Goal: Task Accomplishment & Management: Use online tool/utility

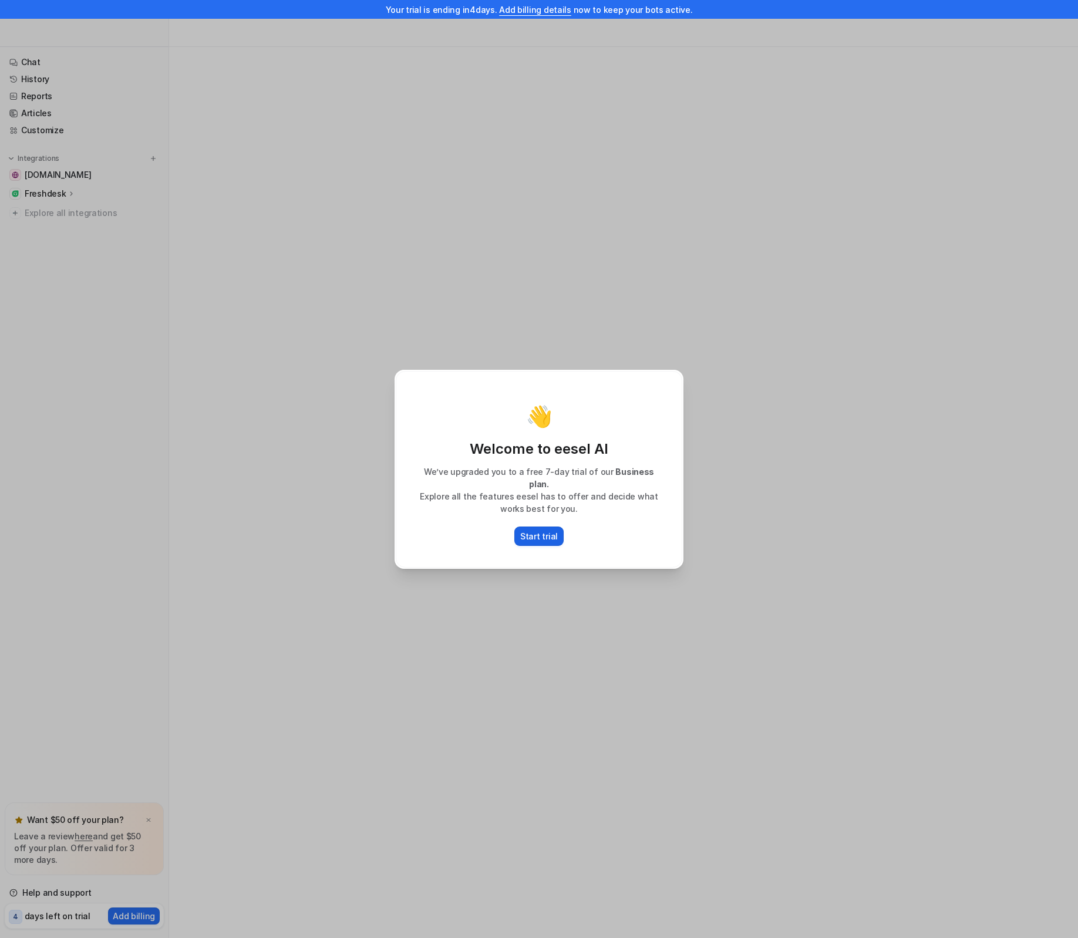
click at [545, 532] on p "Start trial" at bounding box center [539, 536] width 38 height 12
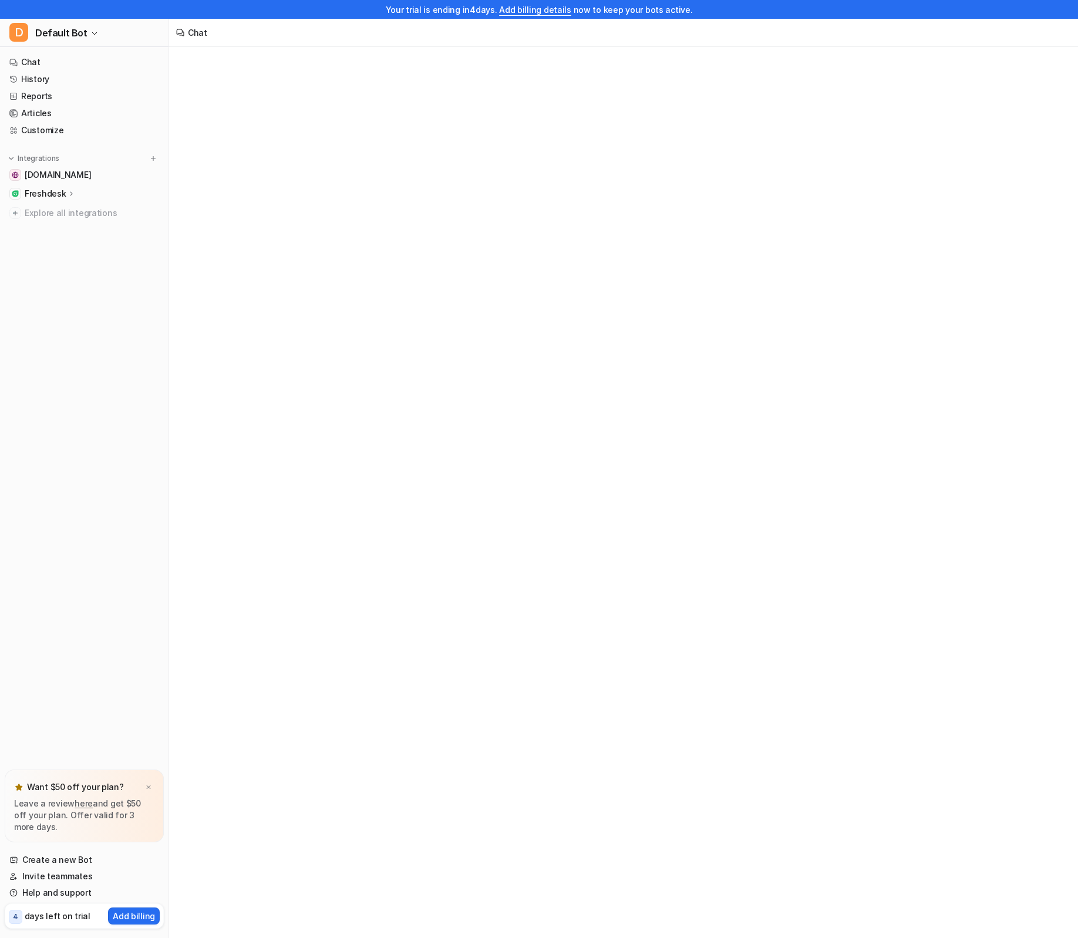
click at [373, 414] on div "Chat" at bounding box center [539, 469] width 1078 height 938
type textarea "**********"
click at [549, 683] on div "**********" at bounding box center [623, 495] width 432 height 657
click at [508, 502] on div at bounding box center [622, 513] width 343 height 27
click at [342, 472] on div "👇 Test out your bot Use one of the suggested questions or ask your own" at bounding box center [623, 502] width 908 height 910
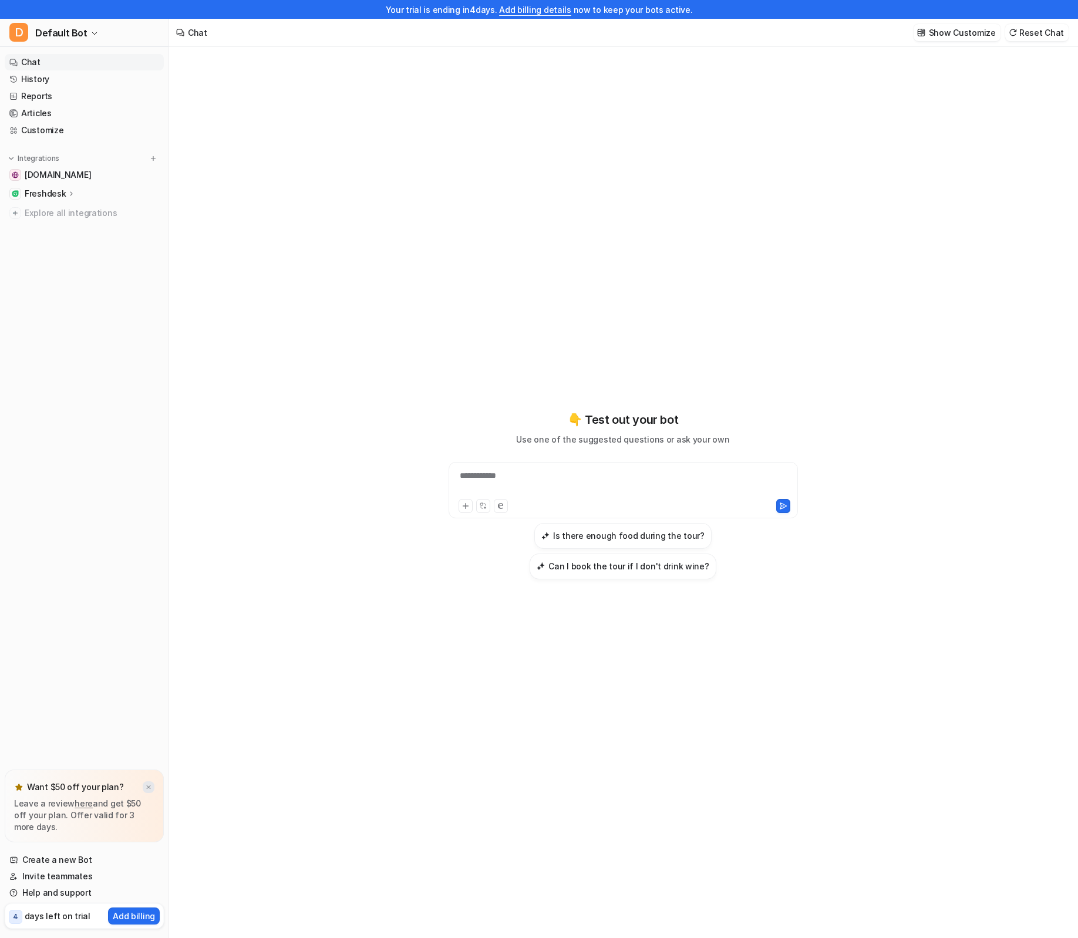
click at [150, 785] on img at bounding box center [148, 788] width 7 height 8
click at [55, 83] on link "History" at bounding box center [84, 79] width 159 height 16
click at [60, 80] on link "History" at bounding box center [84, 79] width 159 height 16
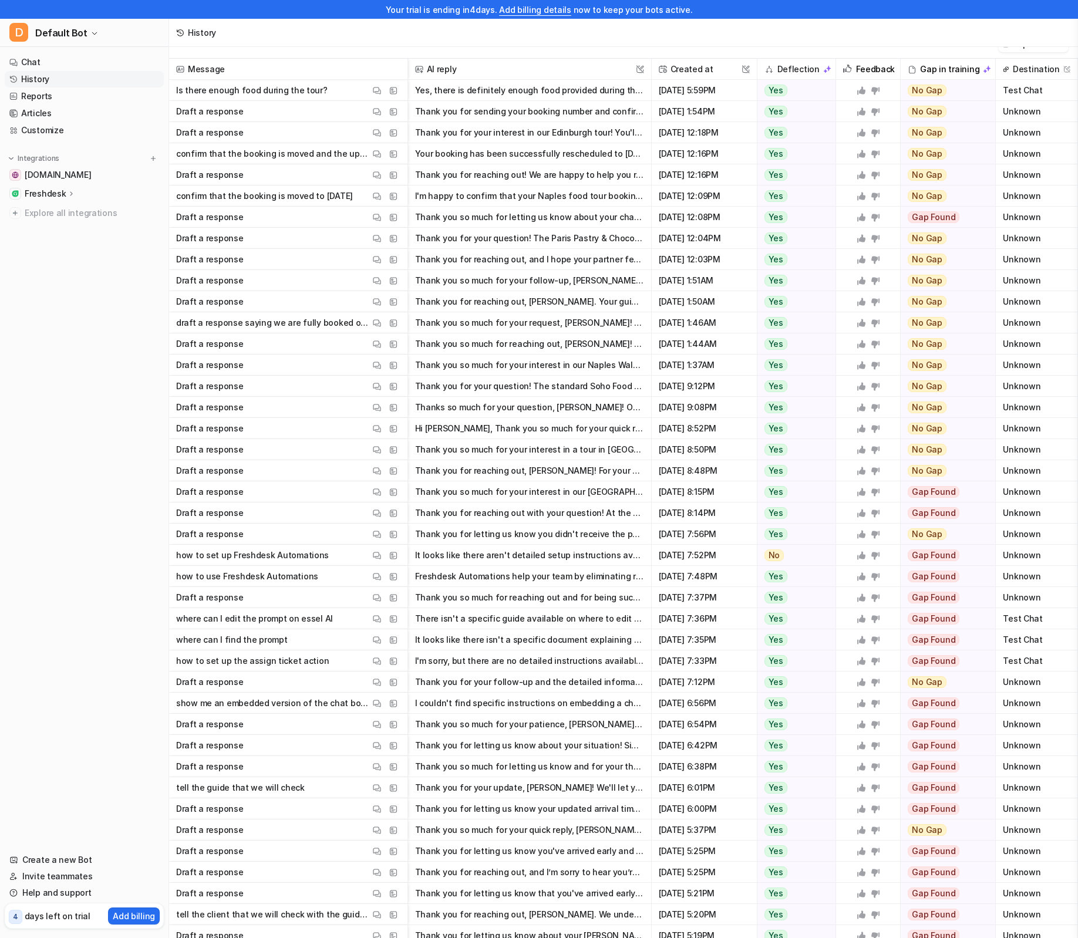
click at [463, 92] on button "Yes, there is definitely enough food provided during the tour. Think of the exp…" at bounding box center [529, 90] width 229 height 21
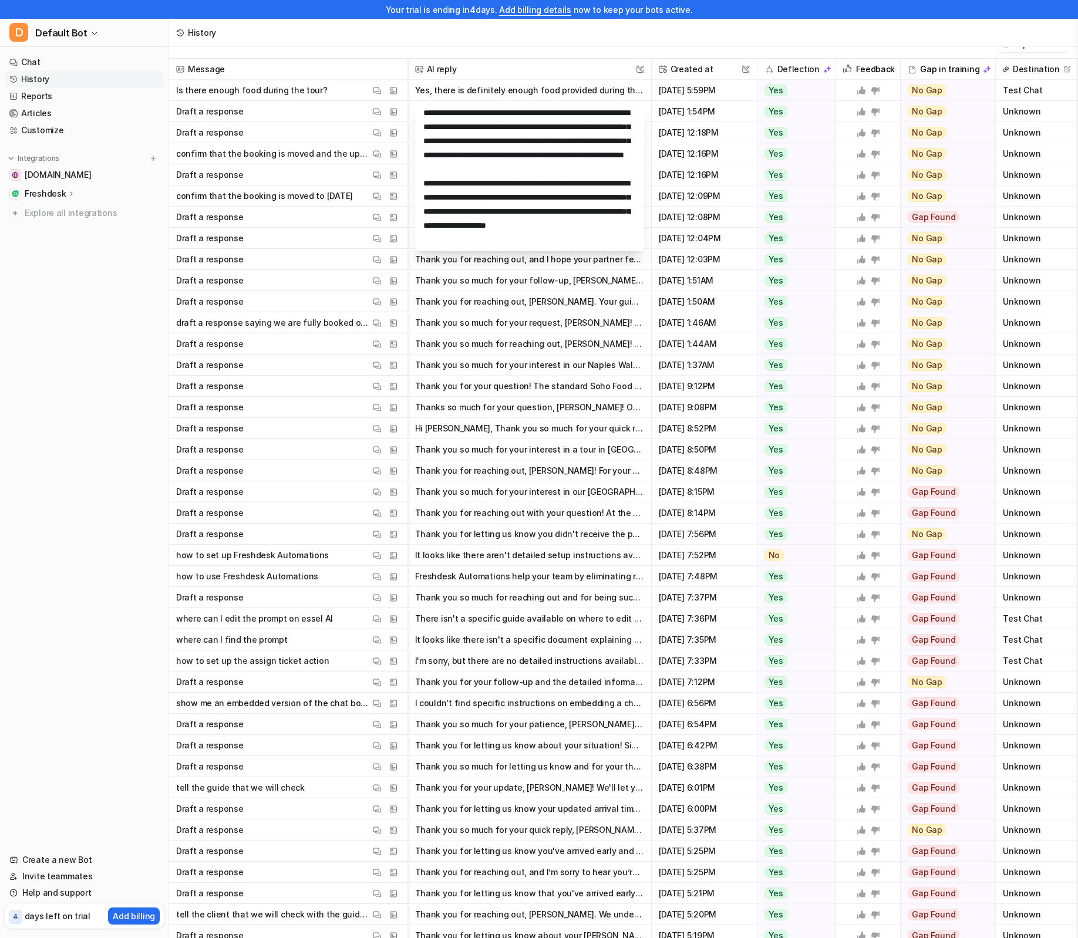
click at [588, 329] on button "Thank you so much for your request, Yana! Unfortunately, we are fully booked fo…" at bounding box center [529, 322] width 229 height 21
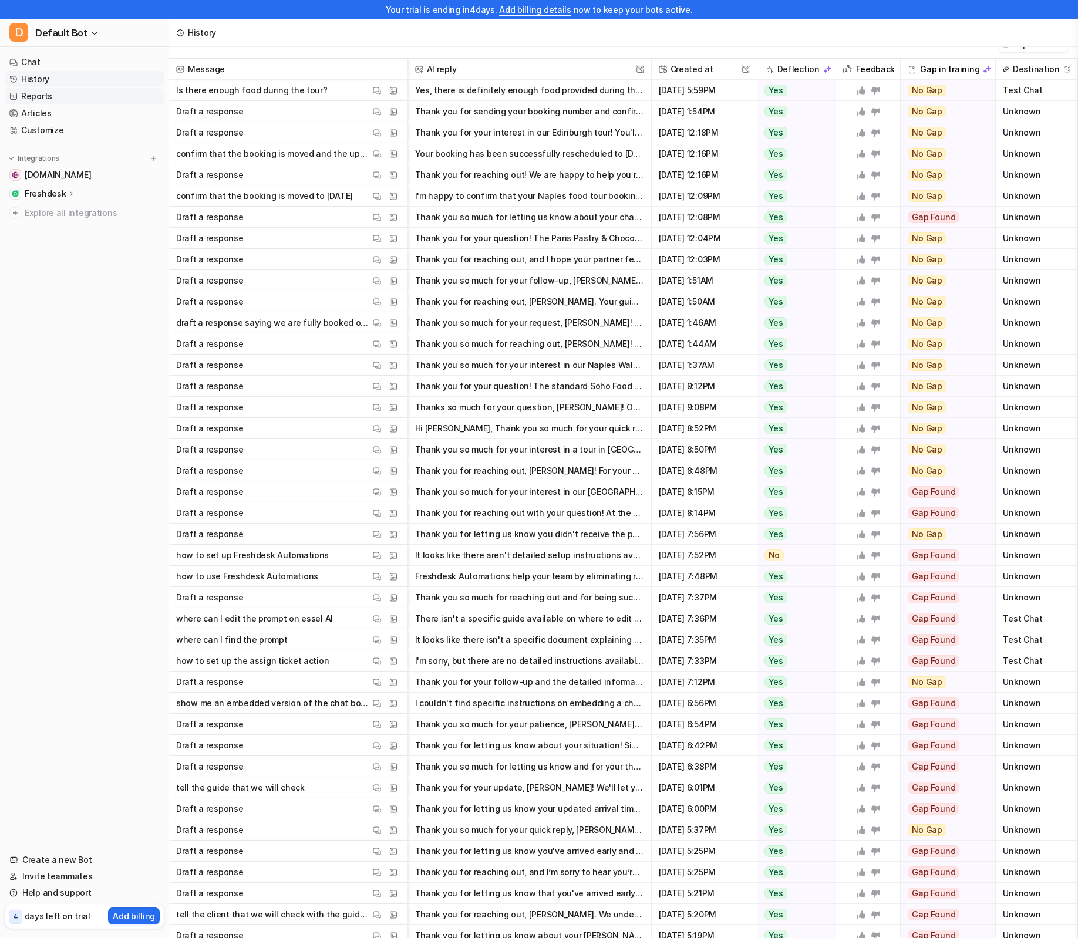
click at [61, 96] on link "Reports" at bounding box center [84, 96] width 159 height 16
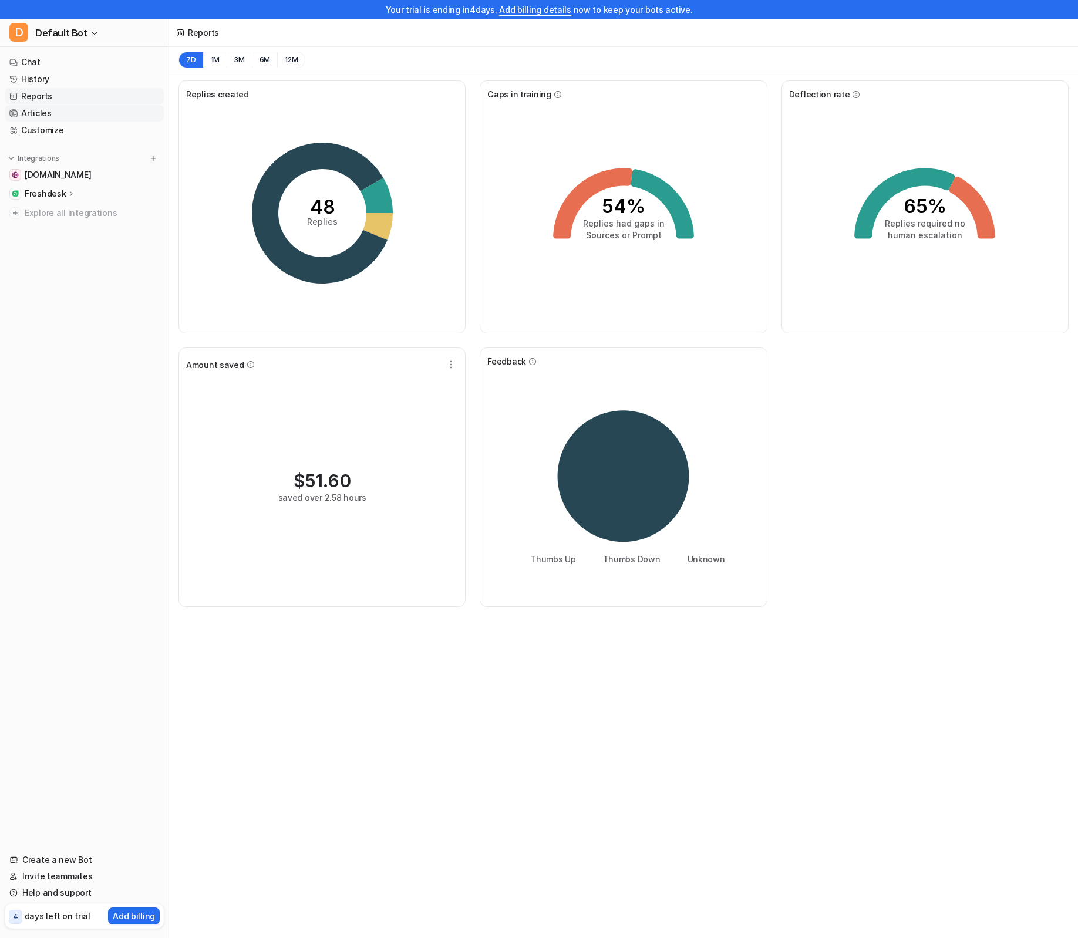
click at [70, 111] on link "Articles" at bounding box center [84, 113] width 159 height 16
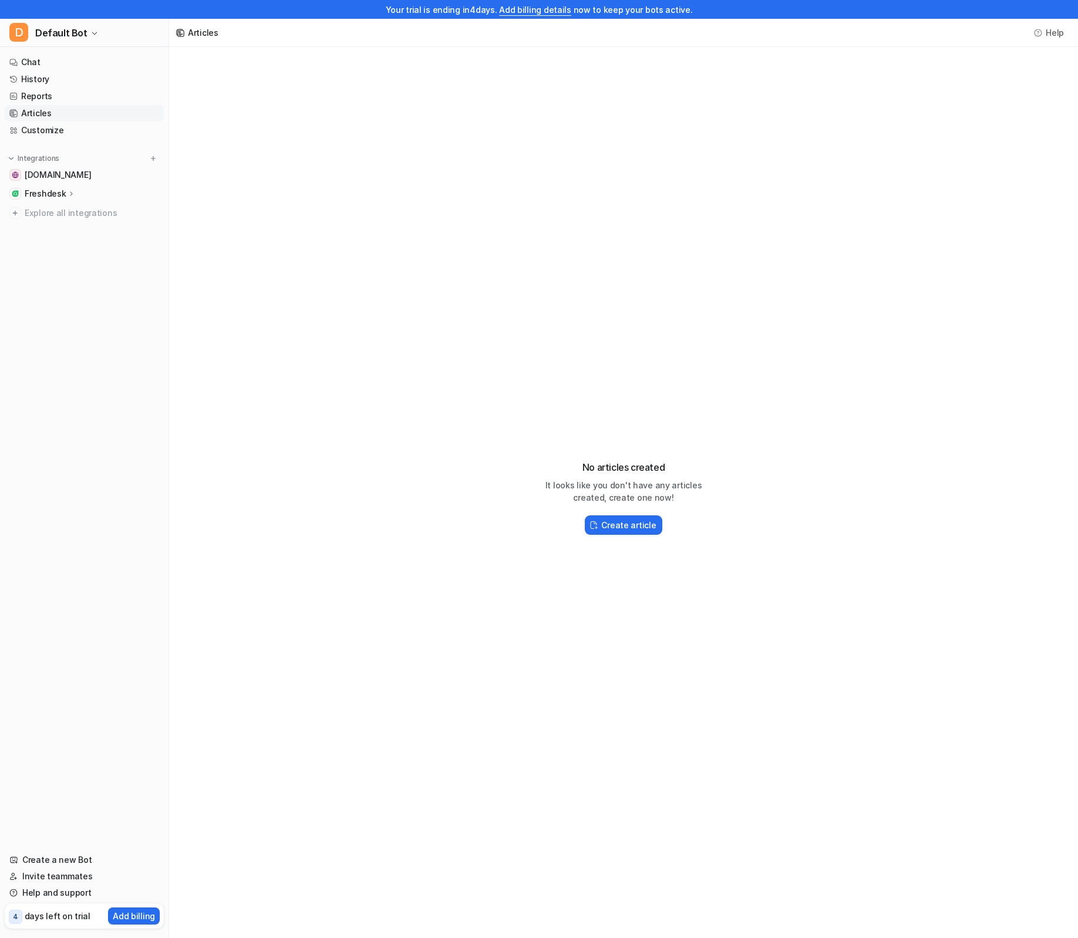
click at [48, 194] on p "Freshdesk" at bounding box center [45, 194] width 41 height 12
click at [83, 244] on link "AI Agent" at bounding box center [90, 245] width 147 height 16
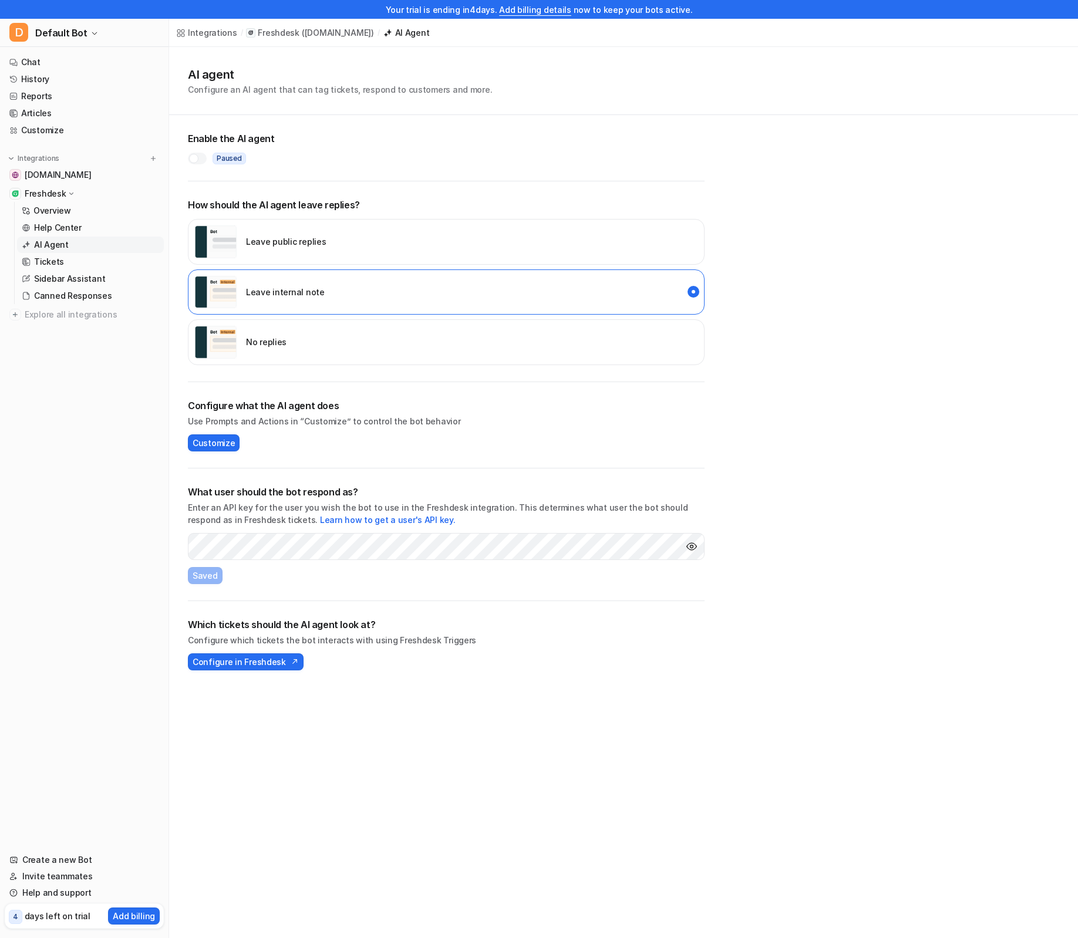
click at [198, 158] on div at bounding box center [193, 158] width 9 height 9
click at [43, 130] on link "Customize" at bounding box center [84, 130] width 159 height 16
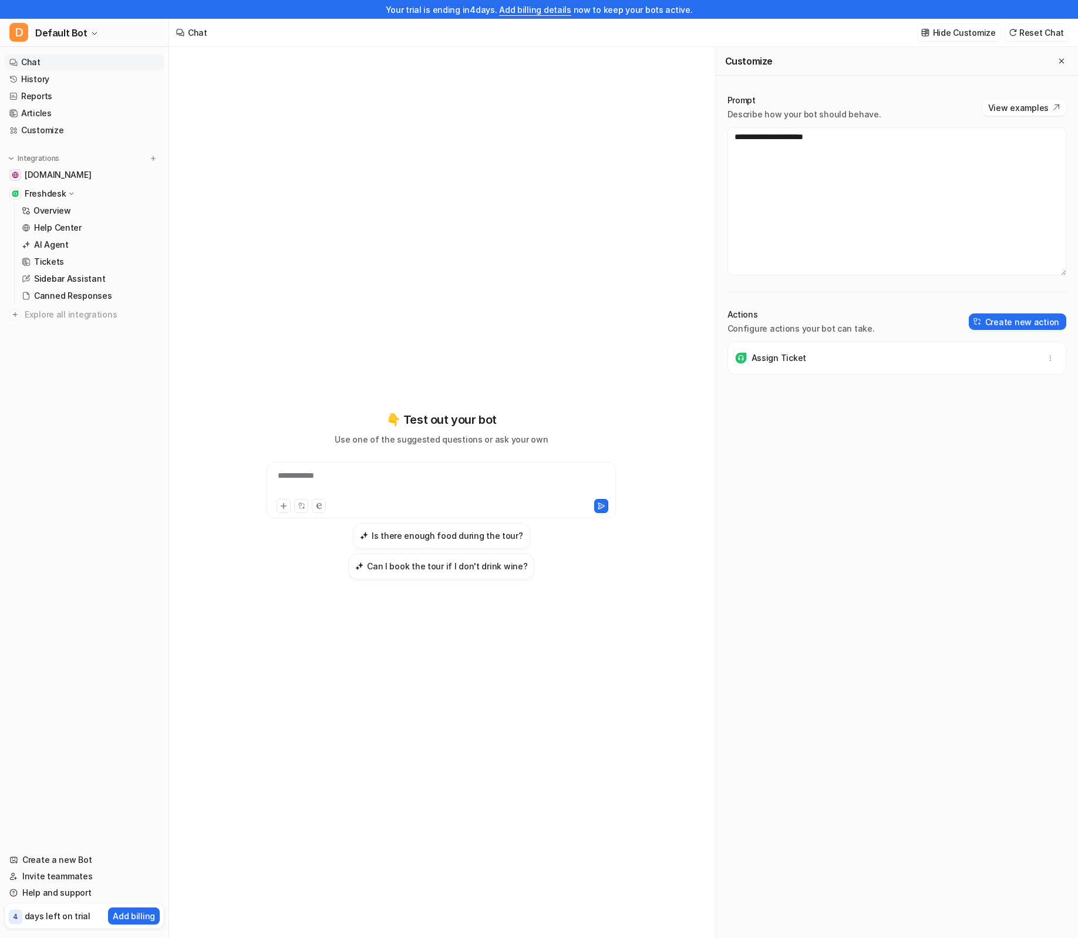
click at [797, 364] on div "Assign Ticket" at bounding box center [897, 358] width 328 height 33
click at [74, 256] on link "Tickets" at bounding box center [90, 262] width 147 height 16
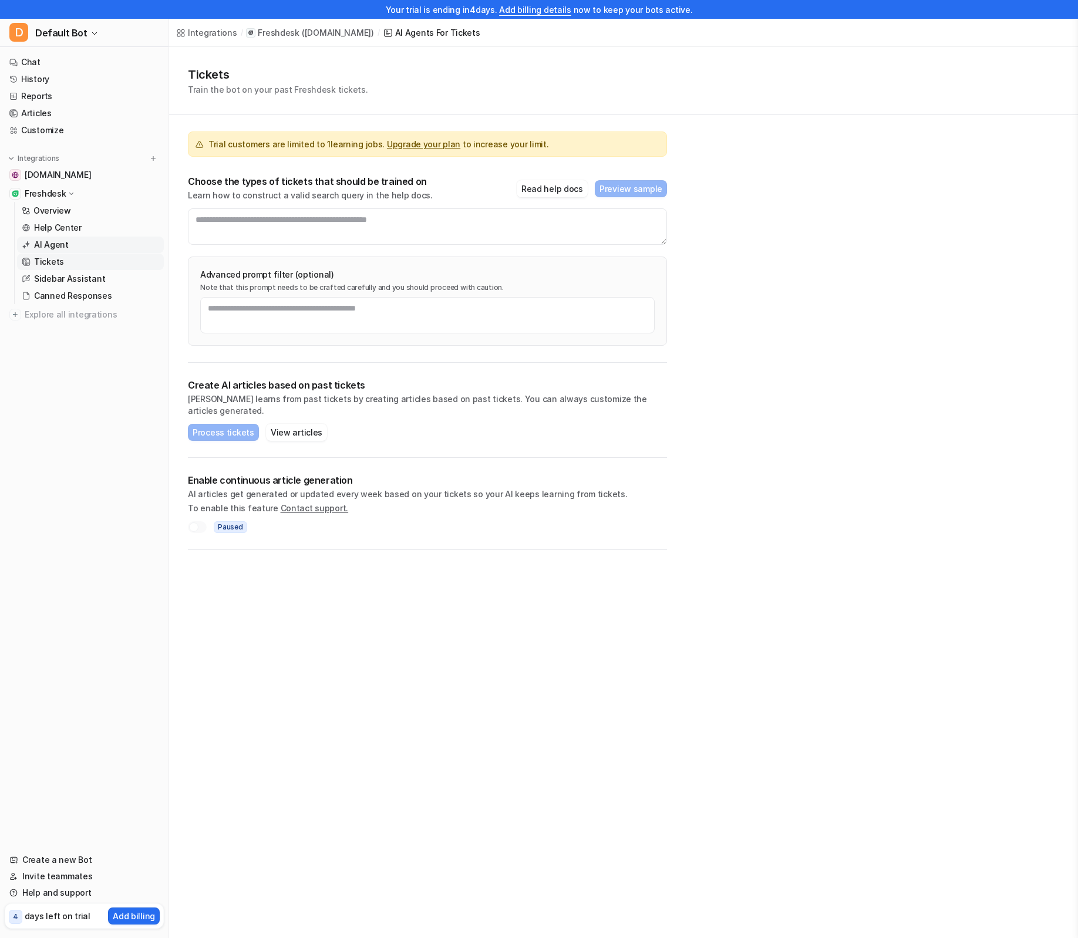
click at [72, 245] on link "AI Agent" at bounding box center [90, 245] width 147 height 16
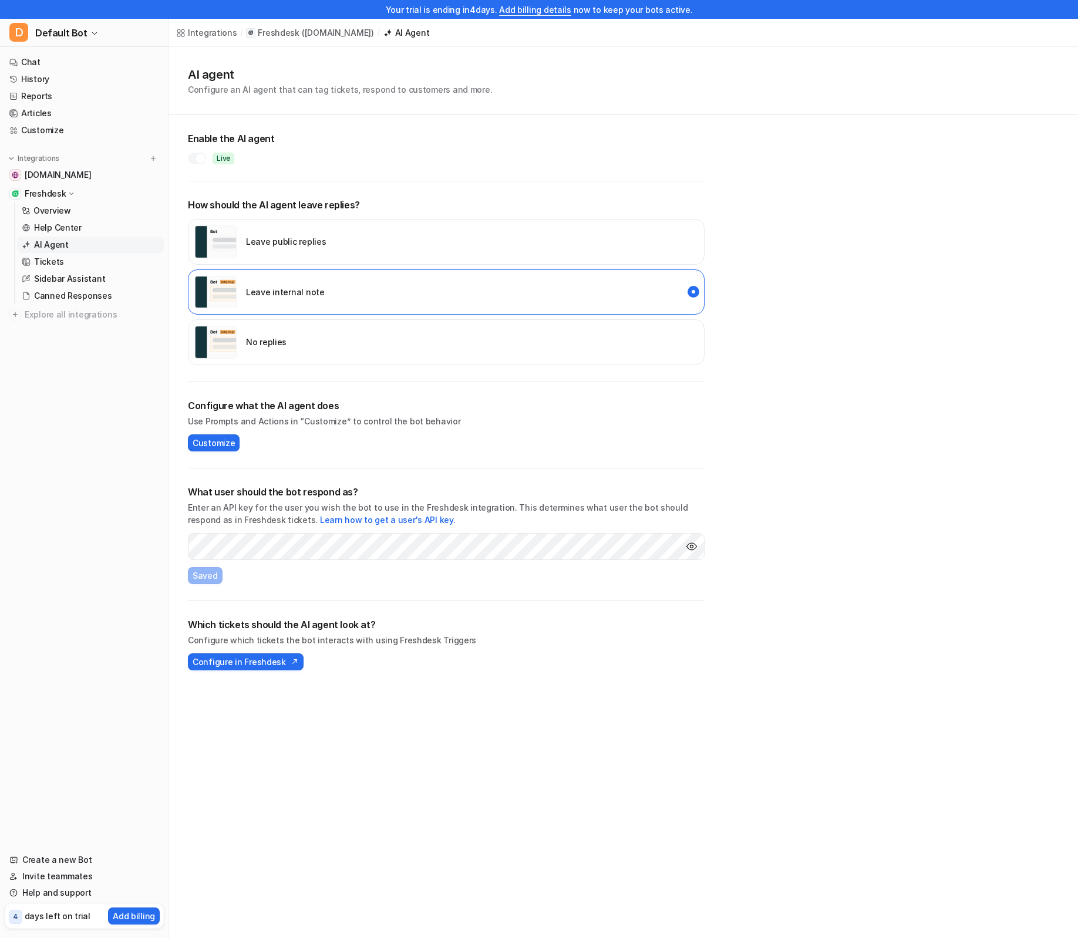
click at [198, 160] on div at bounding box center [200, 158] width 9 height 9
click at [71, 230] on p "Help Center" at bounding box center [58, 228] width 48 height 12
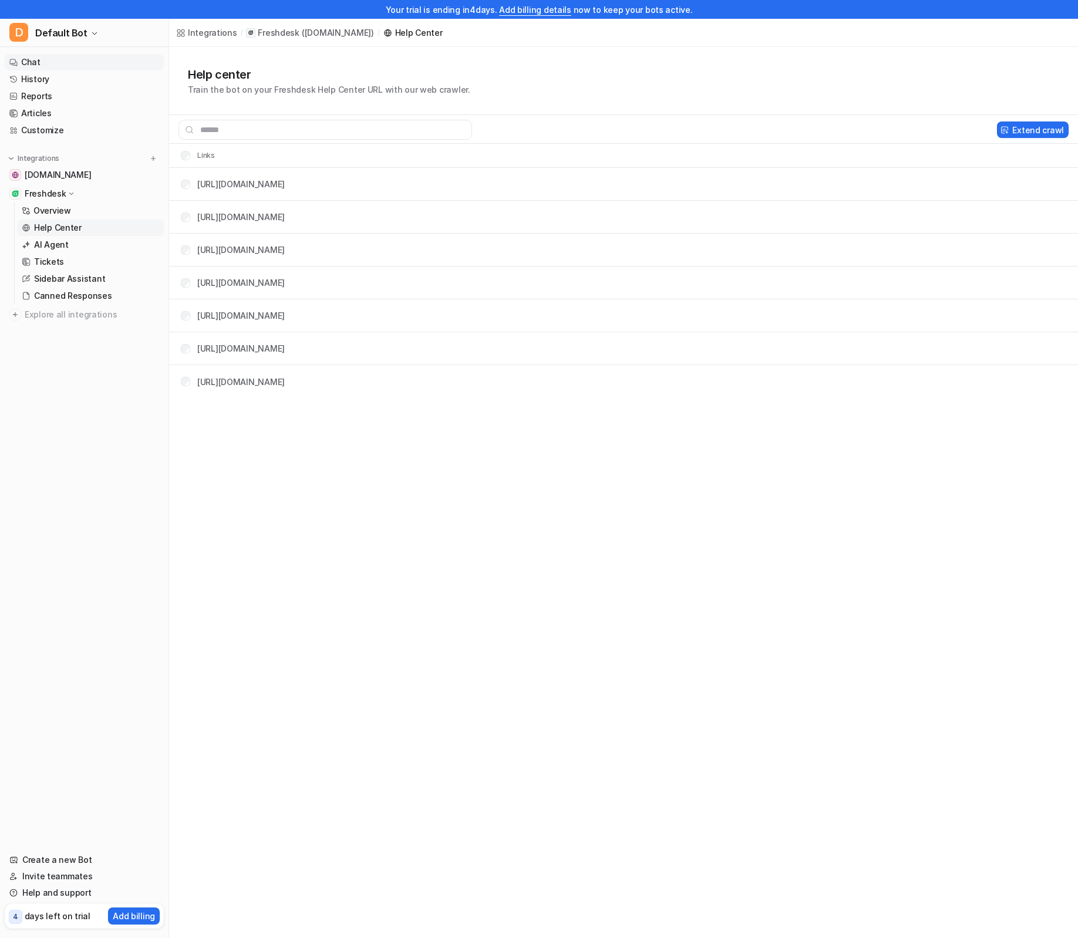
click at [63, 65] on link "Chat" at bounding box center [84, 62] width 159 height 16
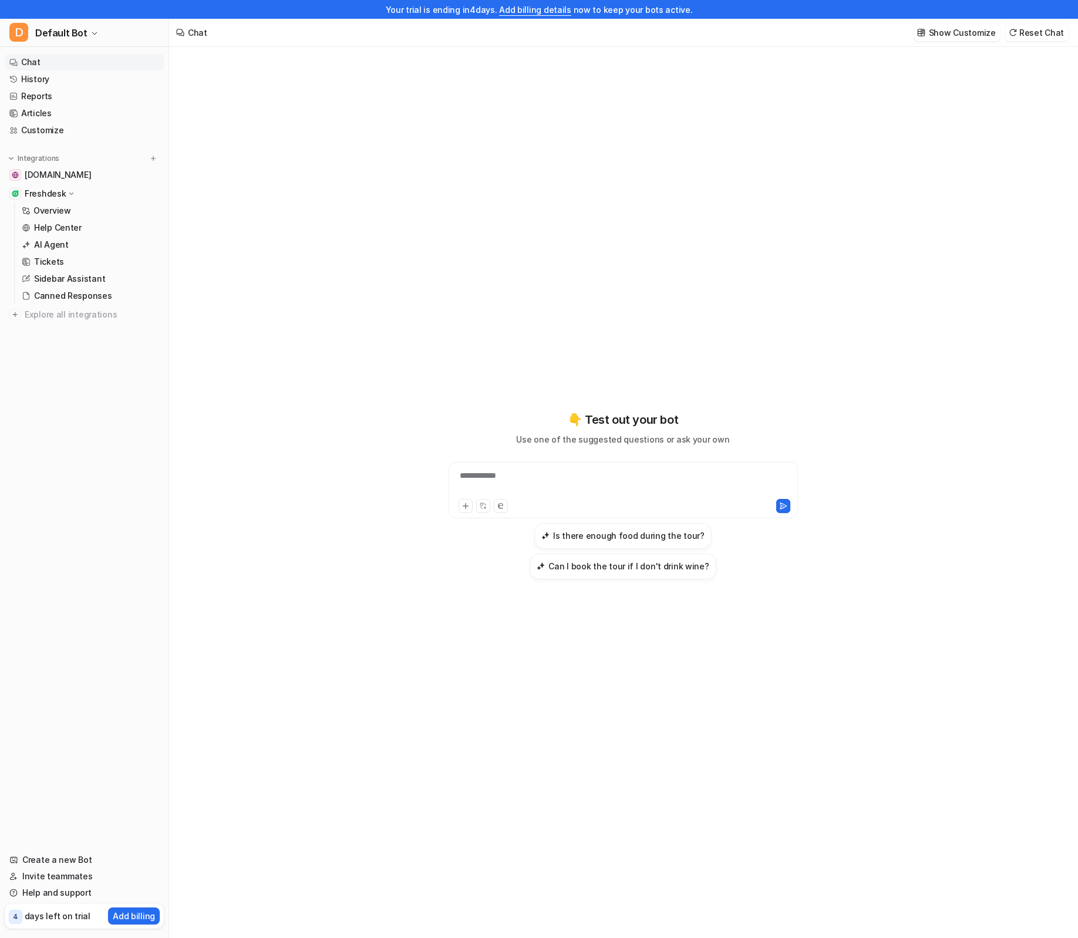
click at [619, 429] on p "👇 Test out your bot" at bounding box center [623, 420] width 110 height 18
click at [640, 667] on div "**********" at bounding box center [623, 495] width 432 height 657
click at [60, 83] on link "History" at bounding box center [84, 79] width 159 height 16
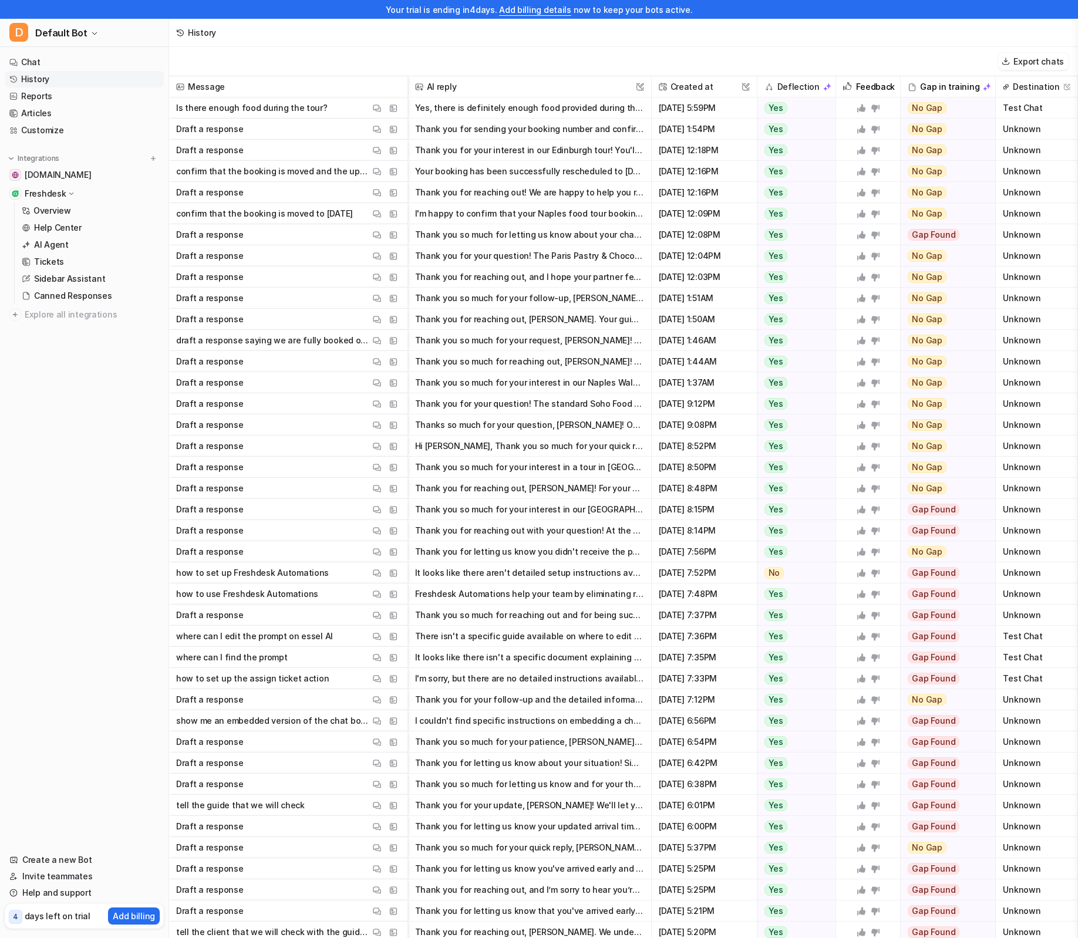
click at [573, 113] on button "Yes, there is definitely enough food provided during the tour. Think of the exp…" at bounding box center [529, 107] width 229 height 21
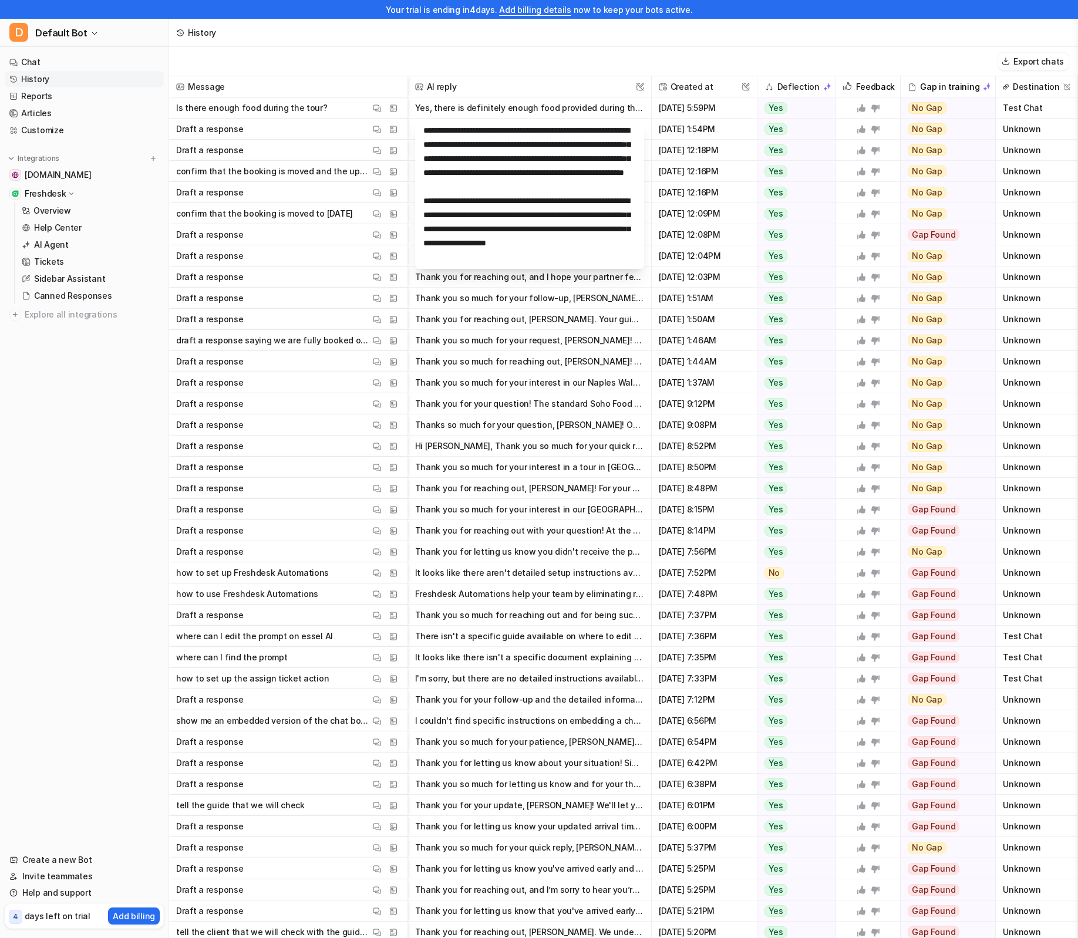
click at [1030, 111] on span "Test Chat" at bounding box center [1036, 107] width 72 height 21
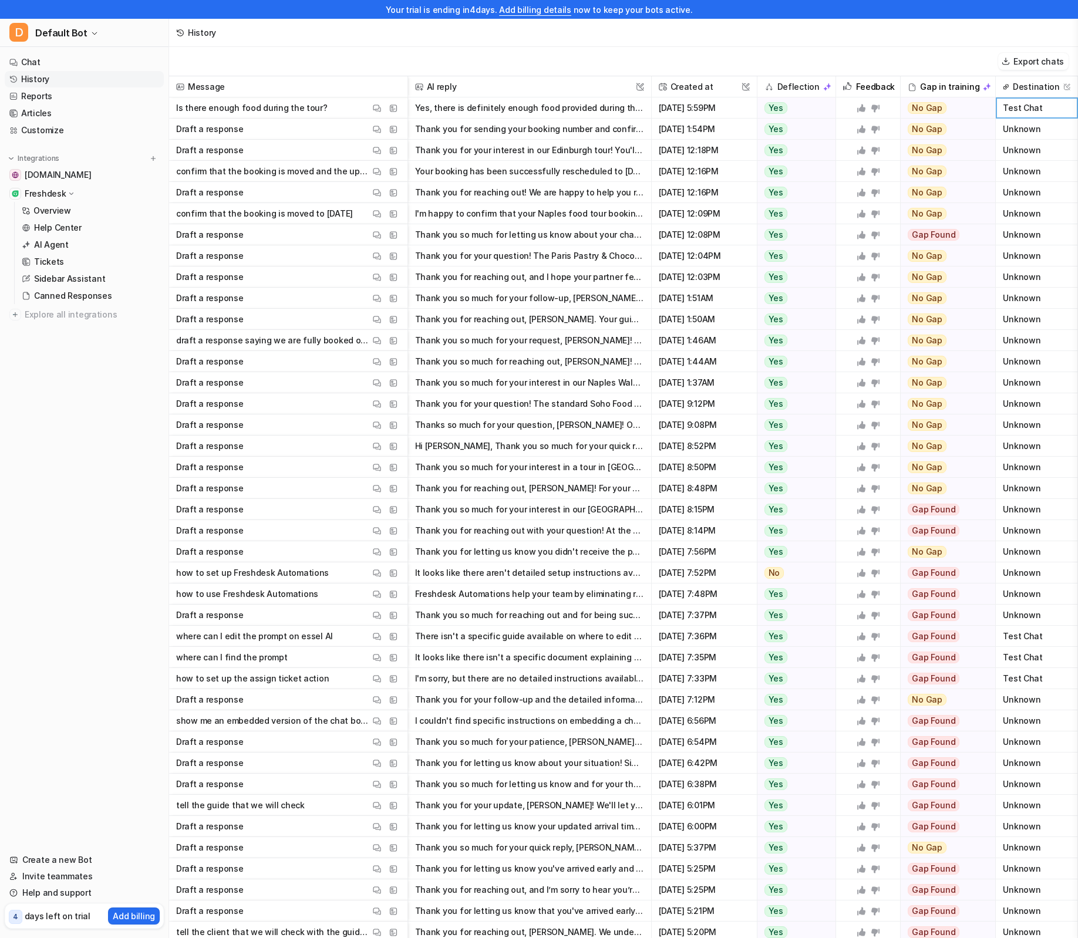
click at [1028, 113] on span "Test Chat" at bounding box center [1036, 107] width 72 height 21
click at [465, 112] on button "Yes, there is definitely enough food provided during the tour. Think of the exp…" at bounding box center [529, 107] width 229 height 21
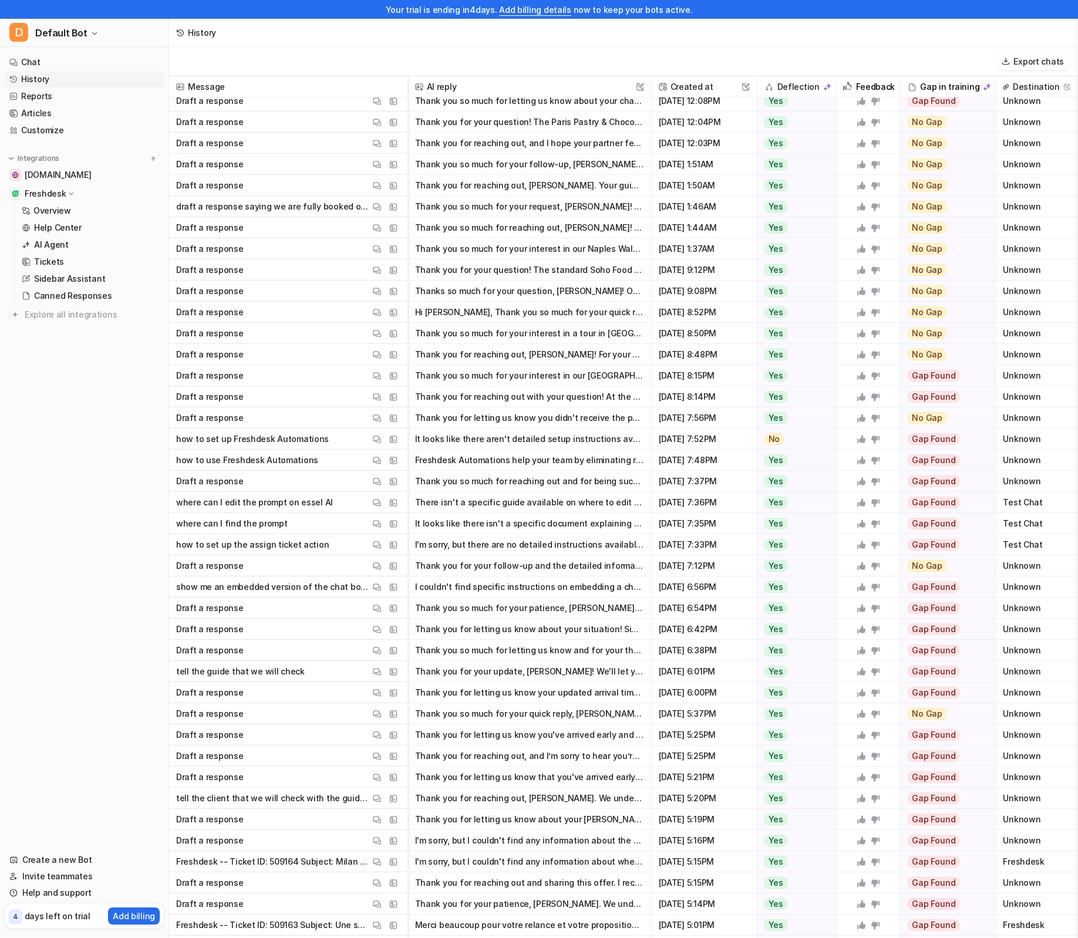
scroll to position [156, 0]
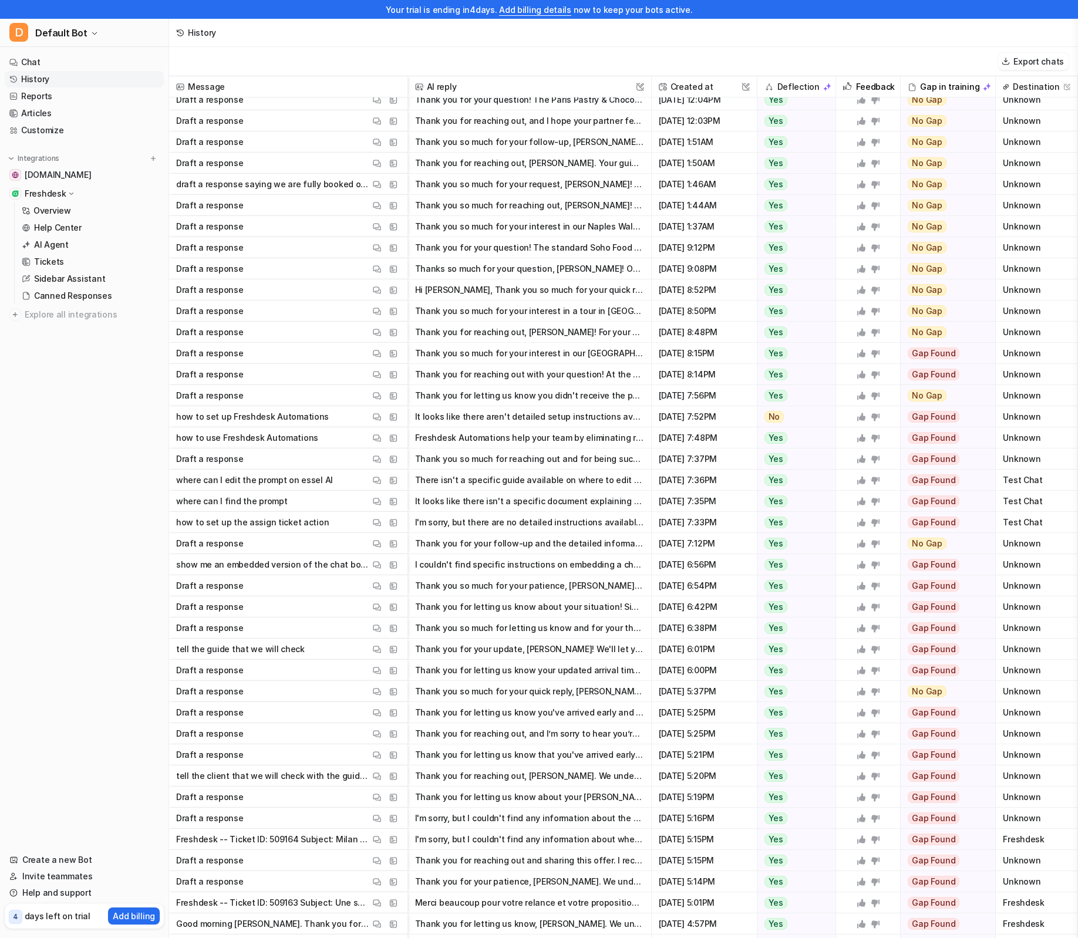
click at [520, 924] on button "Thank you for letting us know, Grace. We understand you don't have the booking …" at bounding box center [529, 923] width 229 height 21
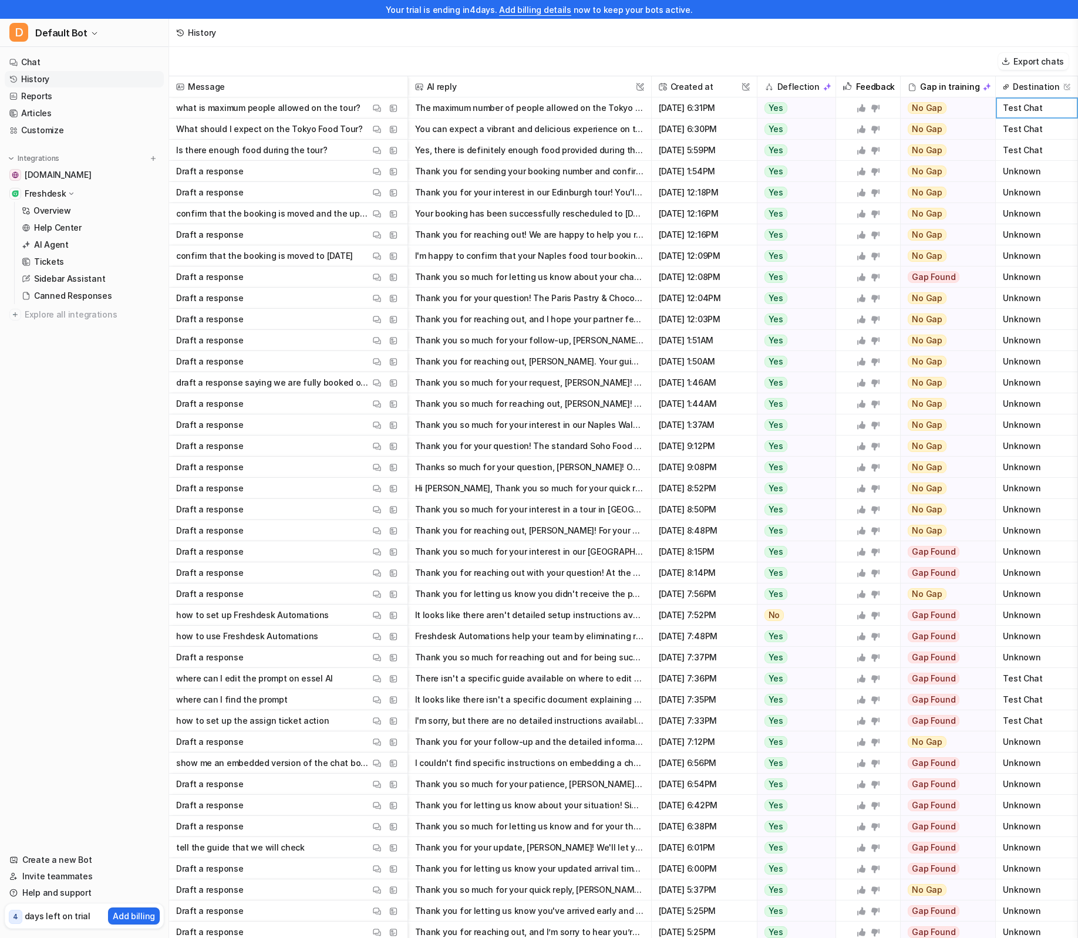
click at [538, 128] on button "You can expect a vibrant and delicious experience on the Tokyo Food Tour! Here’…" at bounding box center [529, 129] width 229 height 21
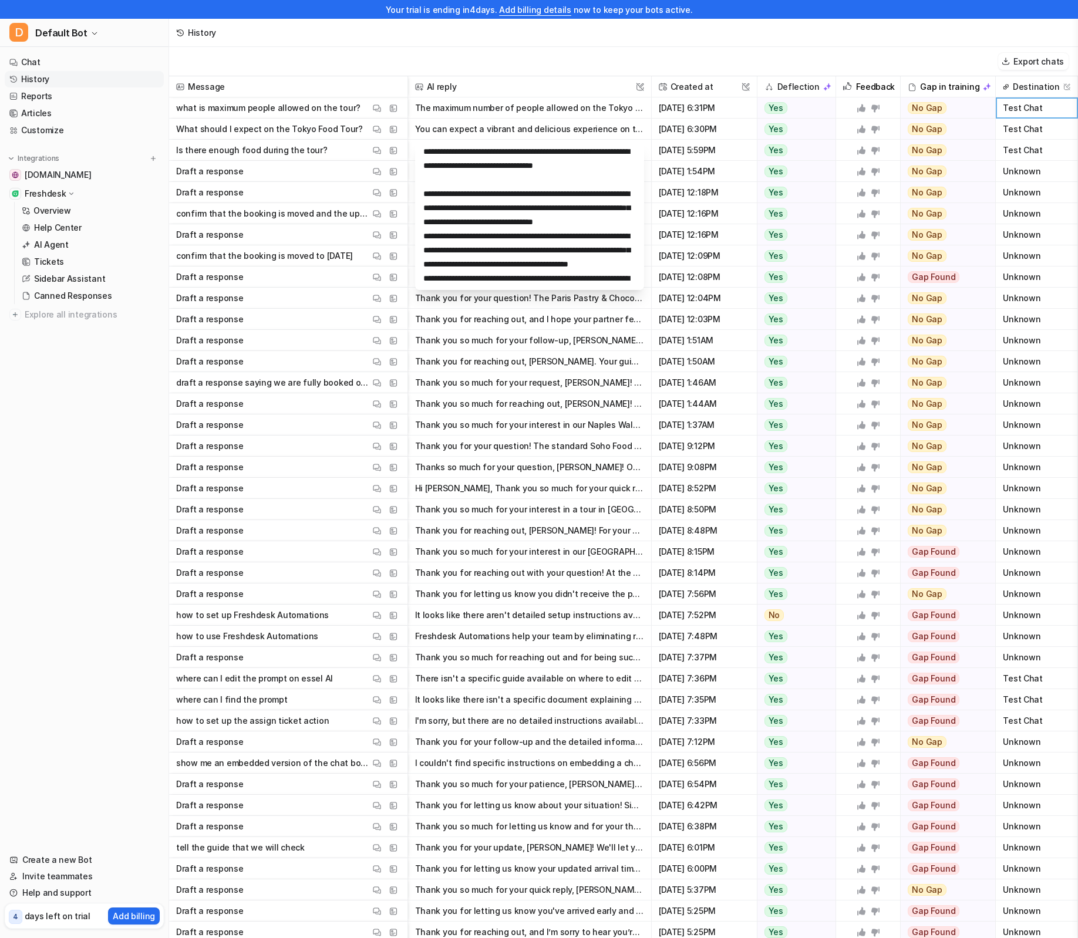
click at [585, 368] on button "Thank you for reaching out, [PERSON_NAME]. Your guide should be waiting for you…" at bounding box center [529, 361] width 229 height 21
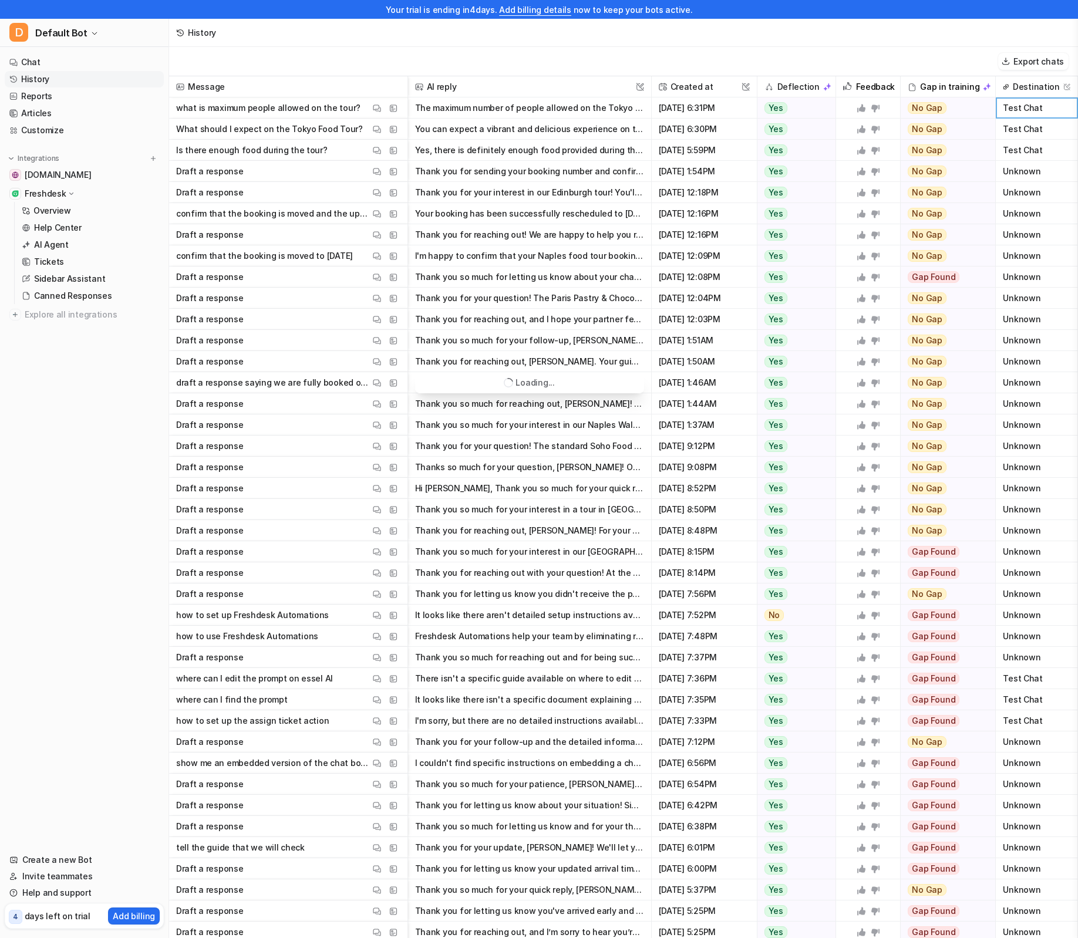
click at [477, 116] on button "The maximum number of people allowed on the Tokyo Food Tour is 10. If your grou…" at bounding box center [529, 107] width 229 height 21
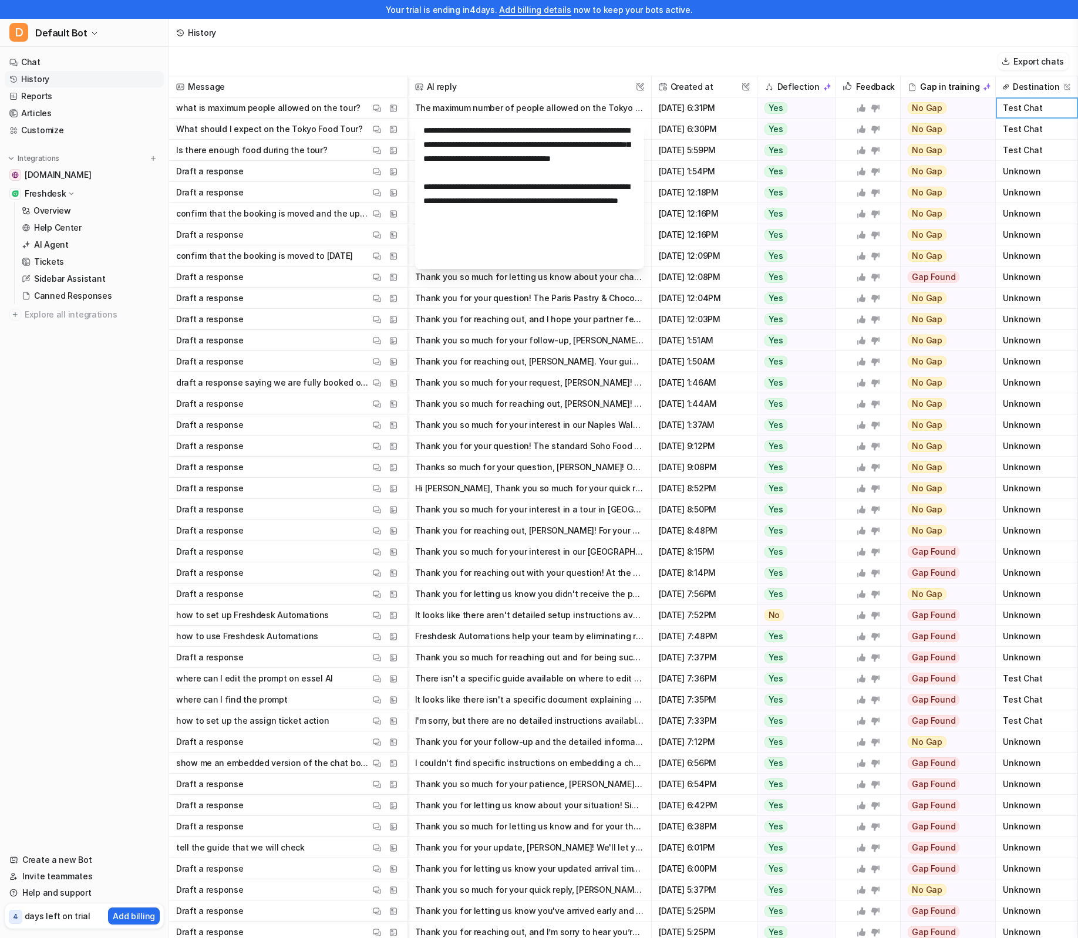
click at [571, 484] on button "Hi [PERSON_NAME], Thank you so much for your quick reply and for confirming the…" at bounding box center [529, 488] width 229 height 21
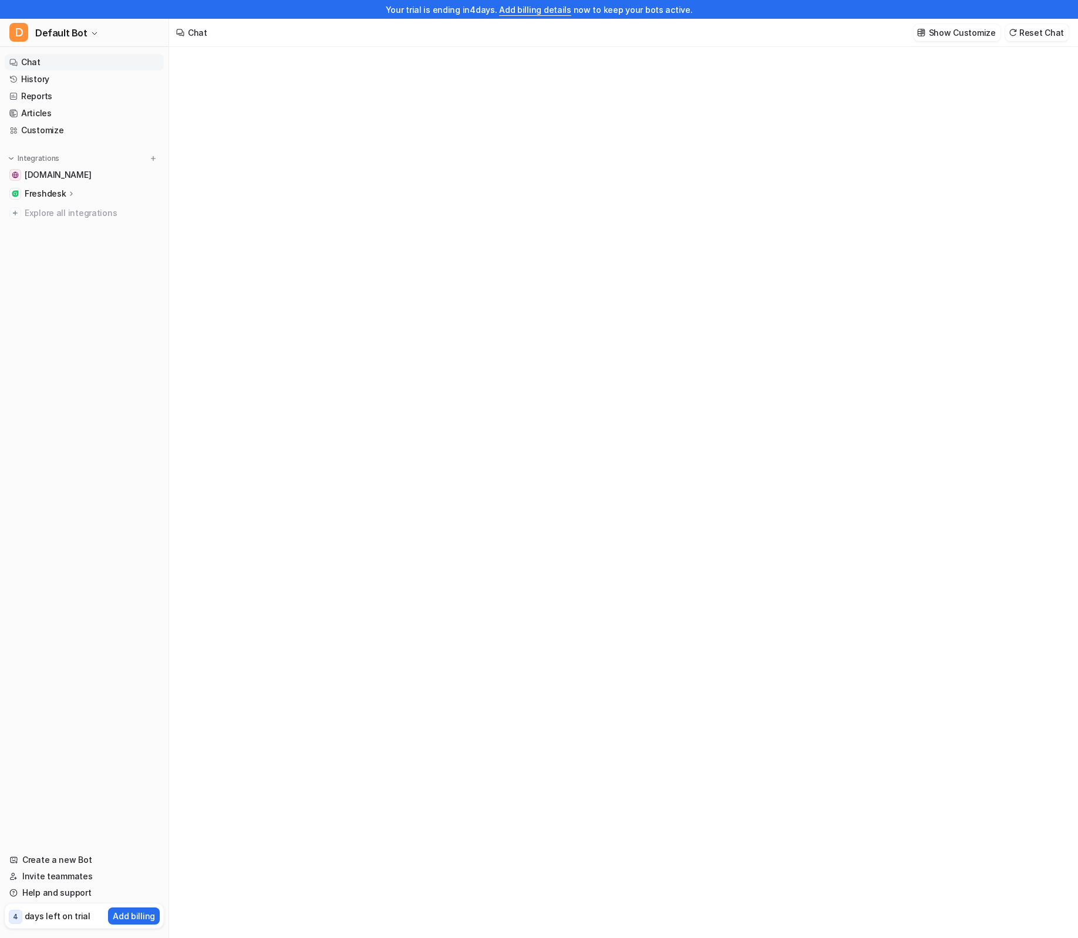
type textarea "**********"
click at [959, 32] on p "Show Customize" at bounding box center [962, 32] width 67 height 12
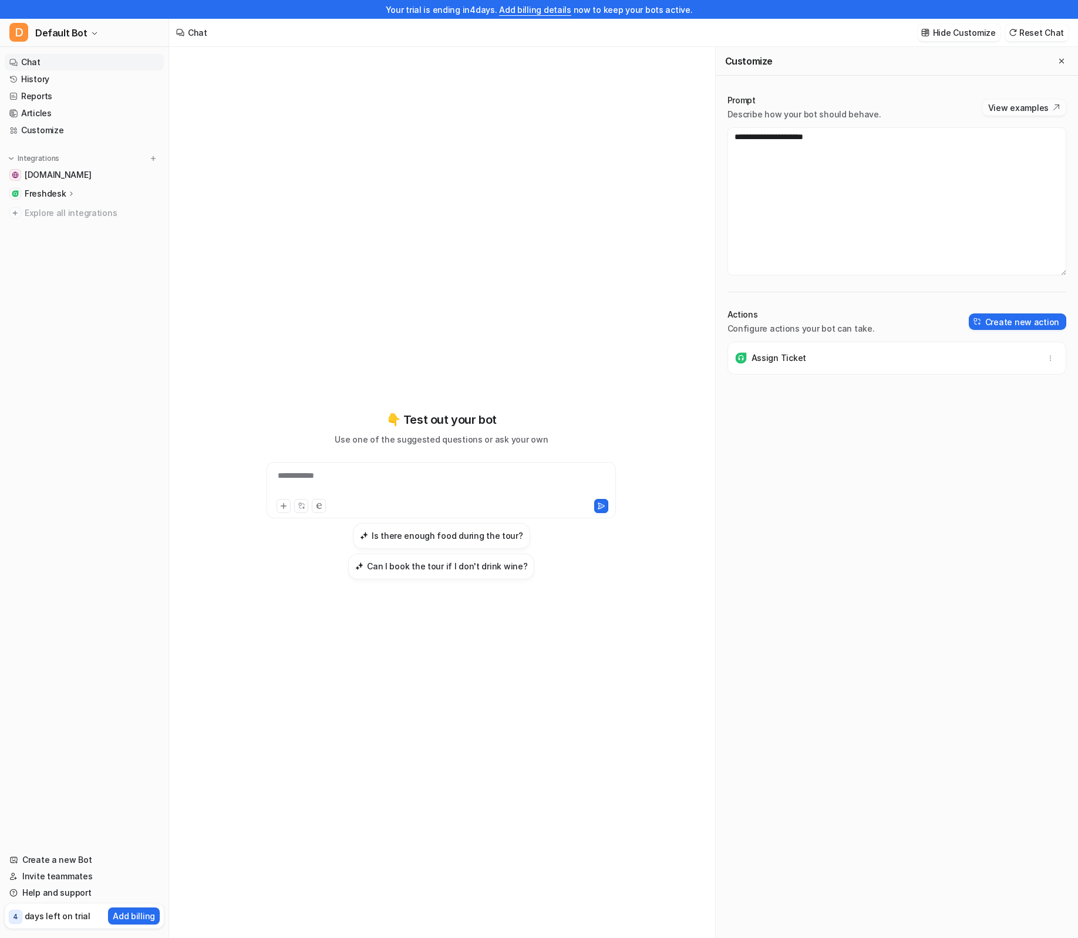
click at [1023, 110] on button "View examples" at bounding box center [1024, 107] width 84 height 16
click at [122, 288] on nav "Chat History Reports Articles Customize Integrations www.secretfoodtours.com Fr…" at bounding box center [84, 445] width 168 height 793
click at [73, 178] on span "[DOMAIN_NAME]" at bounding box center [58, 175] width 66 height 12
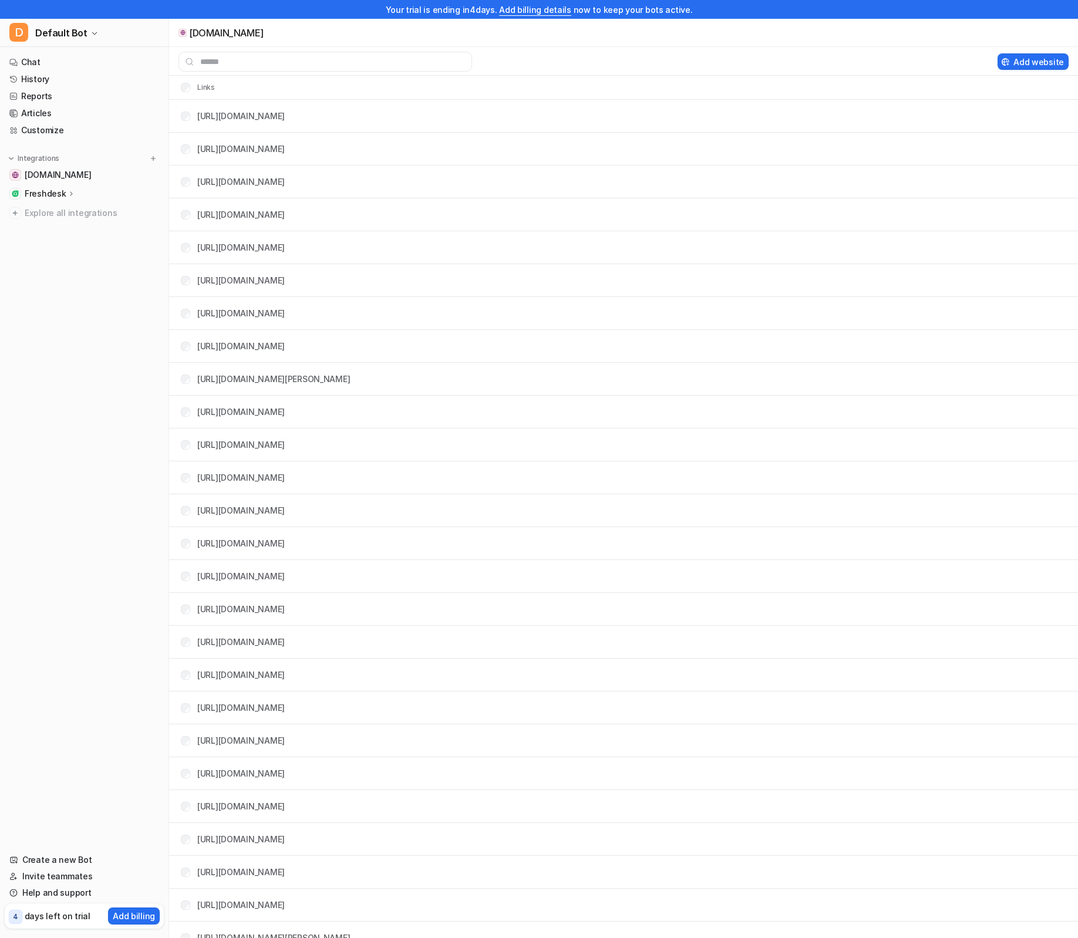
click at [52, 198] on p "Freshdesk" at bounding box center [45, 194] width 41 height 12
click at [82, 410] on nav "Chat History Reports Articles Customize Integrations www.secretfoodtours.com Fr…" at bounding box center [84, 445] width 168 height 793
click at [76, 243] on link "AI Agent" at bounding box center [90, 245] width 147 height 16
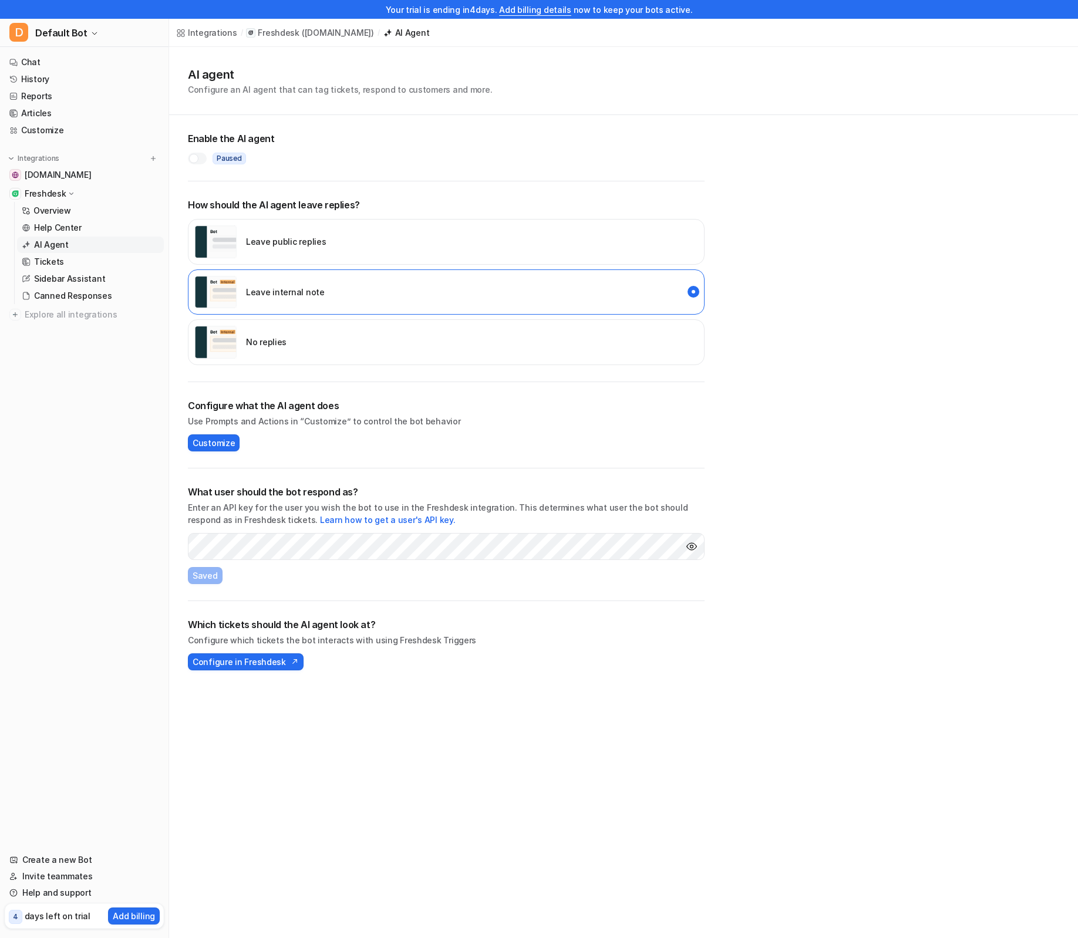
click at [112, 480] on nav "Chat History Reports Articles Customize Integrations www.secretfoodtours.com Fr…" at bounding box center [84, 445] width 168 height 793
click at [66, 60] on link "Chat" at bounding box center [84, 62] width 159 height 16
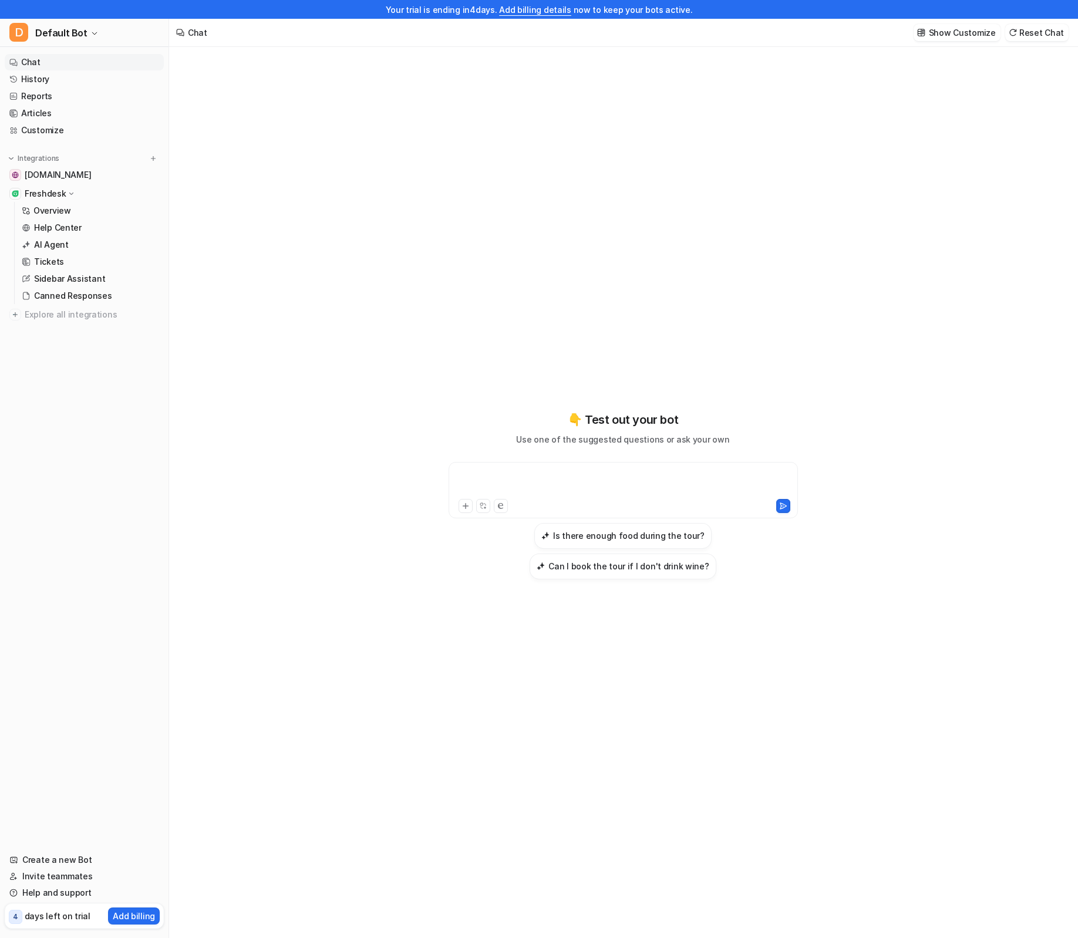
click at [524, 494] on div at bounding box center [622, 483] width 343 height 27
click at [633, 490] on div "**********" at bounding box center [622, 483] width 343 height 27
click at [746, 662] on div "**********" at bounding box center [623, 495] width 432 height 657
click at [786, 510] on icon at bounding box center [783, 506] width 8 height 8
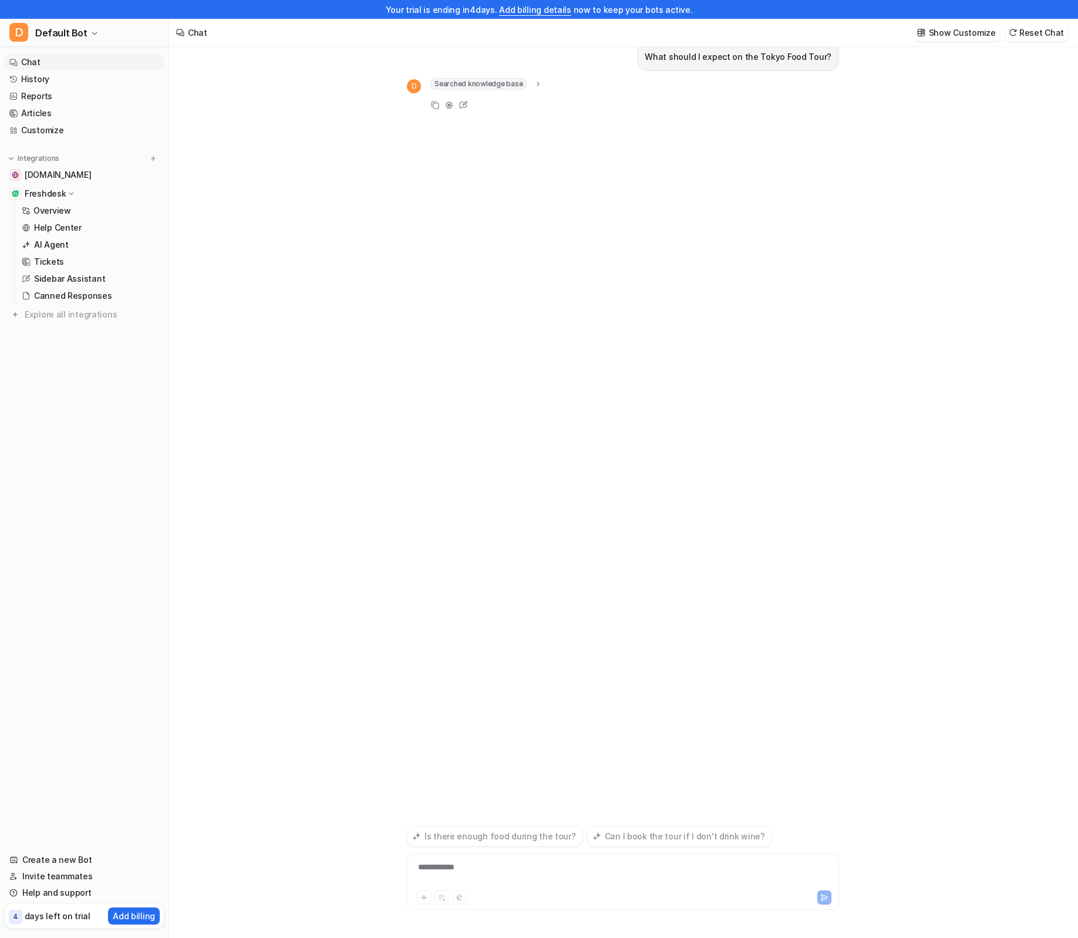
click at [538, 84] on icon at bounding box center [538, 84] width 8 height 9
click at [663, 267] on div "What should I expect on the Tokyo Food Tour? D Searched knowledge base search_q…" at bounding box center [623, 425] width 432 height 794
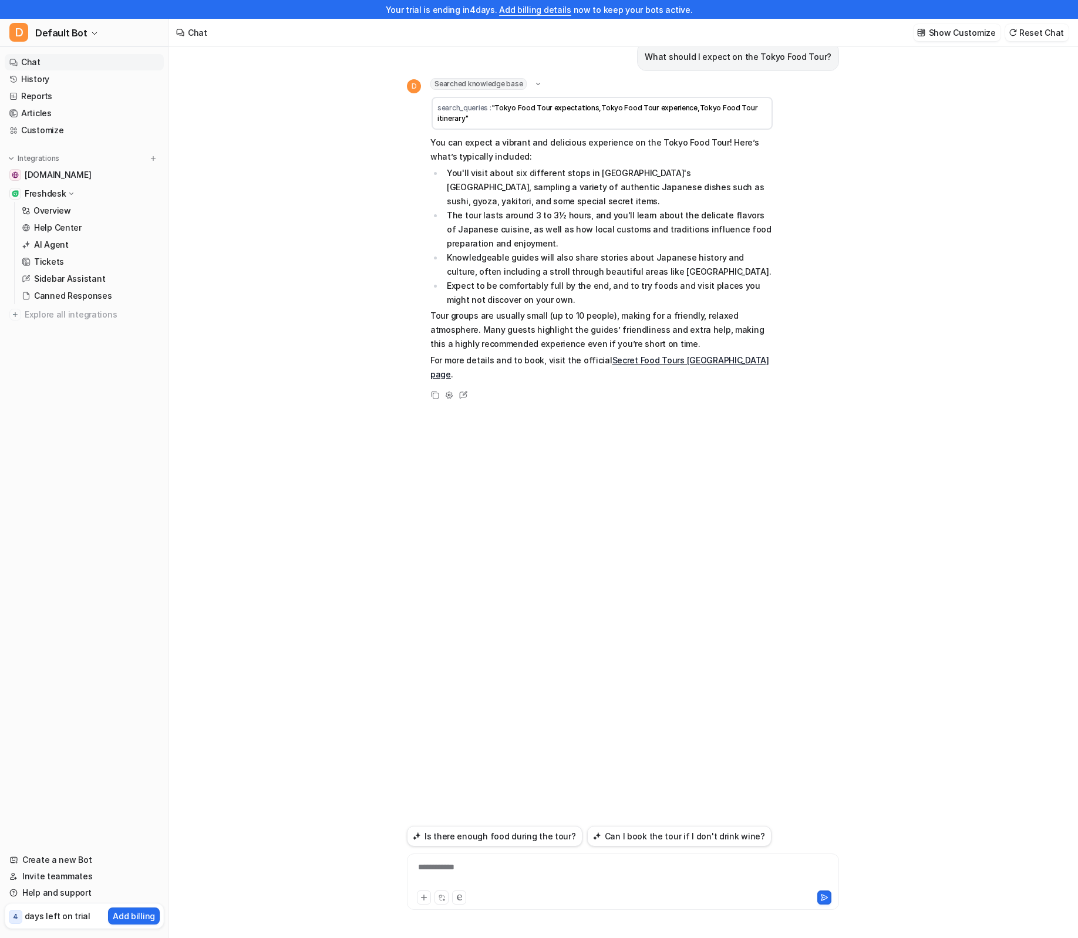
click at [663, 363] on link "Secret Food Tours Tokyo page" at bounding box center [599, 367] width 339 height 24
click at [733, 446] on div "What should I expect on the Tokyo Food Tour? D Searched knowledge base search_q…" at bounding box center [623, 425] width 432 height 794
click at [580, 317] on p "Tour groups are usually small (up to 10 people), making for a friendly, relaxed…" at bounding box center [601, 330] width 343 height 42
click at [543, 520] on div "What should I expect on the Tokyo Food Tour? D Searched knowledge base search_q…" at bounding box center [623, 425] width 432 height 794
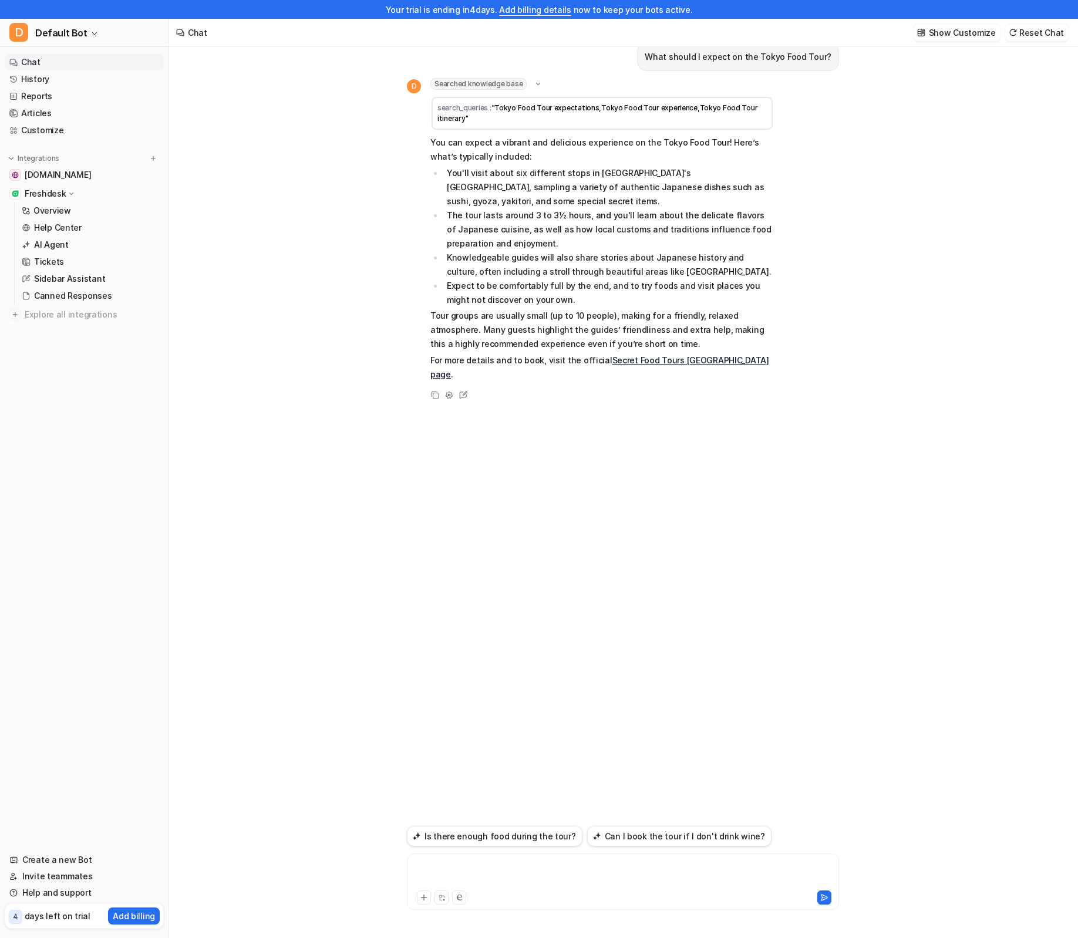
click at [465, 877] on div at bounding box center [623, 874] width 426 height 27
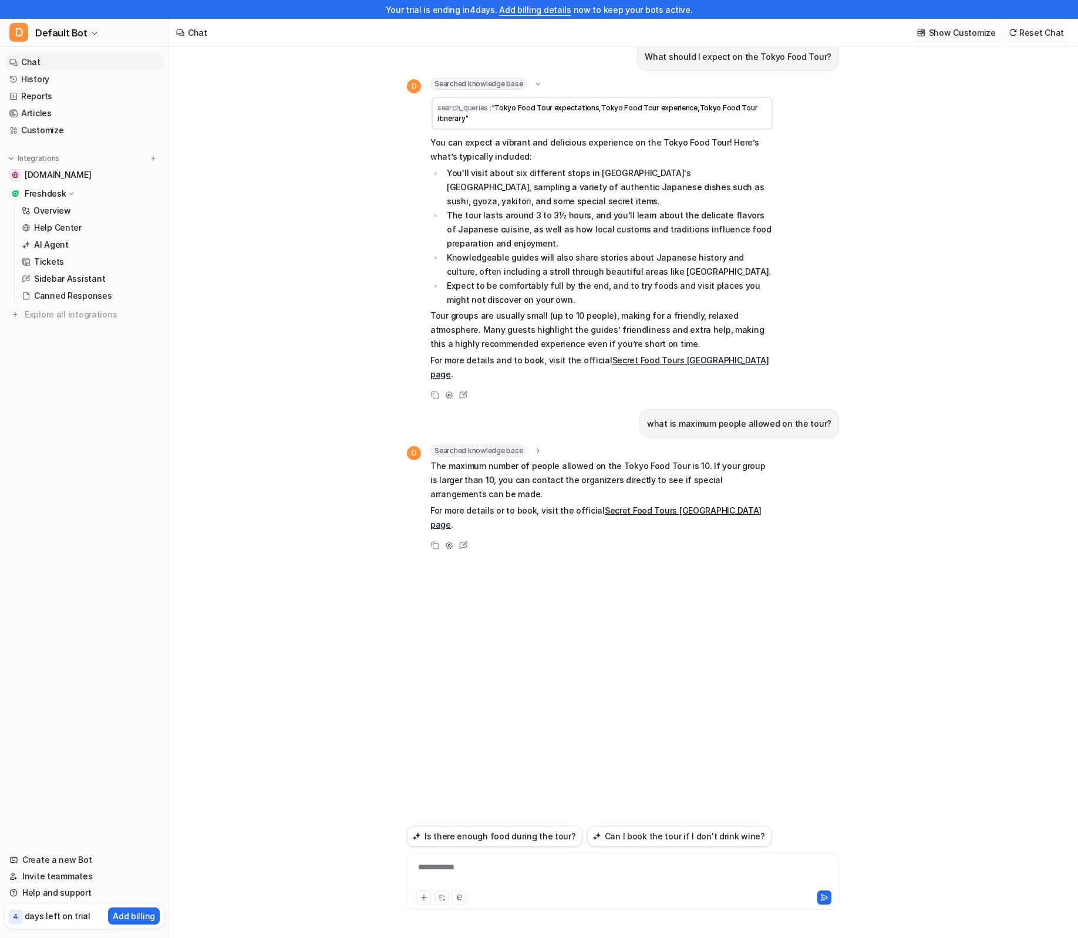
scroll to position [0, 0]
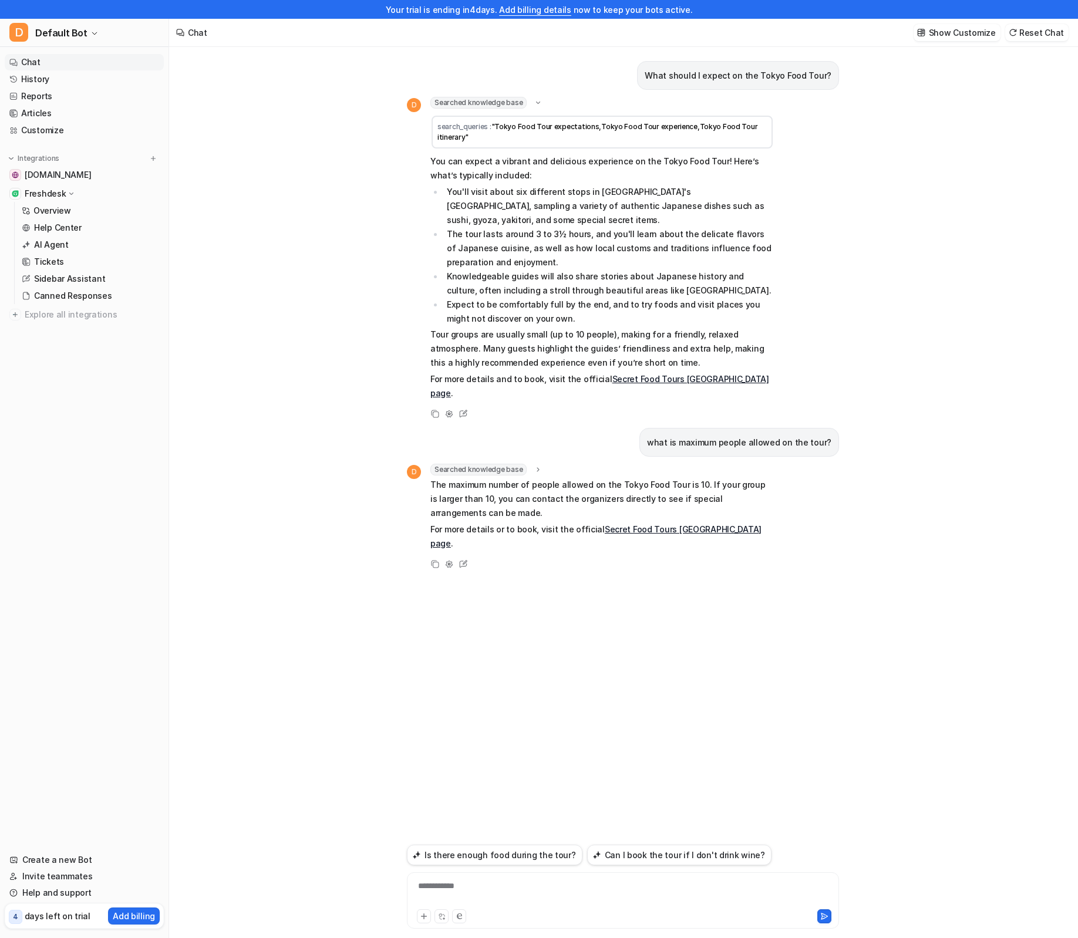
click at [212, 584] on div "What should I expect on the Tokyo Food Tour? D Searched knowledge base search_q…" at bounding box center [623, 502] width 908 height 910
click at [62, 248] on p "AI Agent" at bounding box center [51, 245] width 35 height 12
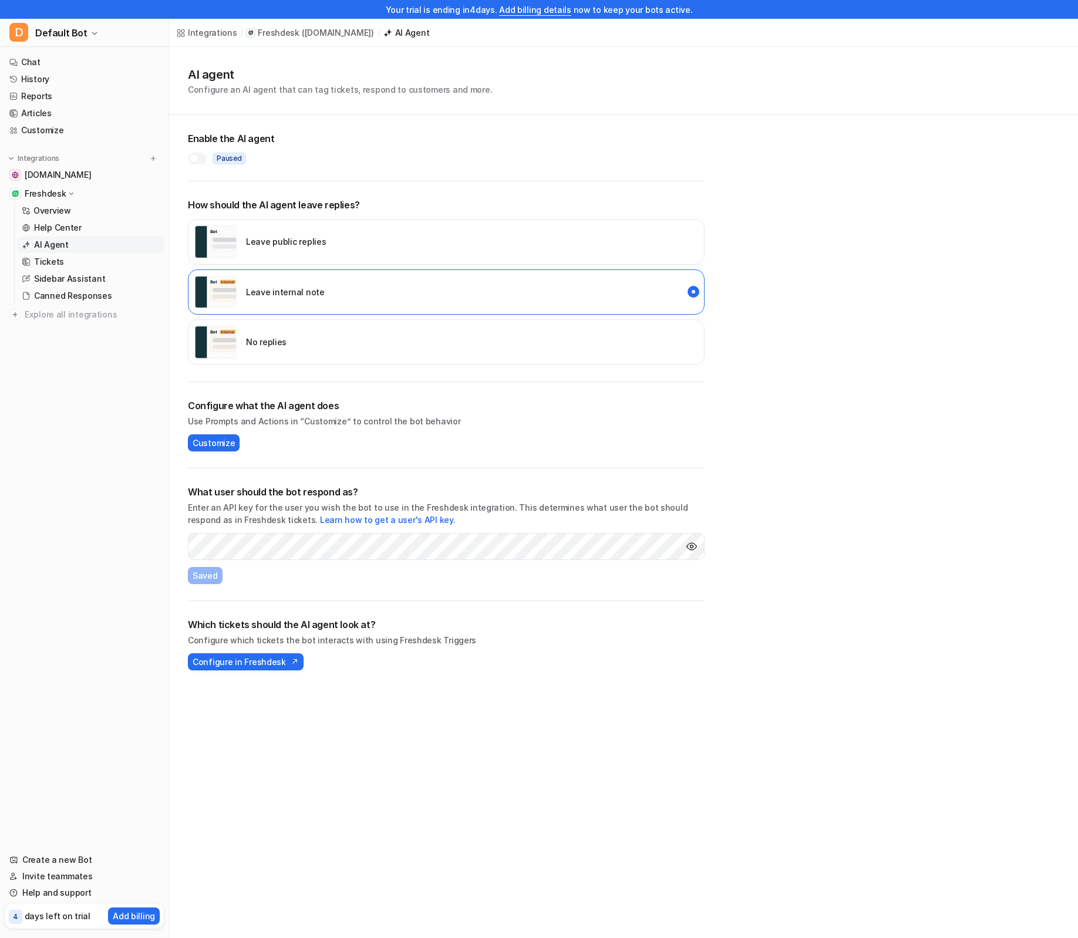
click at [195, 160] on div at bounding box center [193, 158] width 9 height 9
click at [113, 473] on nav "Chat History Reports Articles Customize Integrations www.secretfoodtours.com Fr…" at bounding box center [84, 445] width 168 height 793
click at [267, 78] on h1 "AI agent" at bounding box center [340, 75] width 304 height 18
click at [92, 372] on nav "Chat History Reports Articles Customize Integrations www.secretfoodtours.com Fr…" at bounding box center [84, 445] width 168 height 793
click at [197, 157] on div at bounding box center [200, 158] width 9 height 9
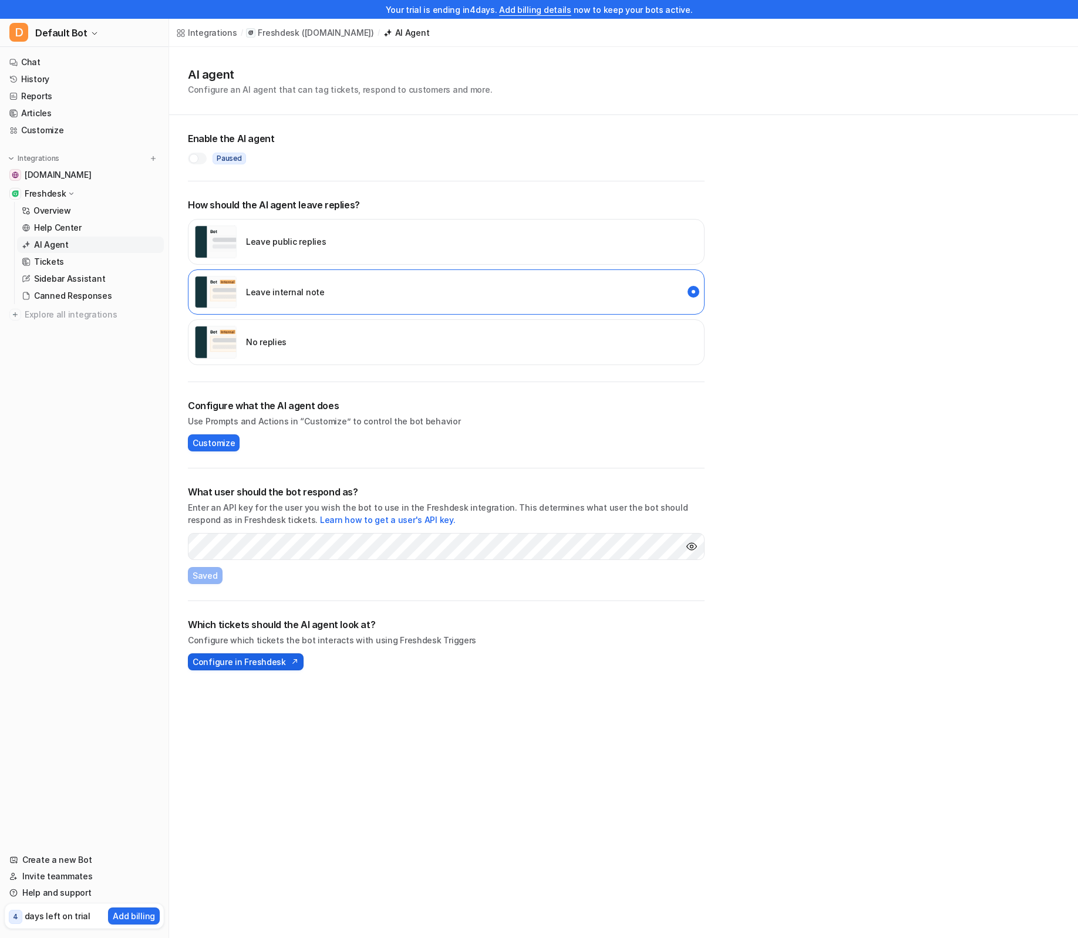
click at [254, 662] on span "Configure in Freshdesk" at bounding box center [239, 662] width 93 height 12
click at [73, 31] on span "Default Bot" at bounding box center [61, 33] width 52 height 16
click at [95, 462] on div "D Default Bot D Default Bot Create a new bot Settings Sign out Chat History Rep…" at bounding box center [84, 478] width 169 height 919
click at [659, 782] on div "Integrations / Freshdesk ( essorltd.freshdesk.com ) / AI Agent AI agent Configu…" at bounding box center [539, 469] width 1078 height 938
drag, startPoint x: 819, startPoint y: 685, endPoint x: 796, endPoint y: 650, distance: 41.5
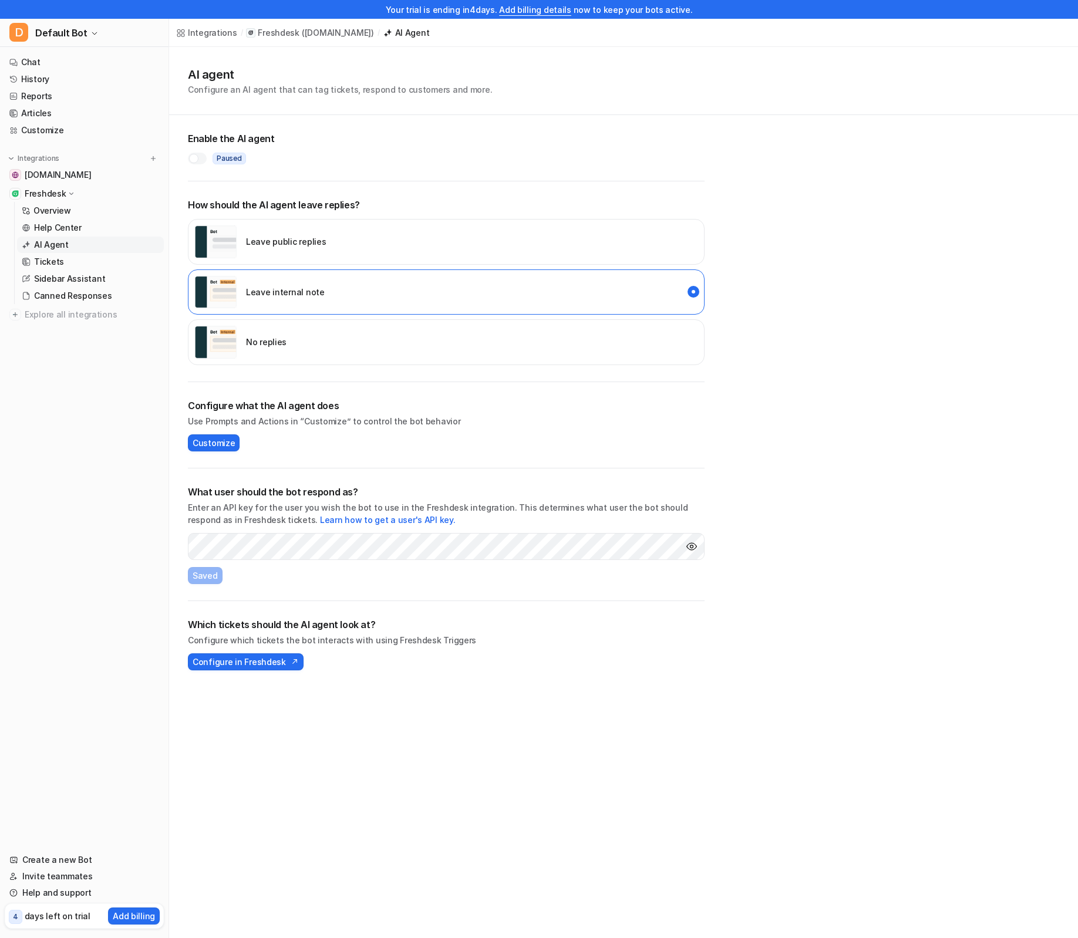
click at [819, 685] on div "AI agent Configure an AI agent that can tag tickets, respond to customers and m…" at bounding box center [623, 367] width 909 height 640
click at [692, 547] on img "Show API key" at bounding box center [692, 547] width 12 height 12
click at [815, 709] on div "Integrations / Freshdesk ( essorltd.freshdesk.com ) / AI Agent AI agent Configu…" at bounding box center [539, 469] width 1078 height 938
click at [113, 492] on nav "Chat History Reports Articles Customize Integrations www.secretfoodtours.com Fr…" at bounding box center [84, 445] width 168 height 793
click at [125, 491] on nav "Chat History Reports Articles Customize Integrations www.secretfoodtours.com Fr…" at bounding box center [84, 445] width 168 height 793
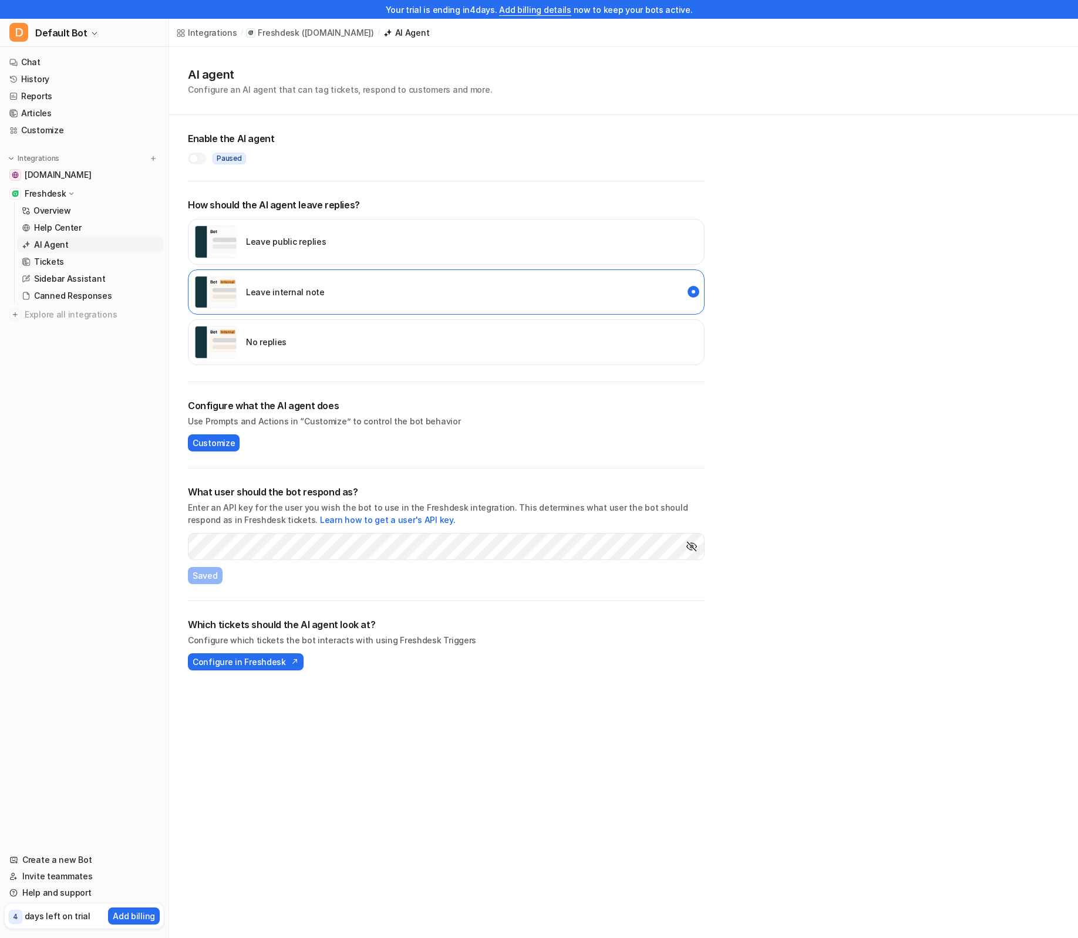
click at [157, 531] on nav "Chat History Reports Articles Customize Integrations www.secretfoodtours.com Fr…" at bounding box center [84, 445] width 168 height 793
click at [204, 443] on span "Customize" at bounding box center [214, 443] width 42 height 12
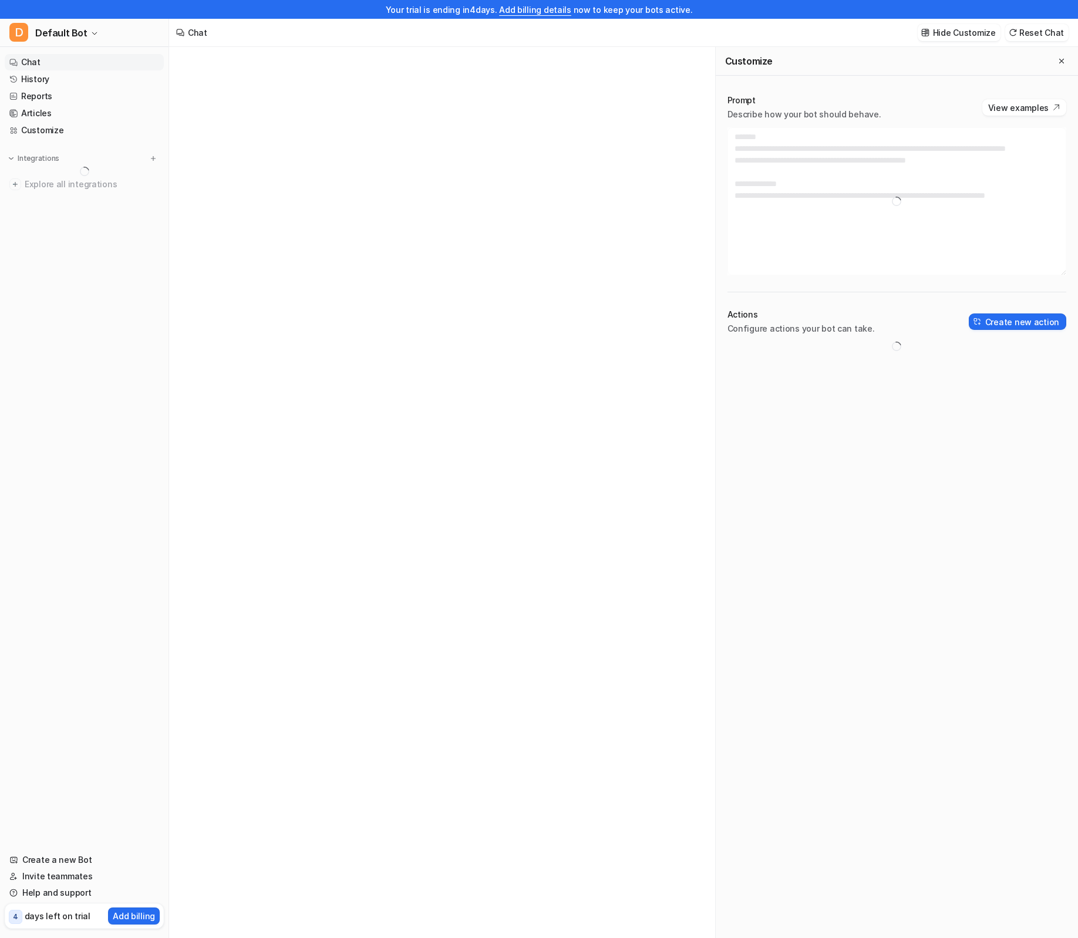
type textarea "**********"
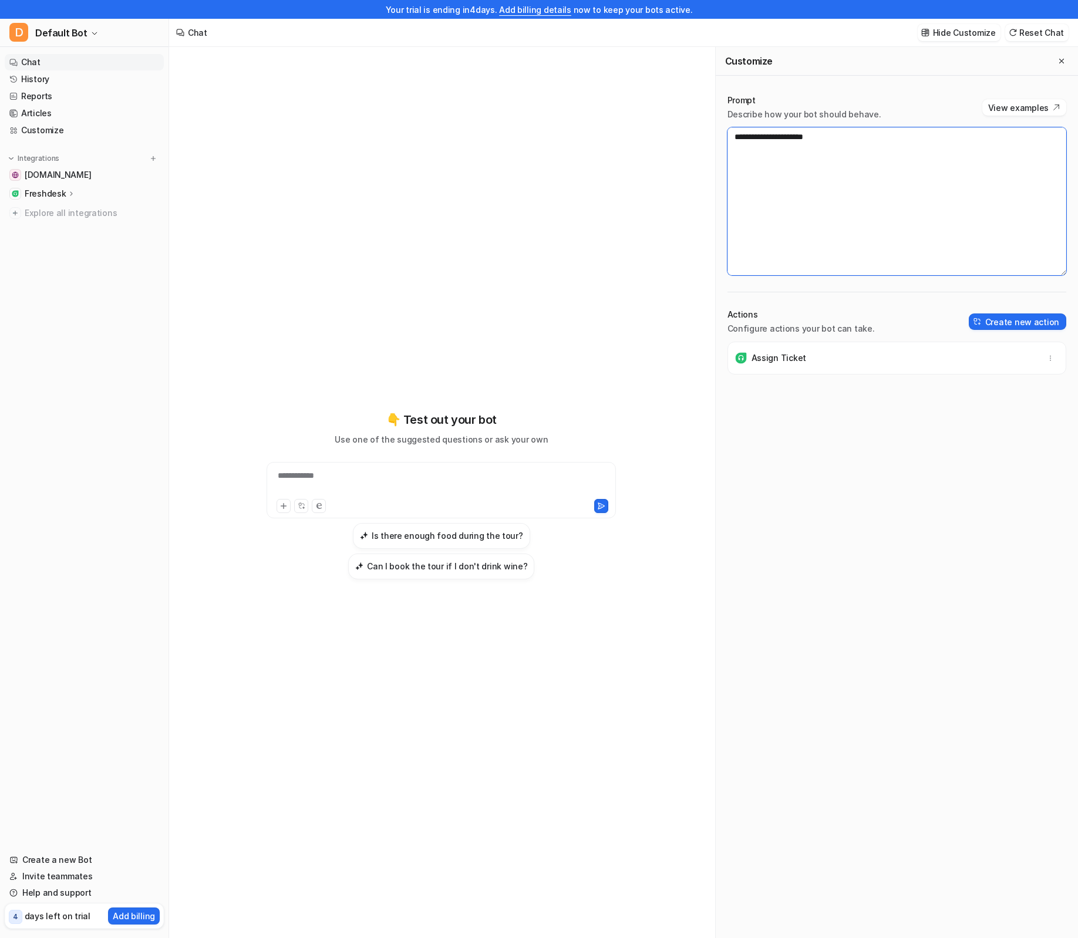
click at [878, 180] on textarea "**********" at bounding box center [896, 201] width 339 height 148
click at [1044, 109] on button "View examples" at bounding box center [1024, 107] width 84 height 16
click at [303, 281] on div "**********" at bounding box center [441, 495] width 432 height 657
click at [912, 494] on div "Assign Ticket" at bounding box center [896, 649] width 339 height 615
click at [49, 133] on link "Customize" at bounding box center [84, 130] width 159 height 16
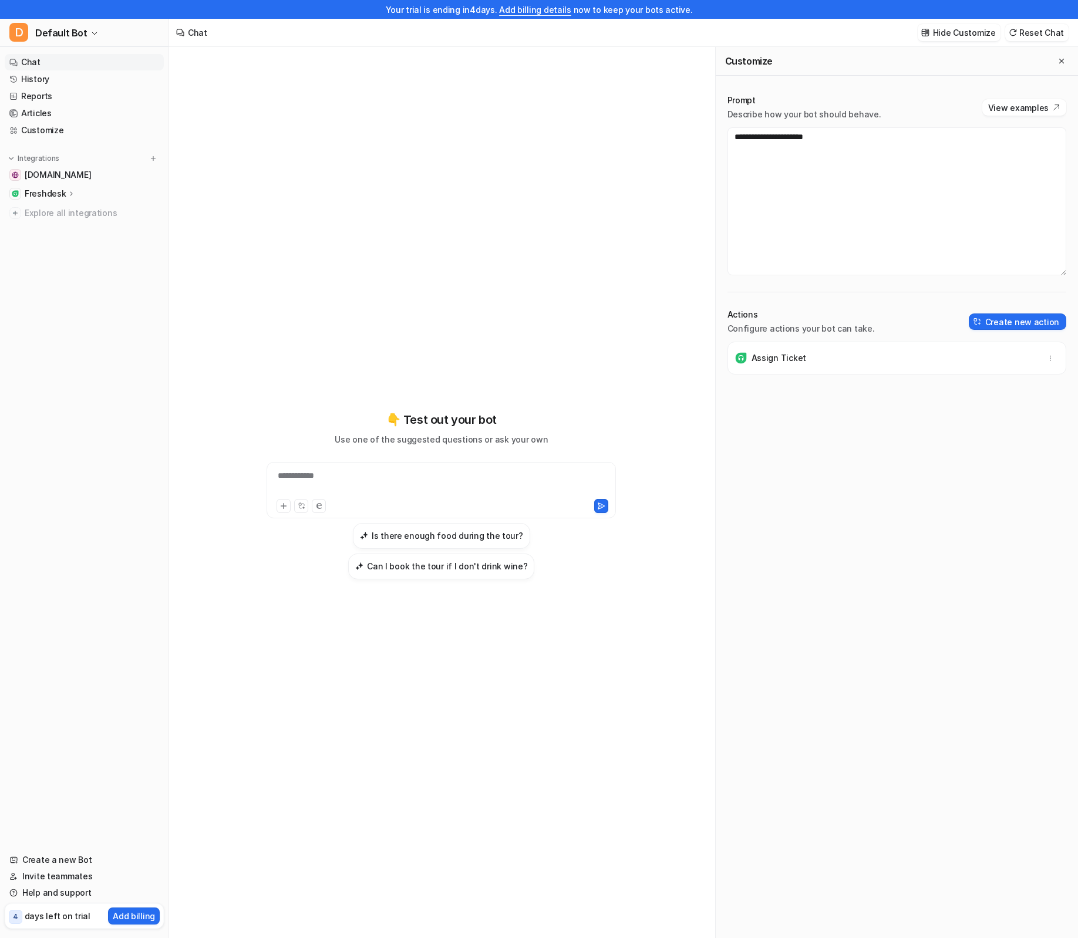
click at [48, 191] on p "Freshdesk" at bounding box center [45, 194] width 41 height 12
click at [75, 245] on link "AI Agent" at bounding box center [90, 245] width 147 height 16
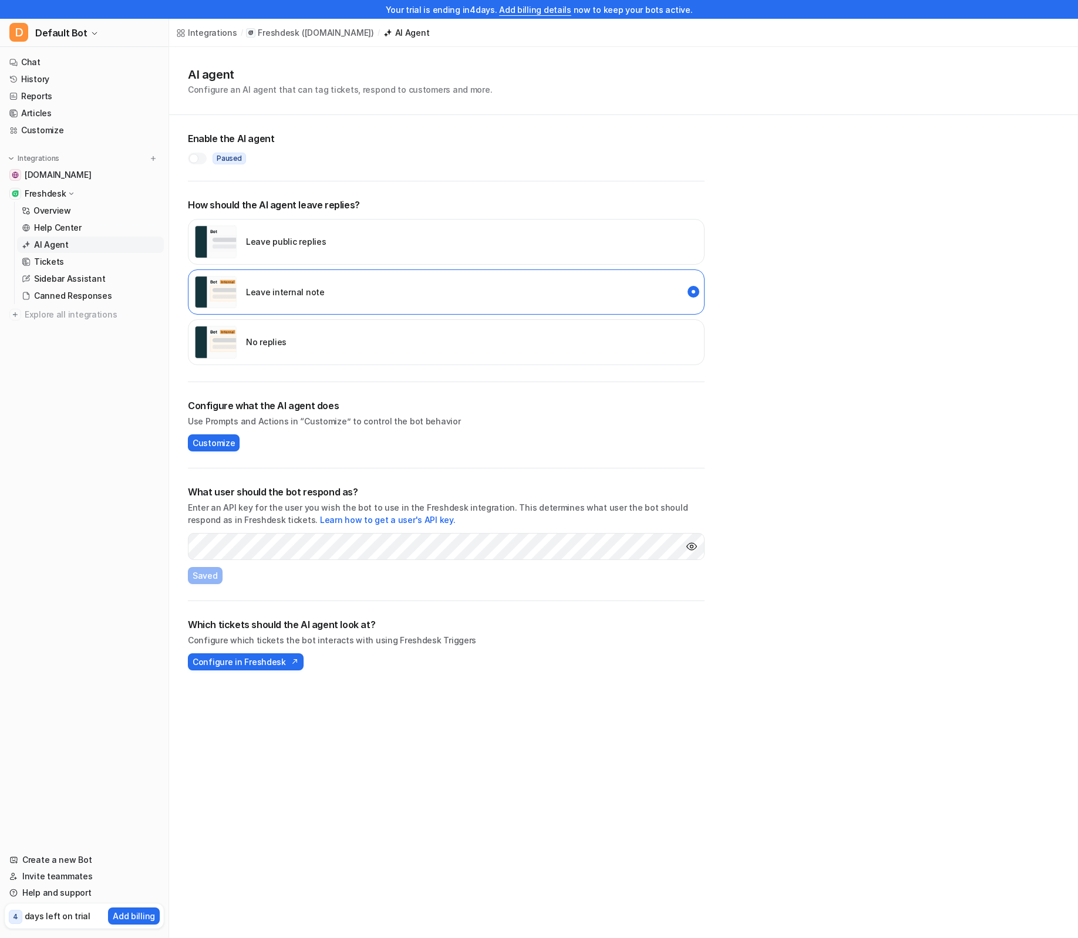
click at [332, 755] on div "Integrations / Freshdesk ( essorltd.freshdesk.com ) / AI Agent AI agent Configu…" at bounding box center [539, 469] width 1078 height 938
click at [312, 423] on p "Use Prompts and Actions in “Customize” to control the bot behavior" at bounding box center [446, 421] width 517 height 12
click at [215, 443] on span "Customize" at bounding box center [214, 443] width 42 height 12
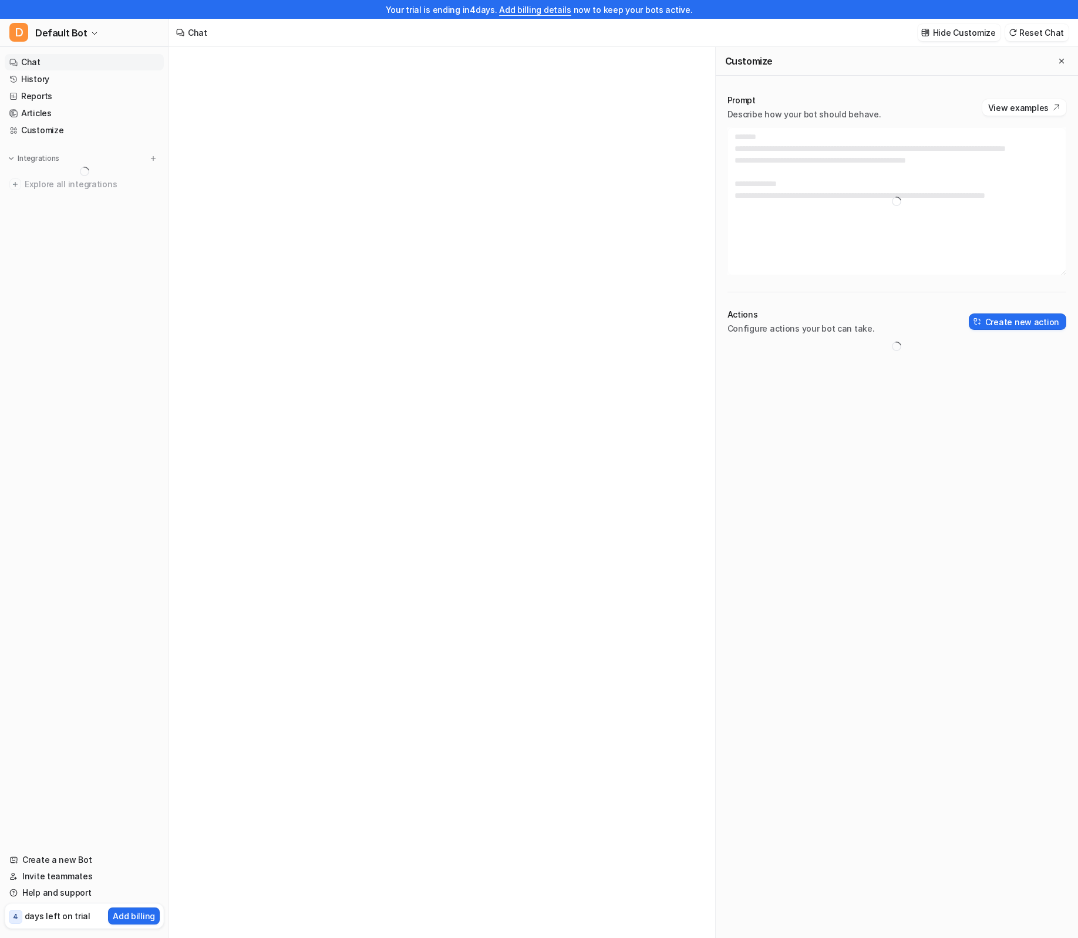
type textarea "**********"
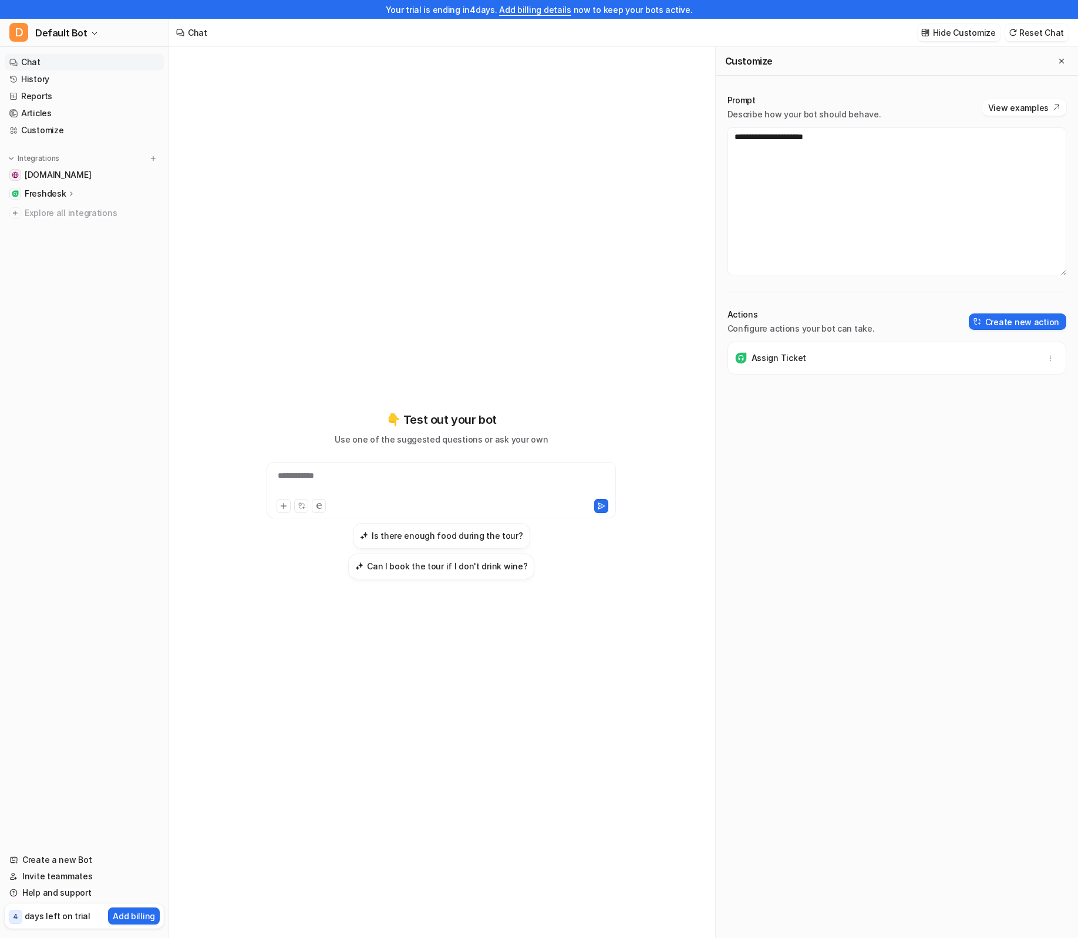
click at [772, 360] on p "Assign Ticket" at bounding box center [778, 358] width 55 height 12
click at [757, 355] on p "Assign Ticket" at bounding box center [778, 358] width 55 height 12
click at [738, 361] on img at bounding box center [741, 358] width 12 height 12
click at [1057, 357] on button "button" at bounding box center [1050, 358] width 16 height 16
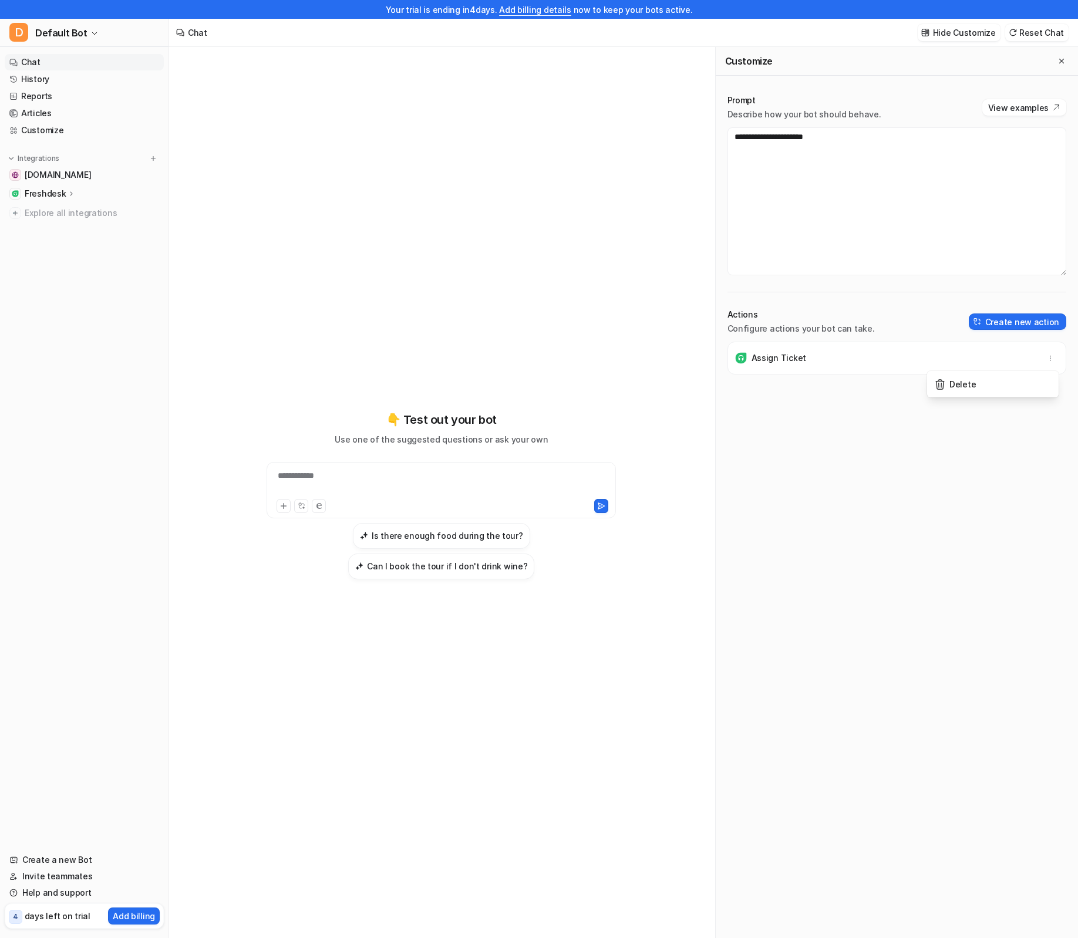
click at [956, 458] on div "Assign Ticket Delete" at bounding box center [896, 649] width 339 height 615
click at [776, 363] on p "Assign Ticket" at bounding box center [778, 358] width 55 height 12
click at [735, 355] on img at bounding box center [741, 358] width 12 height 12
click at [769, 359] on p "Assign Ticket" at bounding box center [778, 358] width 55 height 12
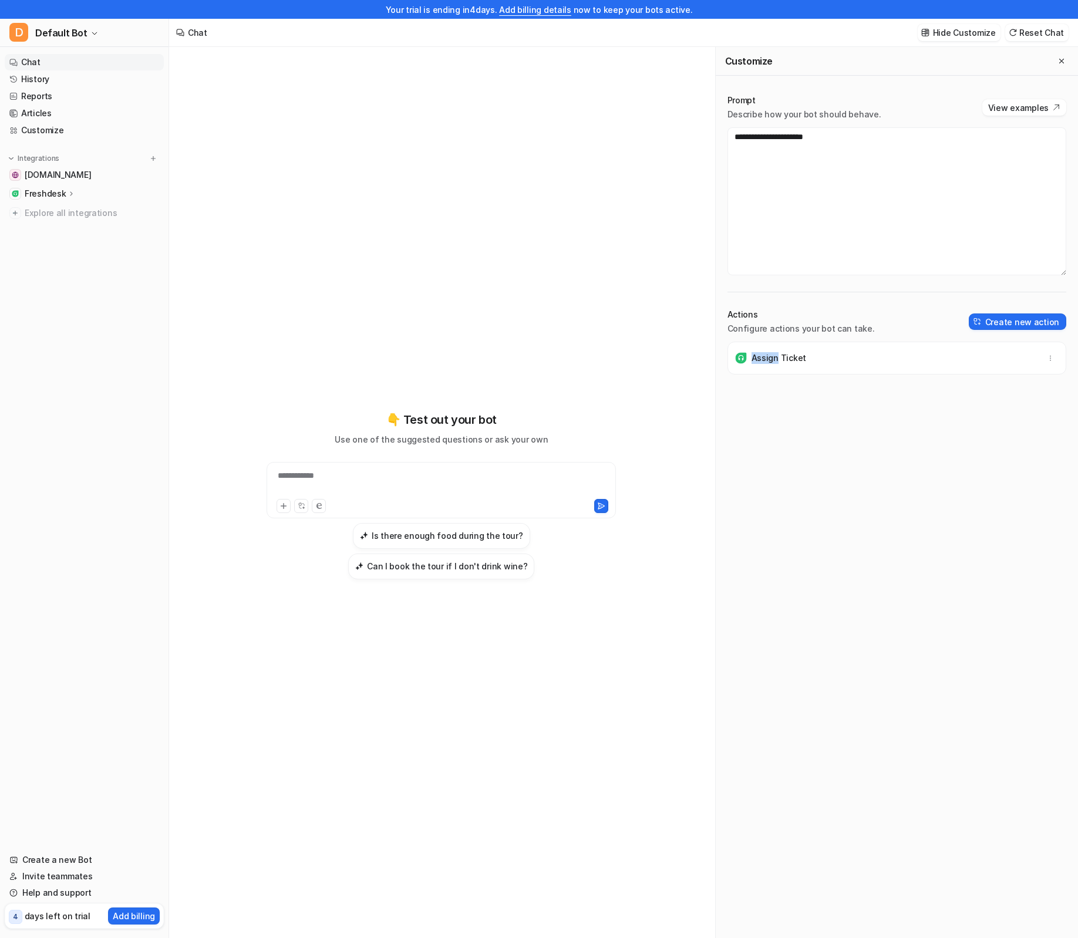
click at [769, 359] on p "Assign Ticket" at bounding box center [778, 358] width 55 height 12
click at [789, 418] on div "Assign Ticket" at bounding box center [896, 649] width 339 height 615
drag, startPoint x: 742, startPoint y: 355, endPoint x: 1033, endPoint y: 375, distance: 291.8
click at [742, 356] on img at bounding box center [741, 358] width 12 height 12
click at [1055, 362] on button "button" at bounding box center [1050, 358] width 16 height 16
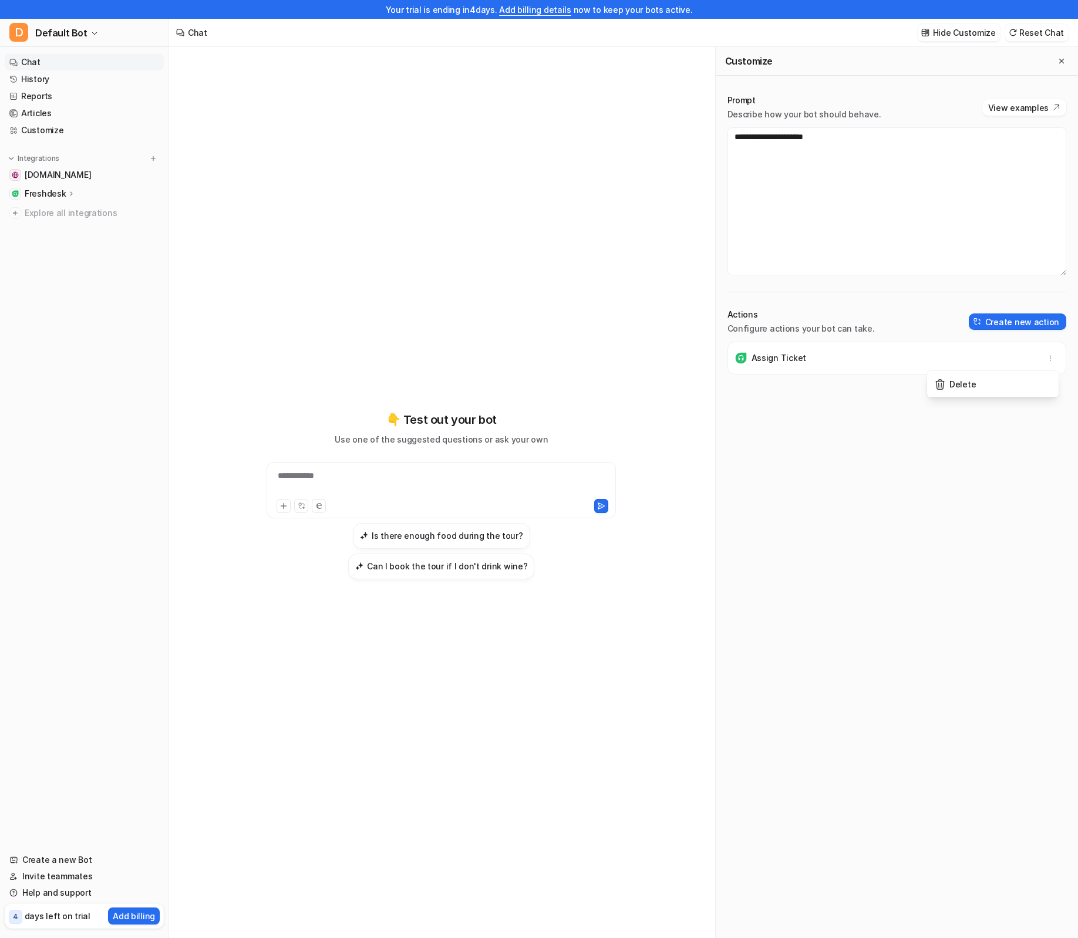
click at [767, 361] on p "Assign Ticket" at bounding box center [778, 358] width 55 height 12
click at [735, 360] on img at bounding box center [741, 358] width 12 height 12
click at [754, 363] on p "Assign Ticket" at bounding box center [778, 358] width 55 height 12
click at [764, 360] on p "Assign Ticket" at bounding box center [778, 358] width 55 height 12
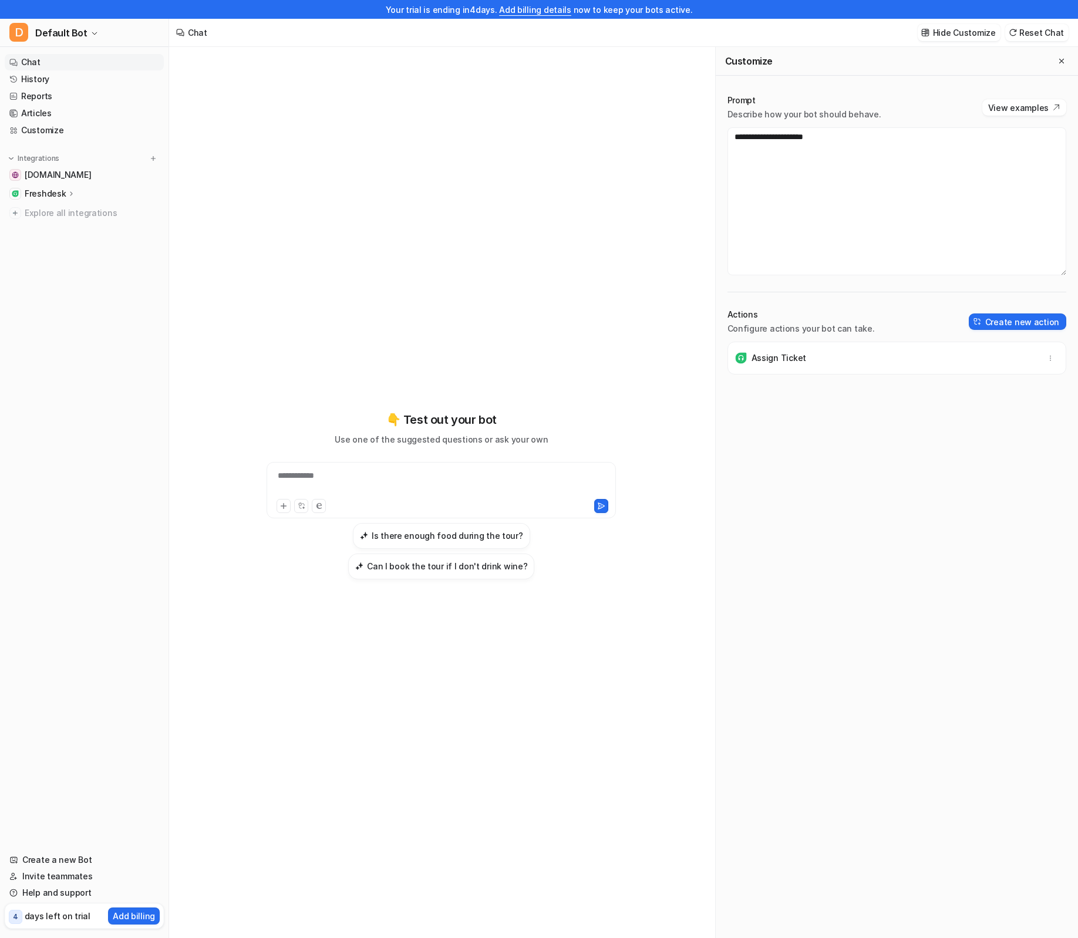
click at [782, 357] on p "Assign Ticket" at bounding box center [778, 358] width 55 height 12
click at [797, 426] on div "Assign Ticket" at bounding box center [896, 649] width 339 height 615
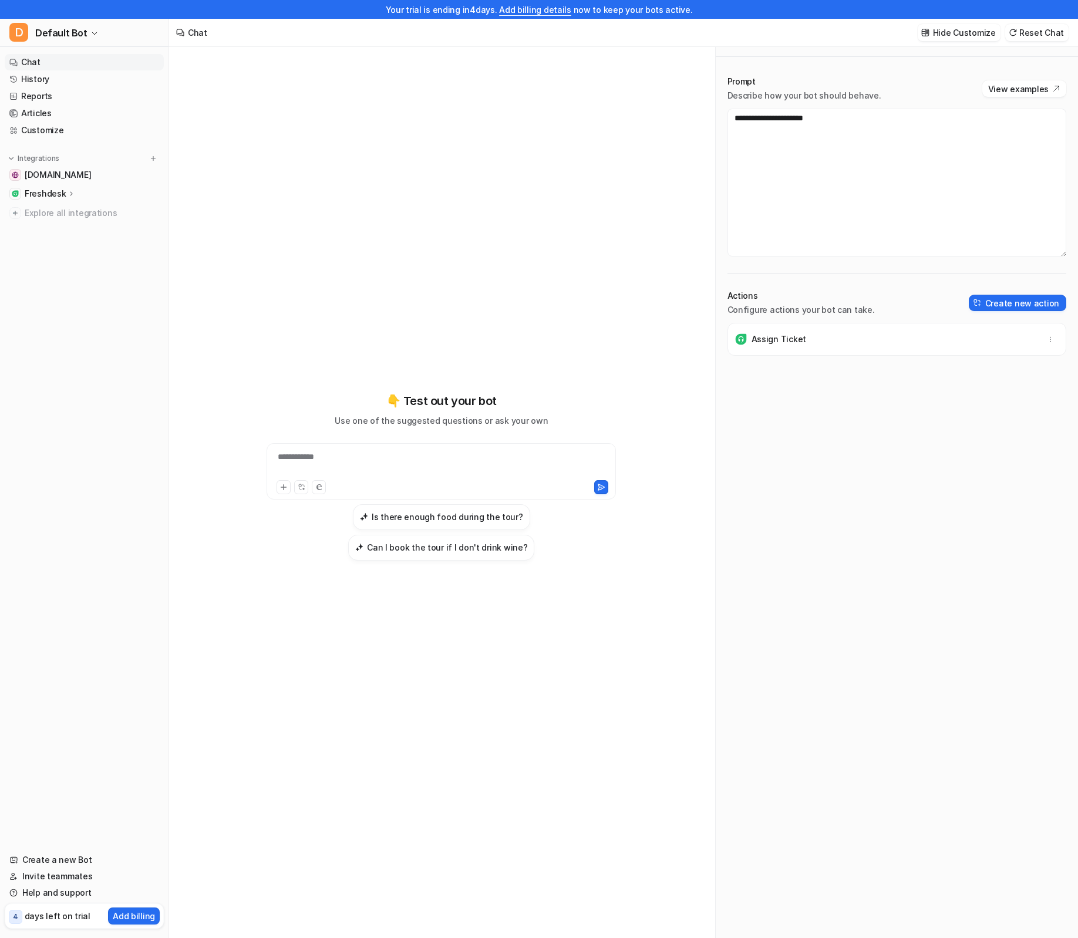
click at [268, 363] on div "**********" at bounding box center [441, 476] width 432 height 657
click at [212, 348] on div "**********" at bounding box center [441, 483] width 545 height 910
click at [376, 311] on div "**********" at bounding box center [441, 476] width 432 height 657
click at [76, 177] on span "[DOMAIN_NAME]" at bounding box center [58, 175] width 66 height 12
click at [64, 195] on div "Freshdesk" at bounding box center [50, 194] width 51 height 12
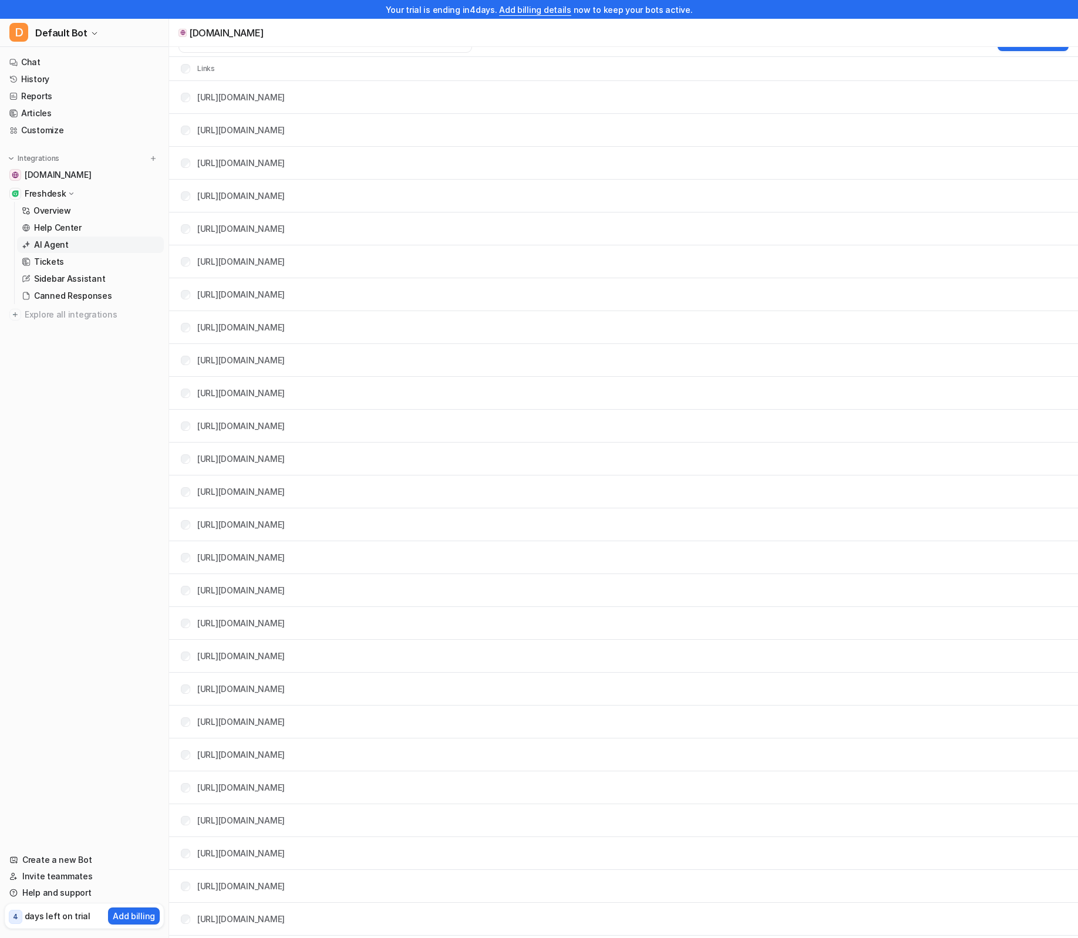
click at [70, 248] on link "AI Agent" at bounding box center [90, 245] width 147 height 16
click at [49, 242] on p "AI Agent" at bounding box center [51, 245] width 35 height 12
click at [68, 247] on link "AI Agent" at bounding box center [90, 245] width 147 height 16
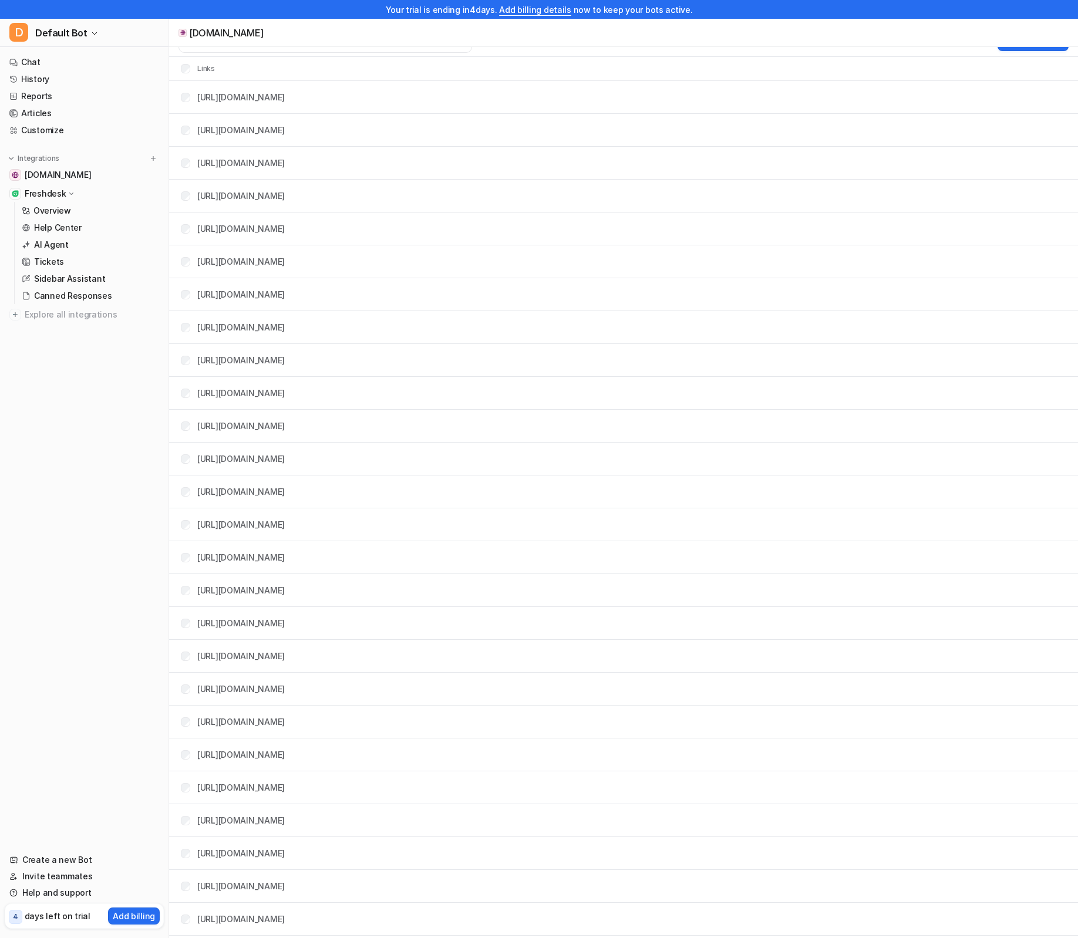
drag, startPoint x: 68, startPoint y: 247, endPoint x: 58, endPoint y: 184, distance: 64.2
click at [68, 247] on link "AI Agent" at bounding box center [90, 245] width 147 height 16
click at [48, 190] on p "Freshdesk" at bounding box center [45, 194] width 41 height 12
click at [69, 170] on span "[DOMAIN_NAME]" at bounding box center [58, 175] width 66 height 12
click at [46, 128] on link "Customize" at bounding box center [84, 130] width 159 height 16
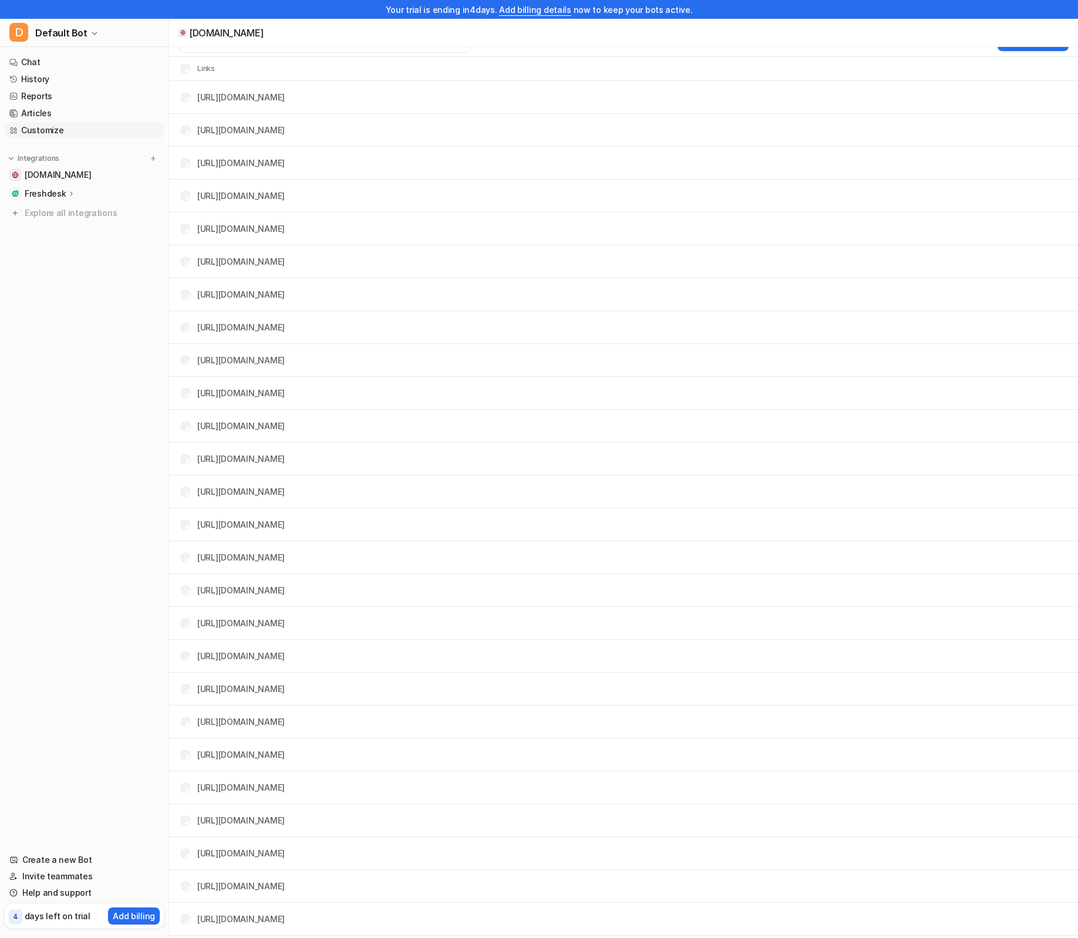
click at [46, 128] on link "Customize" at bounding box center [84, 130] width 159 height 16
click at [55, 178] on span "[DOMAIN_NAME]" at bounding box center [58, 175] width 66 height 12
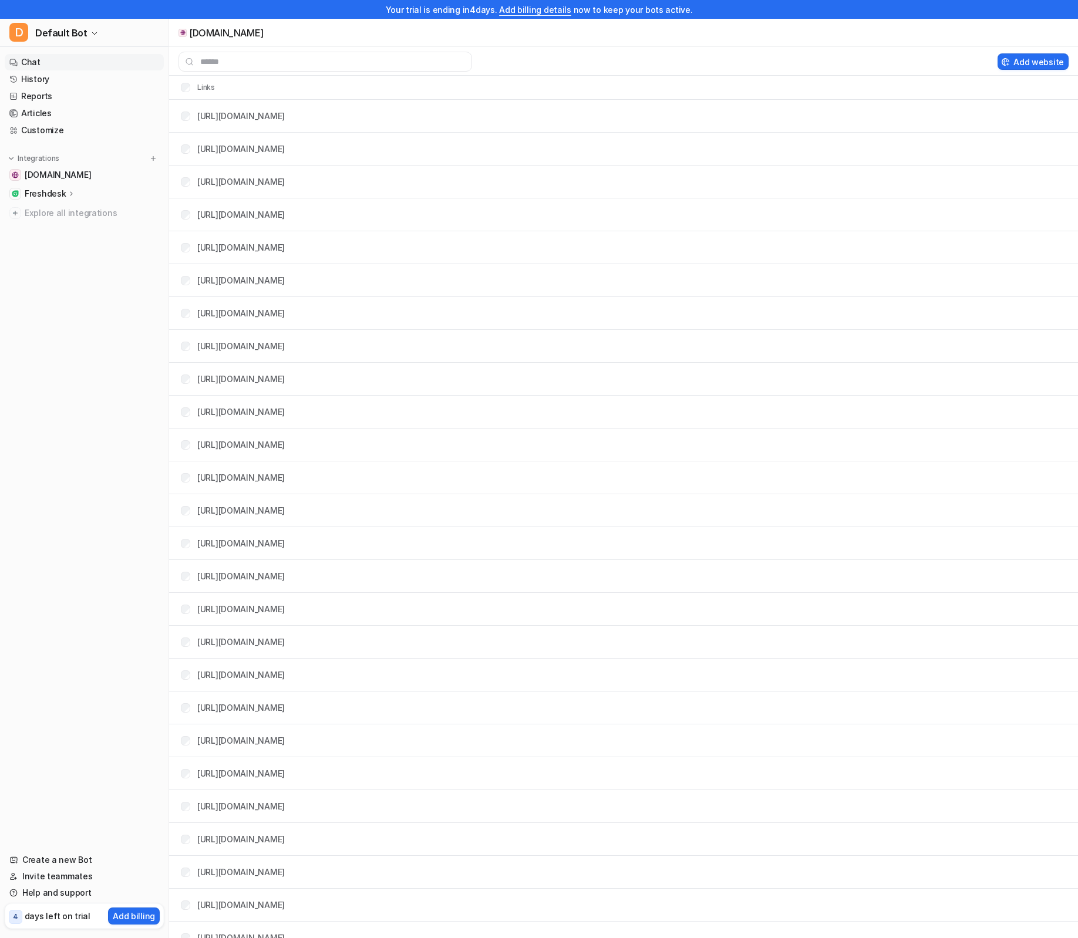
click at [26, 64] on link "Chat" at bounding box center [84, 62] width 159 height 16
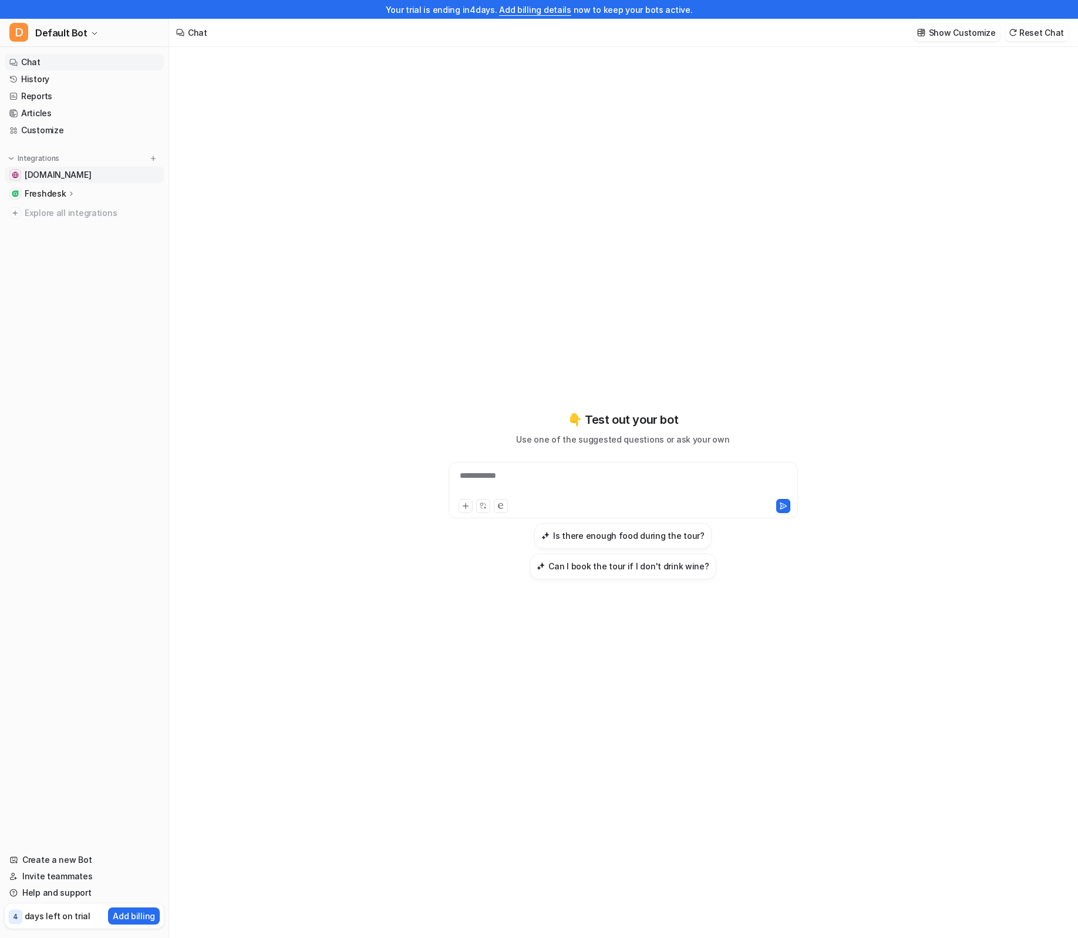
click at [49, 178] on span "[DOMAIN_NAME]" at bounding box center [58, 175] width 66 height 12
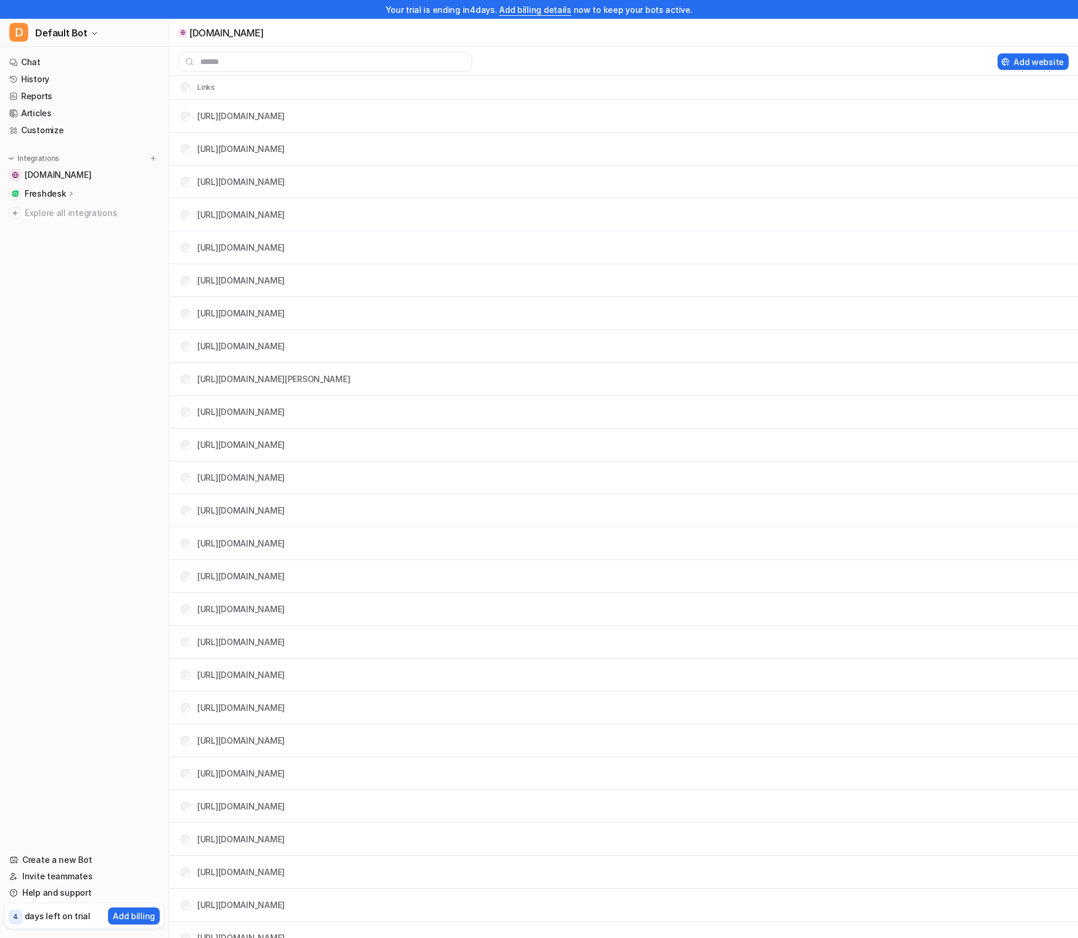
click at [49, 197] on p "Freshdesk" at bounding box center [45, 194] width 41 height 12
click at [66, 248] on p "AI Agent" at bounding box center [51, 245] width 35 height 12
click at [53, 248] on p "AI Agent" at bounding box center [51, 245] width 35 height 12
click at [56, 244] on p "AI Agent" at bounding box center [51, 245] width 35 height 12
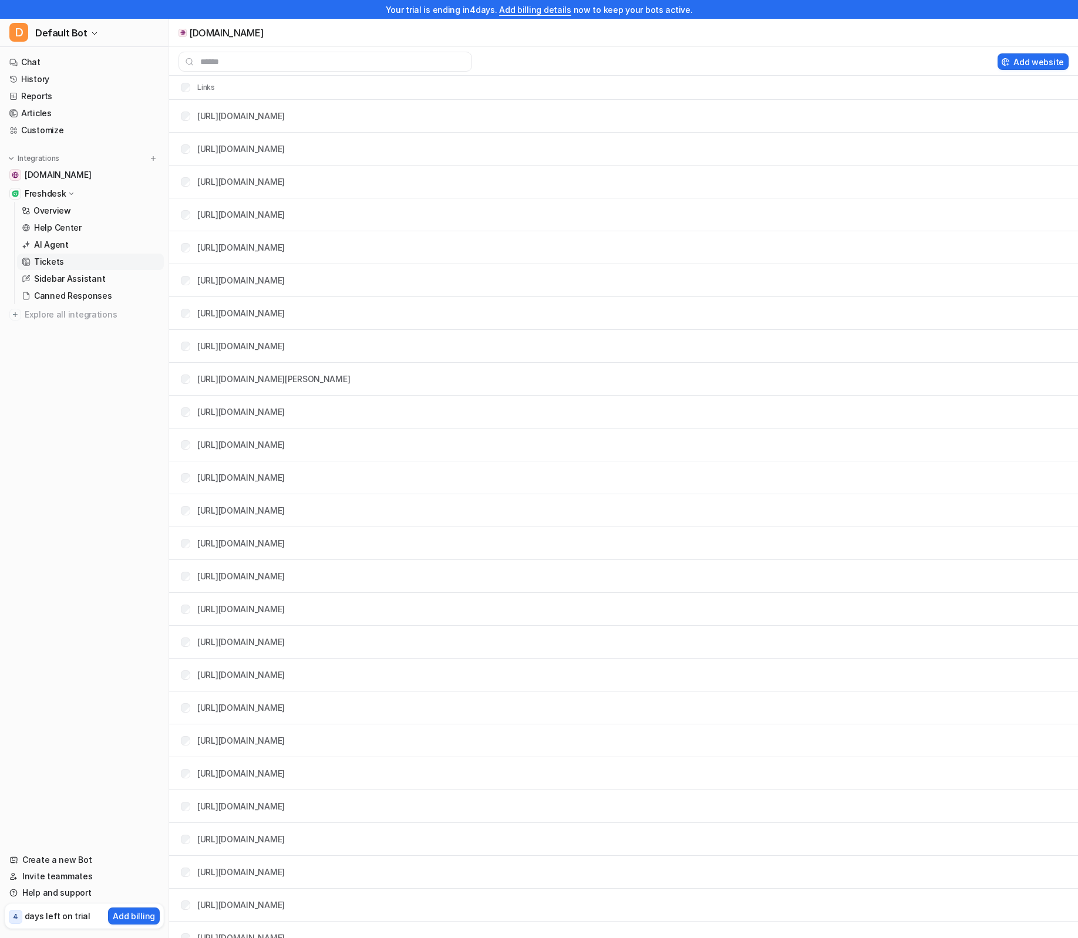
click at [72, 263] on link "Tickets" at bounding box center [90, 262] width 147 height 16
click at [56, 243] on p "AI Agent" at bounding box center [51, 245] width 35 height 12
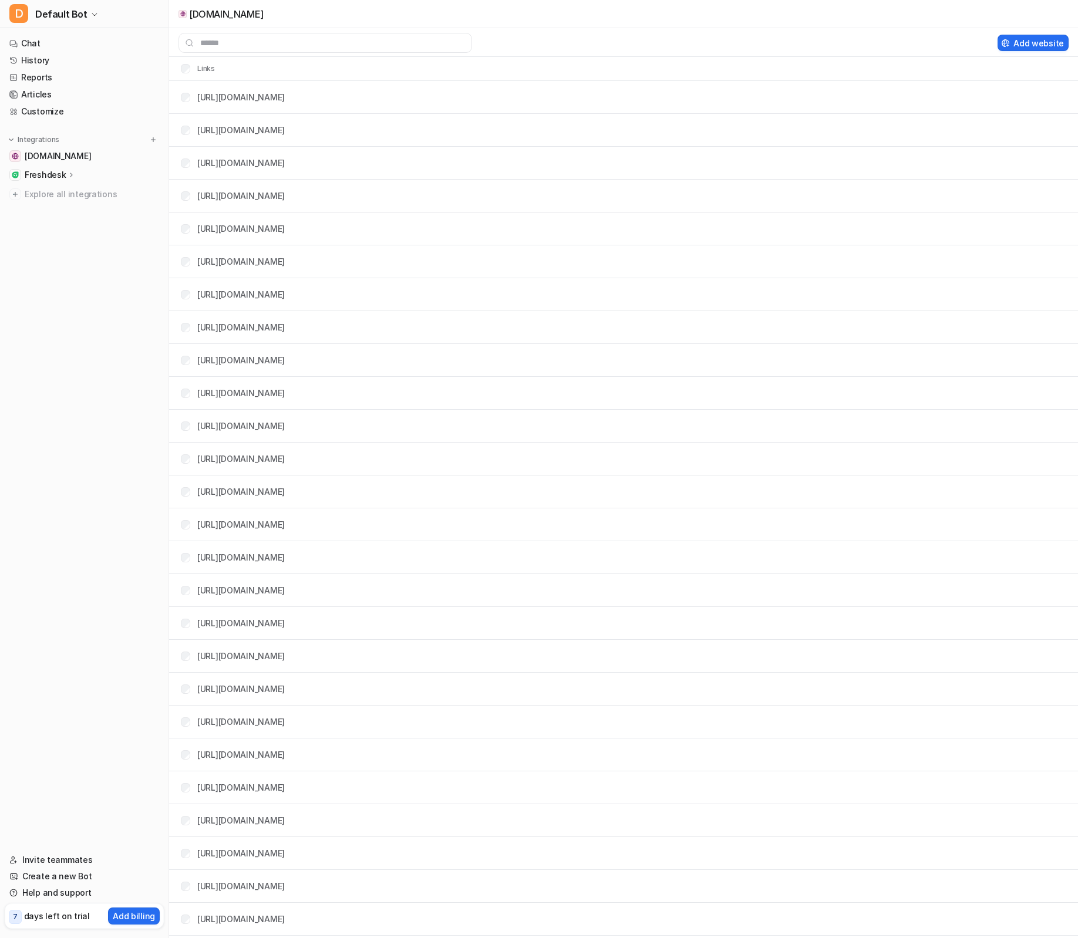
click at [56, 171] on p "Freshdesk" at bounding box center [45, 175] width 41 height 12
click at [55, 222] on p "AI Agent" at bounding box center [51, 226] width 35 height 12
click at [52, 225] on p "AI Agent" at bounding box center [51, 226] width 35 height 12
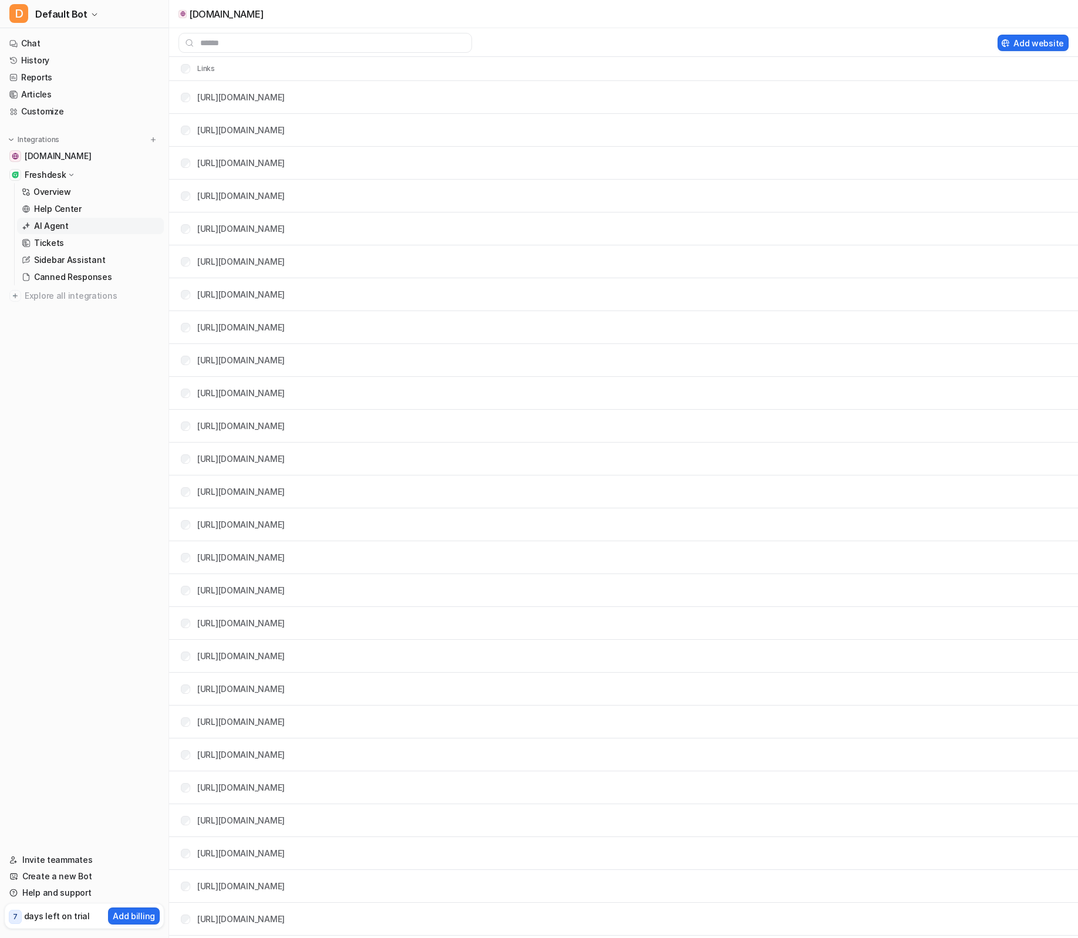
click at [49, 228] on p "AI Agent" at bounding box center [51, 226] width 35 height 12
click at [72, 468] on nav "Chat History Reports Articles Customize Integrations [DOMAIN_NAME] Freshdesk Ov…" at bounding box center [84, 437] width 168 height 812
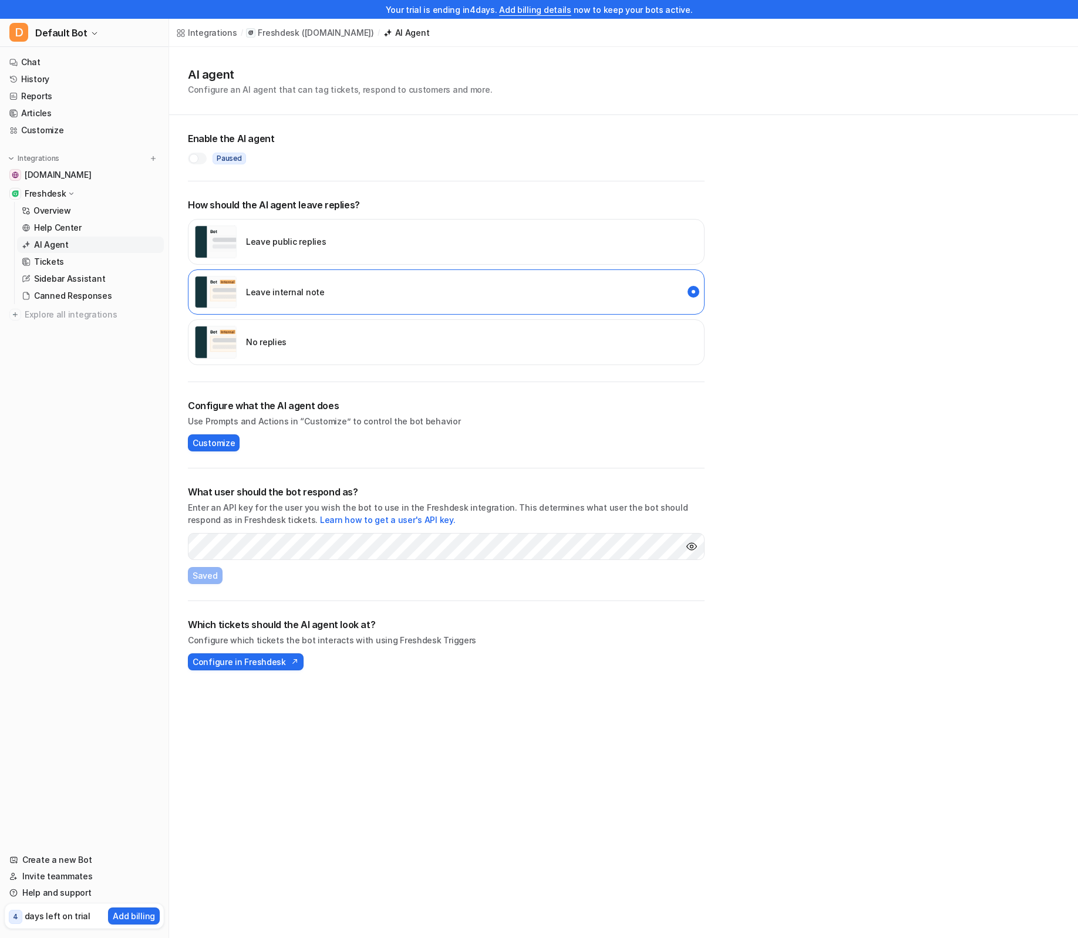
click at [67, 415] on nav "Chat History Reports Articles Customize Integrations [DOMAIN_NAME] Freshdesk Ov…" at bounding box center [84, 445] width 168 height 793
click at [86, 66] on link "Chat" at bounding box center [84, 62] width 159 height 16
click at [33, 64] on link "Chat" at bounding box center [84, 62] width 159 height 16
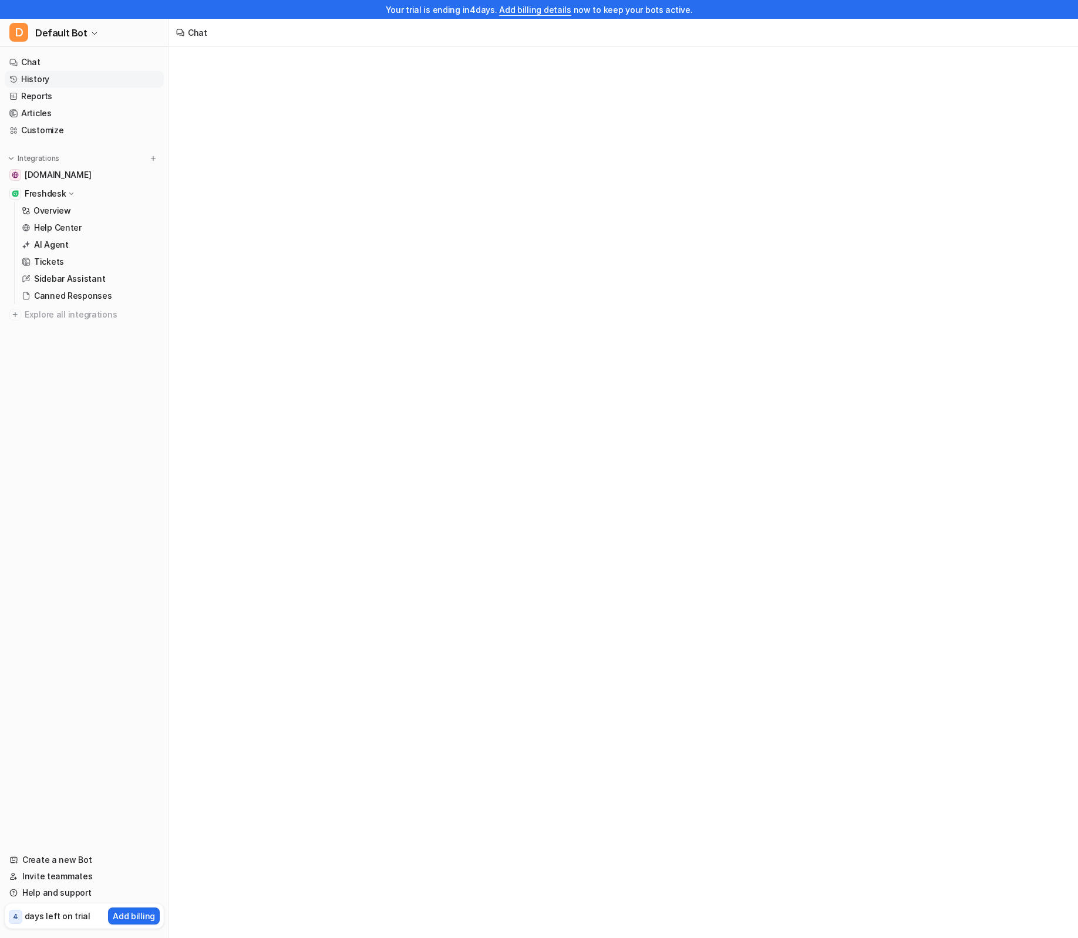
click at [36, 81] on link "History" at bounding box center [84, 79] width 159 height 16
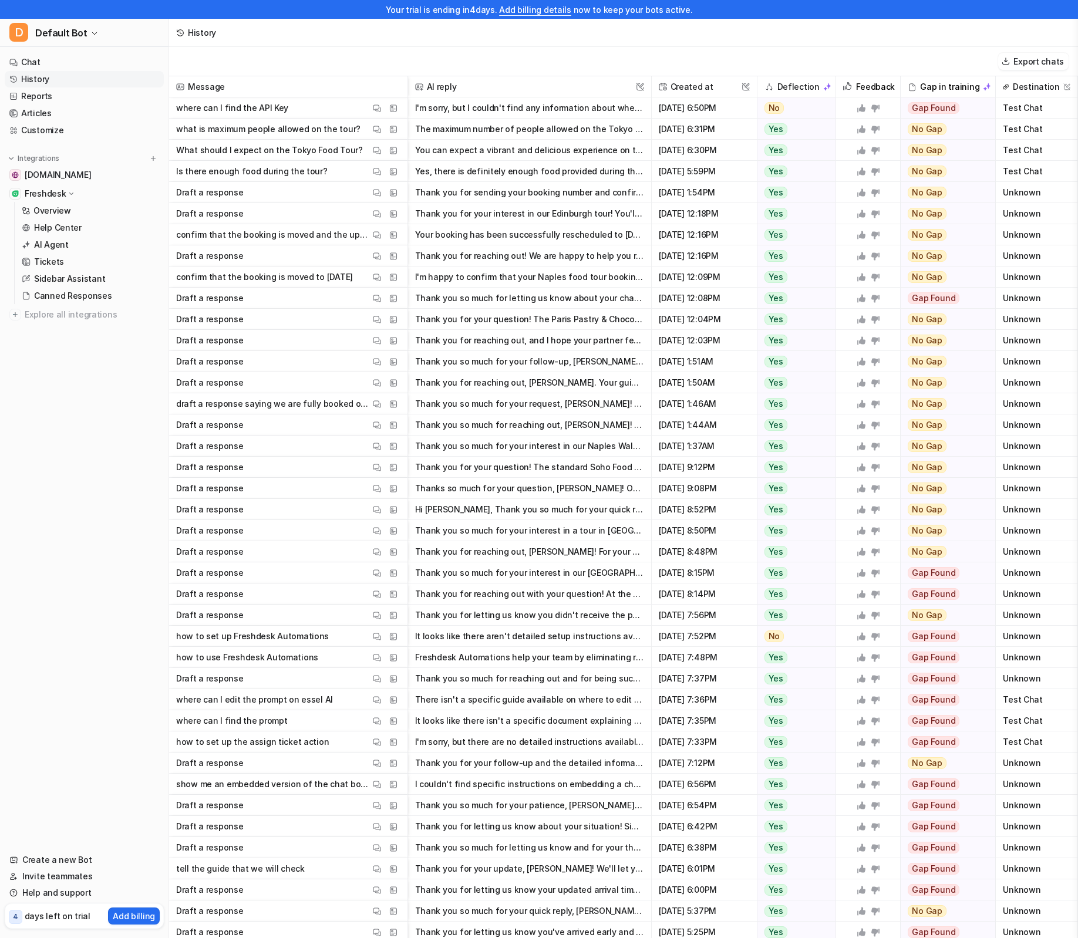
click at [494, 112] on button "I'm sorry, but I couldn't find any information about where to find the API Key.…" at bounding box center [529, 107] width 229 height 21
click at [540, 63] on div "Export chats" at bounding box center [623, 61] width 909 height 29
click at [59, 63] on link "Chat" at bounding box center [84, 62] width 159 height 16
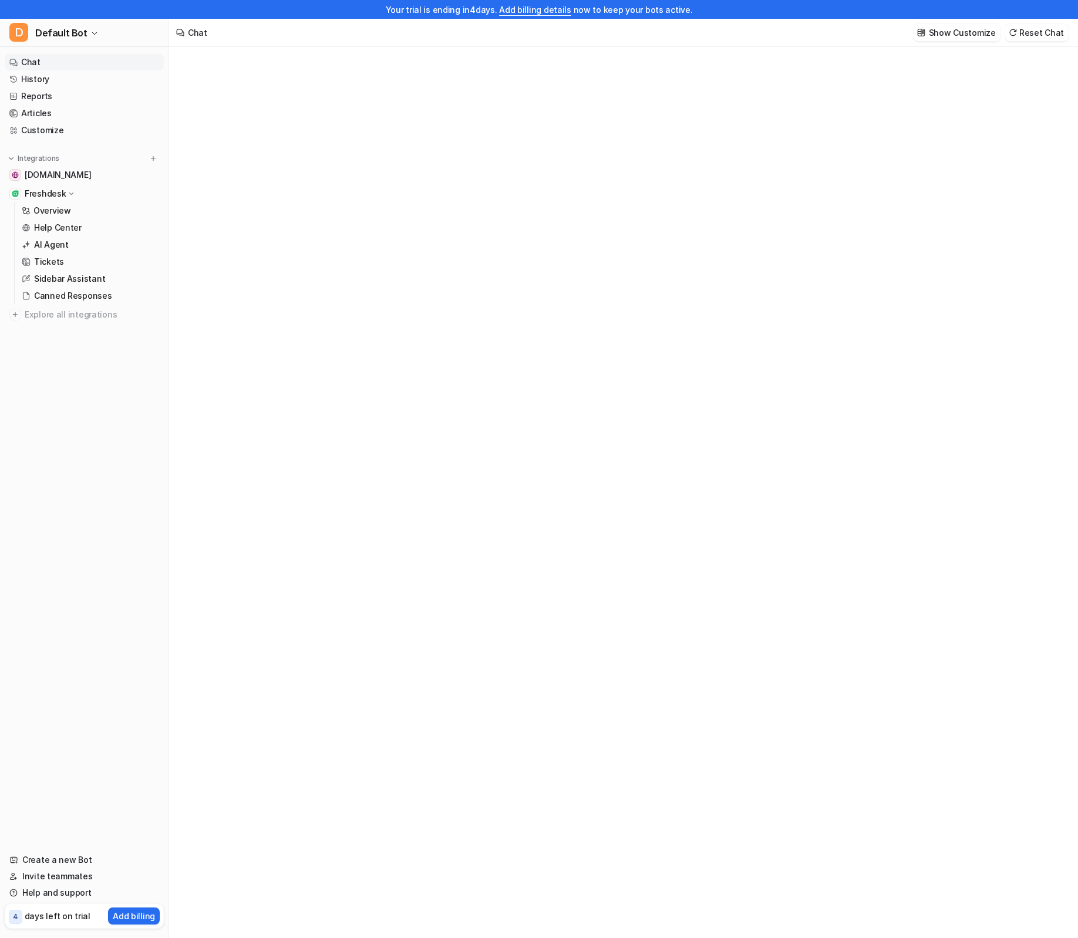
type textarea "**********"
click at [547, 491] on div "**********" at bounding box center [622, 483] width 343 height 27
click at [66, 251] on link "AI Agent" at bounding box center [90, 245] width 147 height 16
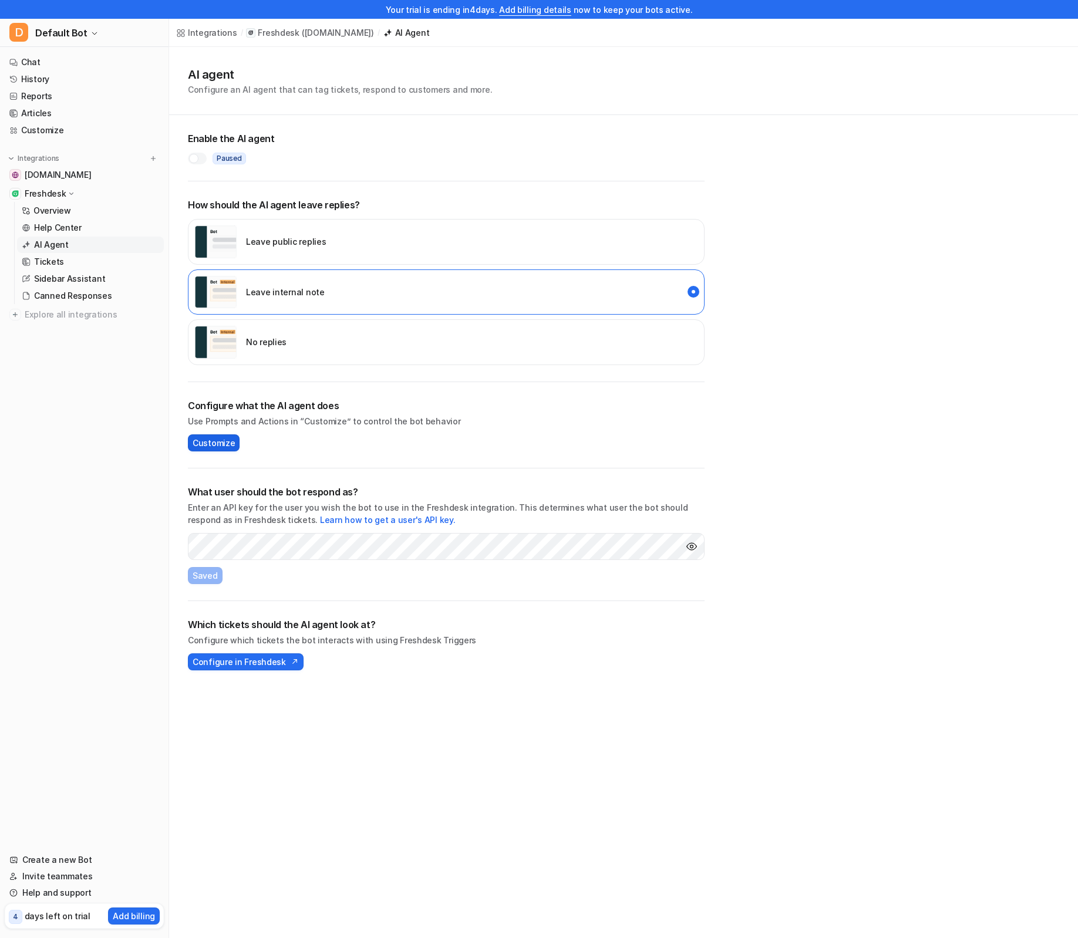
click at [222, 442] on span "Customize" at bounding box center [214, 443] width 42 height 12
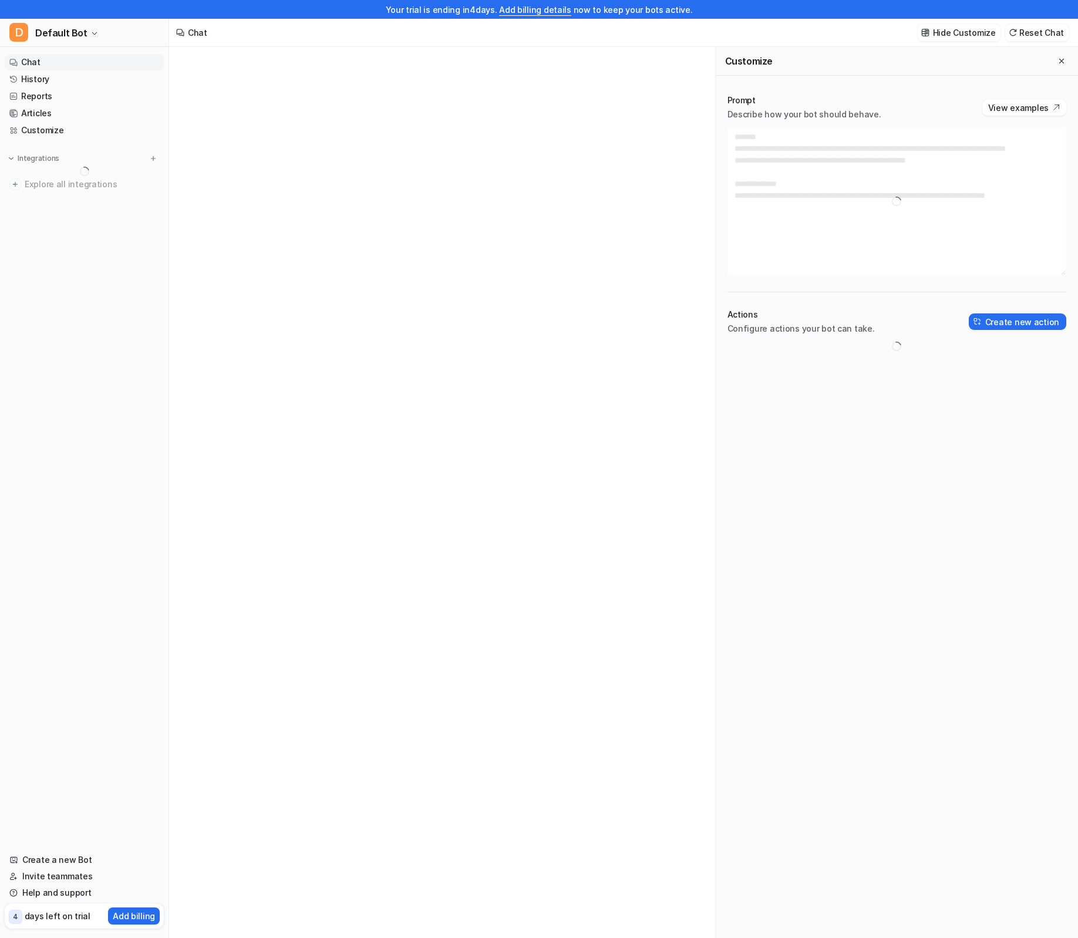
type textarea "**********"
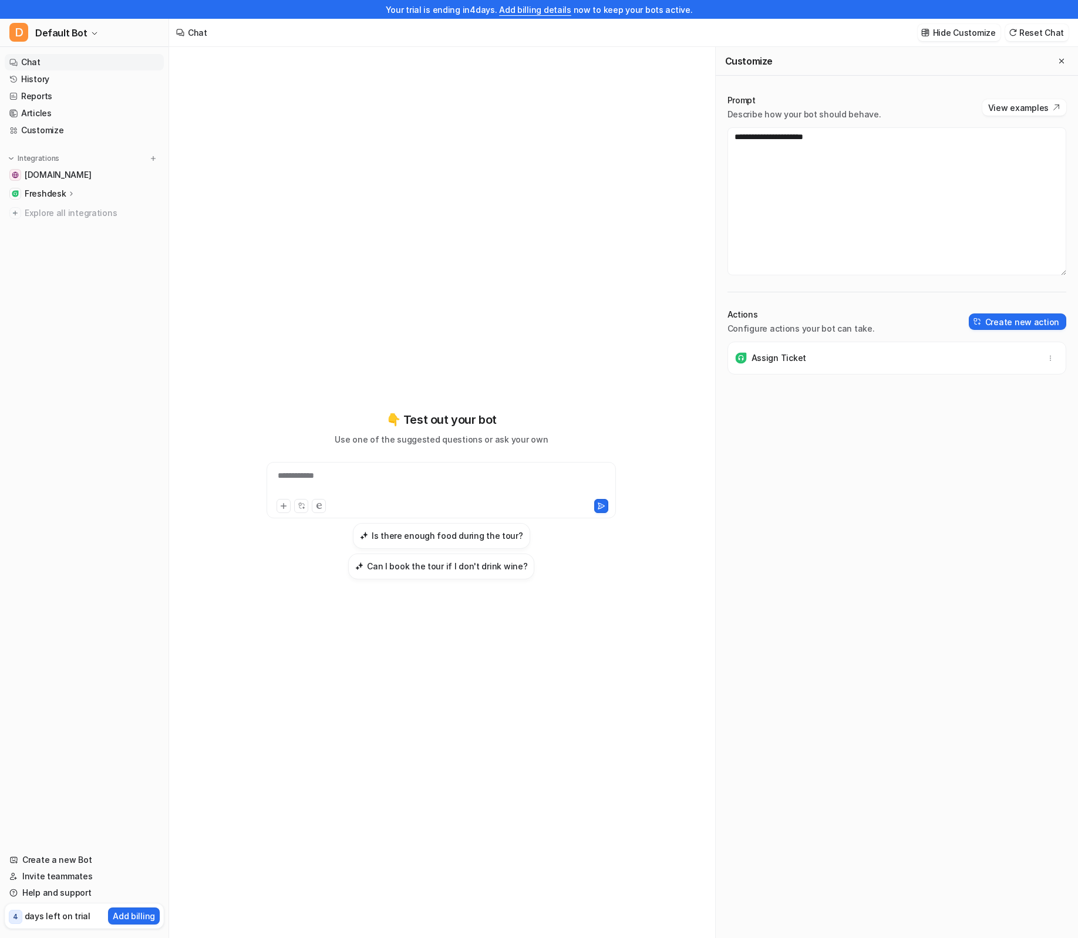
click at [332, 497] on div "**********" at bounding box center [440, 483] width 343 height 27
paste div
click at [599, 510] on icon at bounding box center [601, 506] width 8 height 8
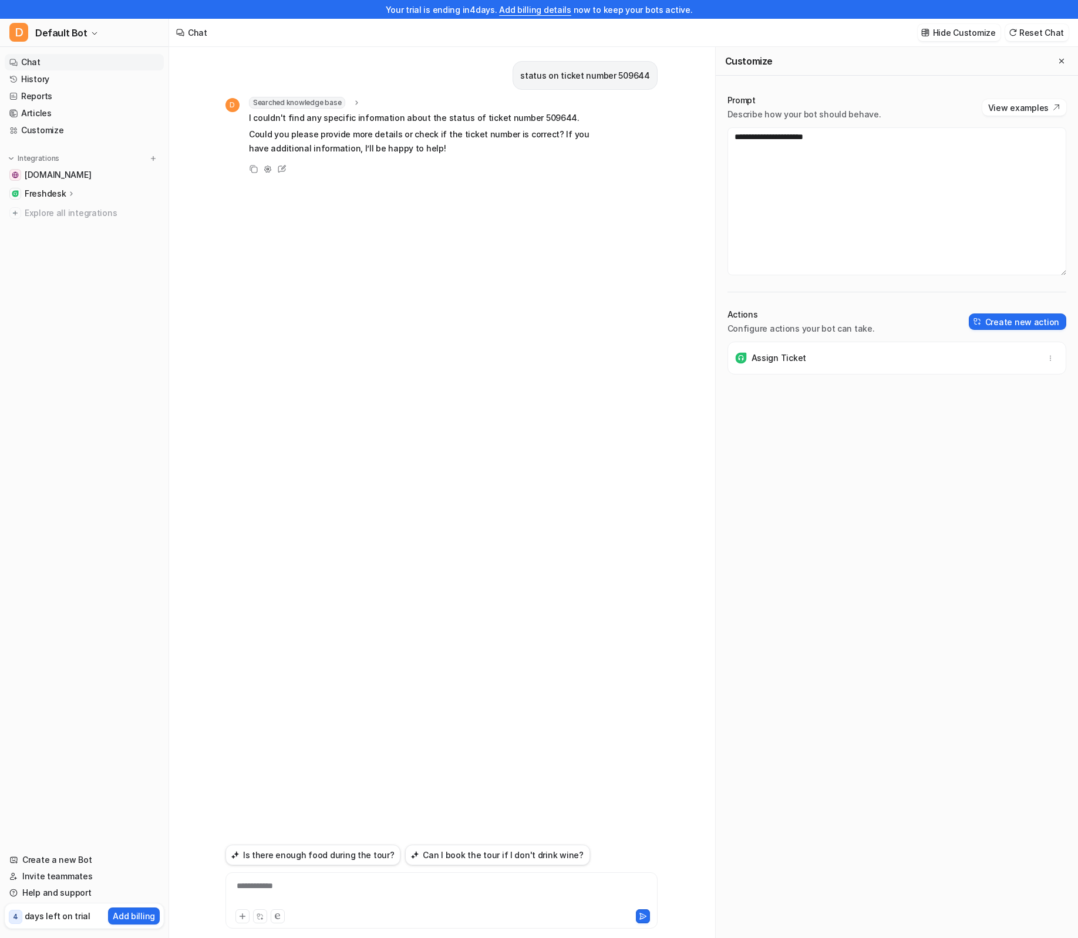
click at [632, 77] on p "status on ticket number 509644" at bounding box center [585, 76] width 130 height 14
click at [578, 167] on div "Copy Adjust Tone Edit" at bounding box center [408, 169] width 367 height 14
click at [353, 103] on icon at bounding box center [357, 103] width 8 height 9
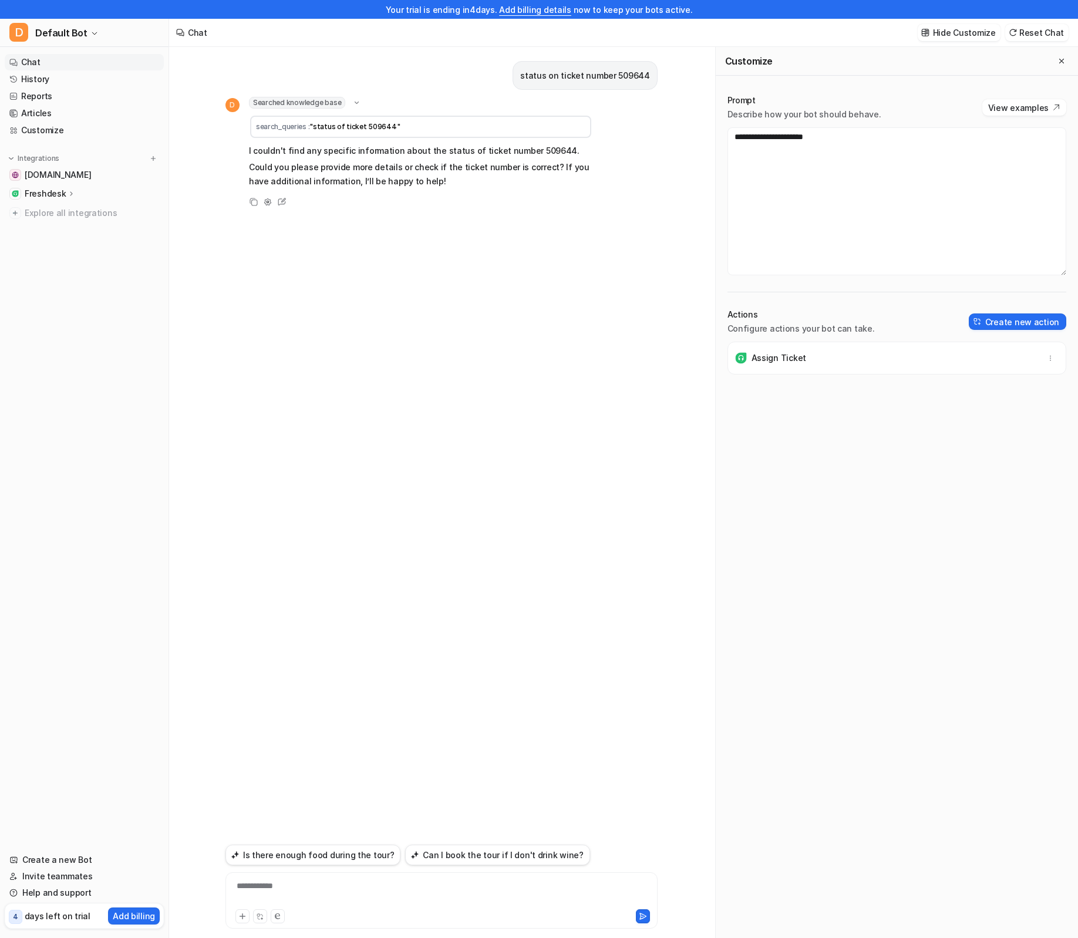
click at [352, 103] on icon at bounding box center [356, 103] width 9 height 8
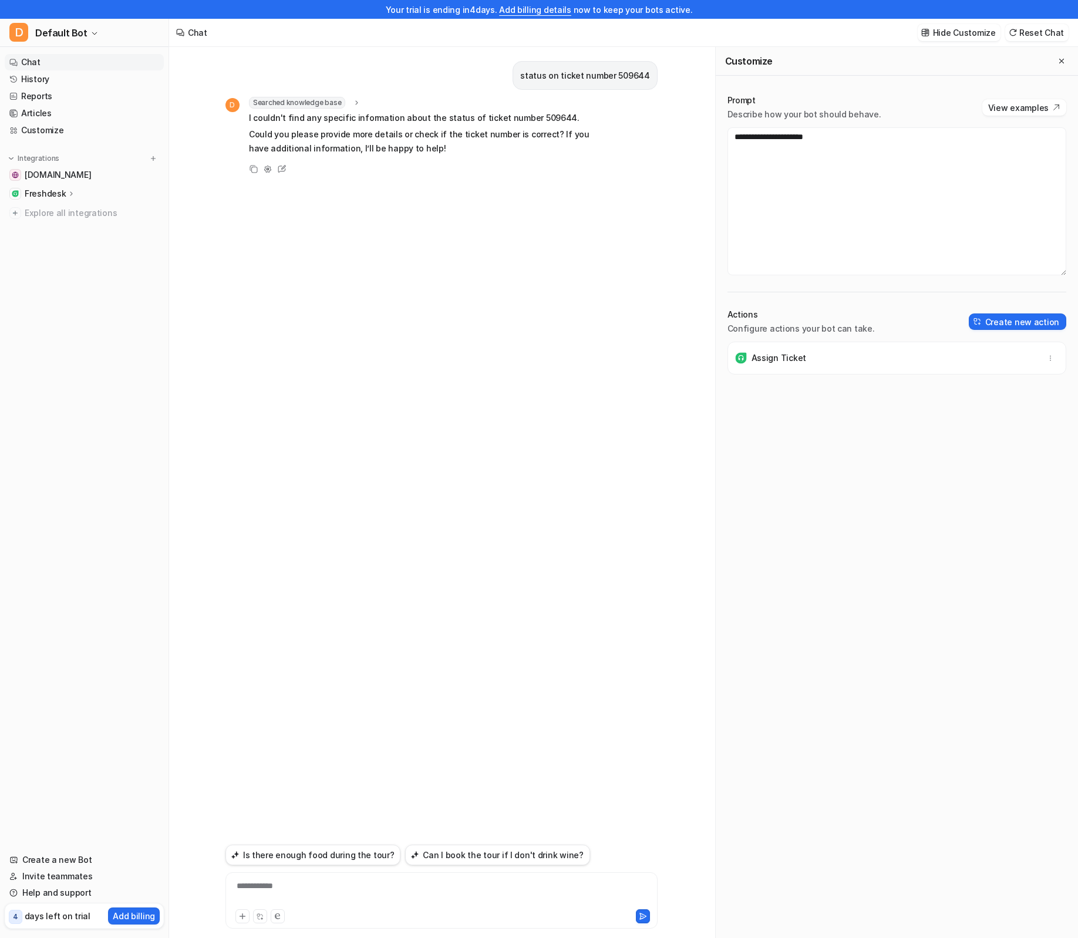
click at [425, 212] on div "status on ticket number 509644 D Searched knowledge base search_queries : "stat…" at bounding box center [441, 444] width 432 height 794
click at [52, 82] on link "History" at bounding box center [84, 79] width 159 height 16
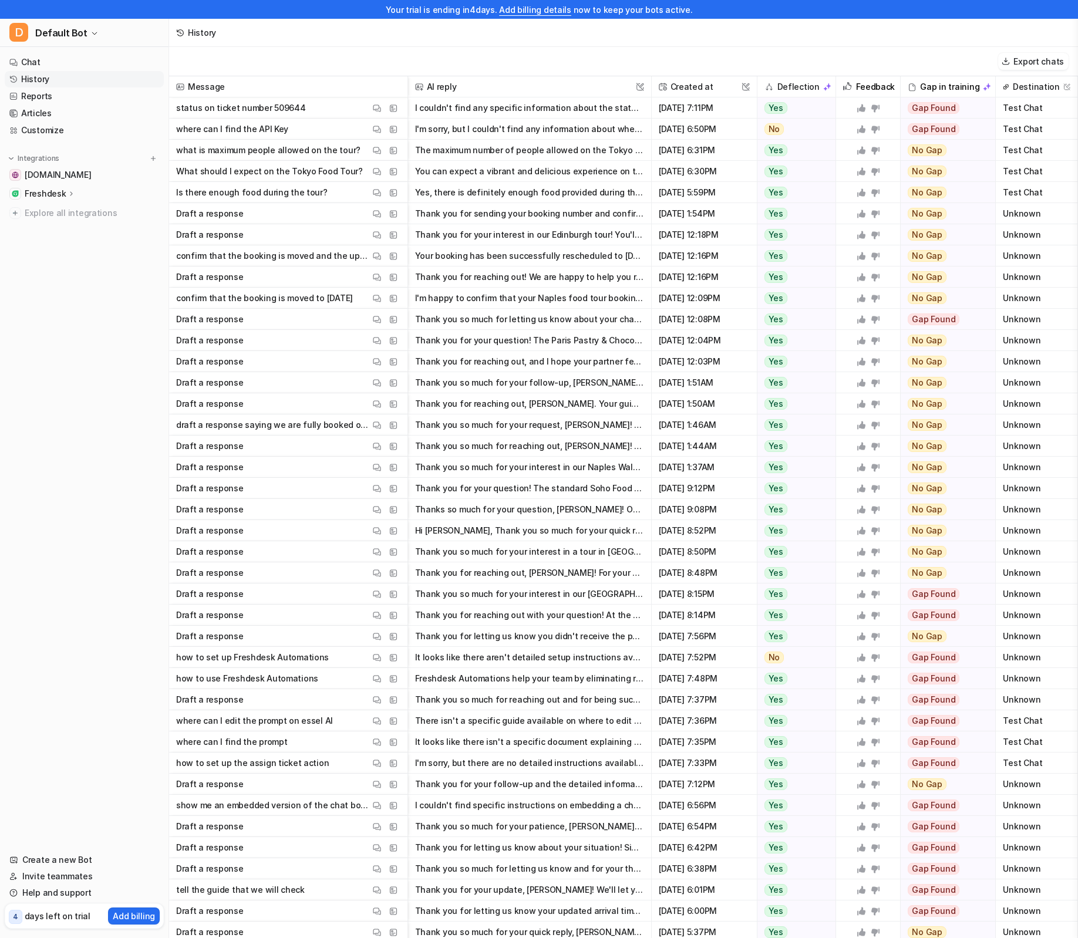
click at [570, 107] on button "I couldn't find any specific information about the status of ticket number 5096…" at bounding box center [529, 107] width 229 height 21
